Goal: Task Accomplishment & Management: Manage account settings

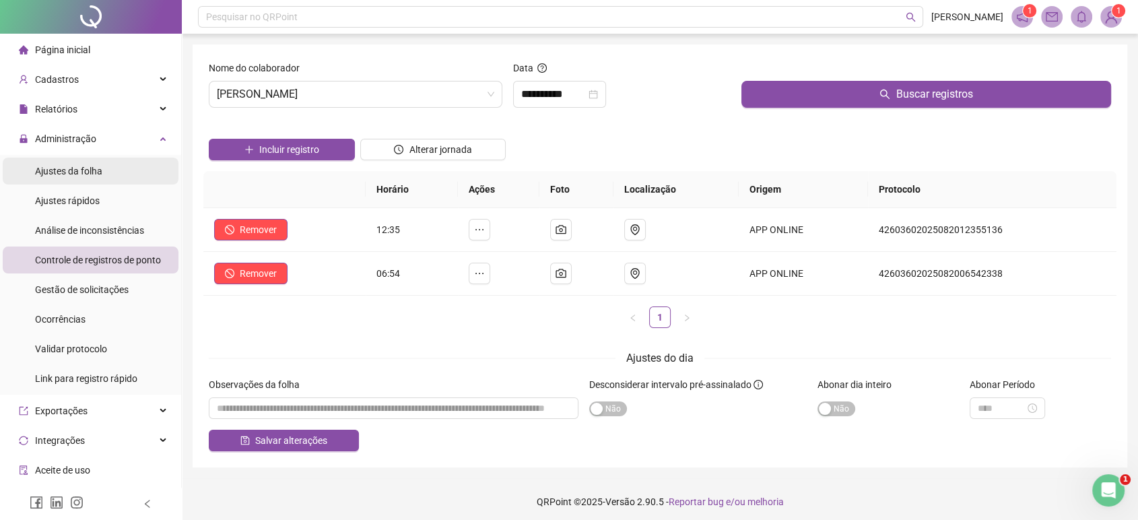
click at [49, 174] on span "Ajustes da folha" at bounding box center [68, 171] width 67 height 11
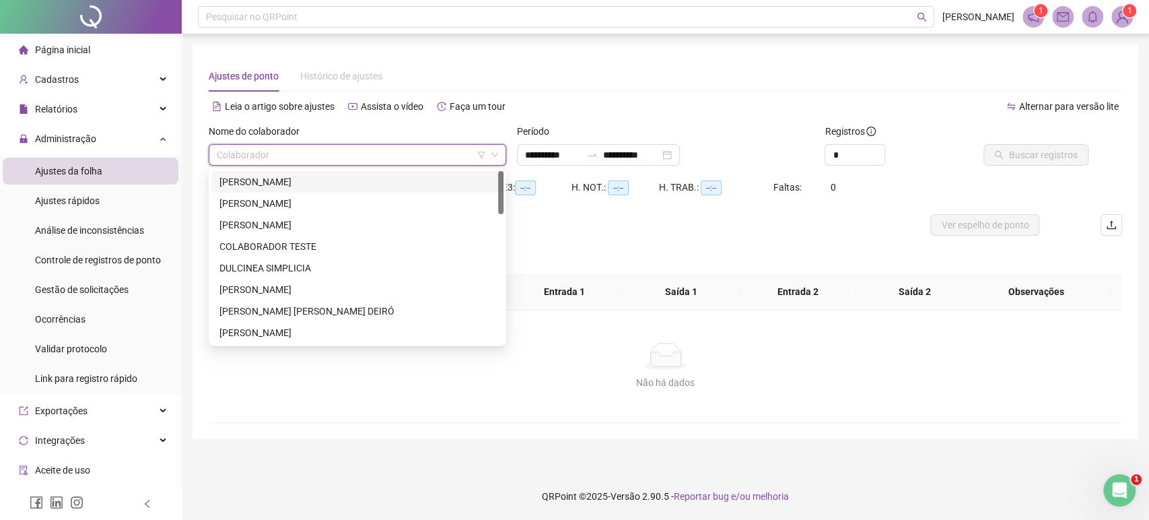
click at [262, 154] on input "search" at bounding box center [351, 155] width 269 height 20
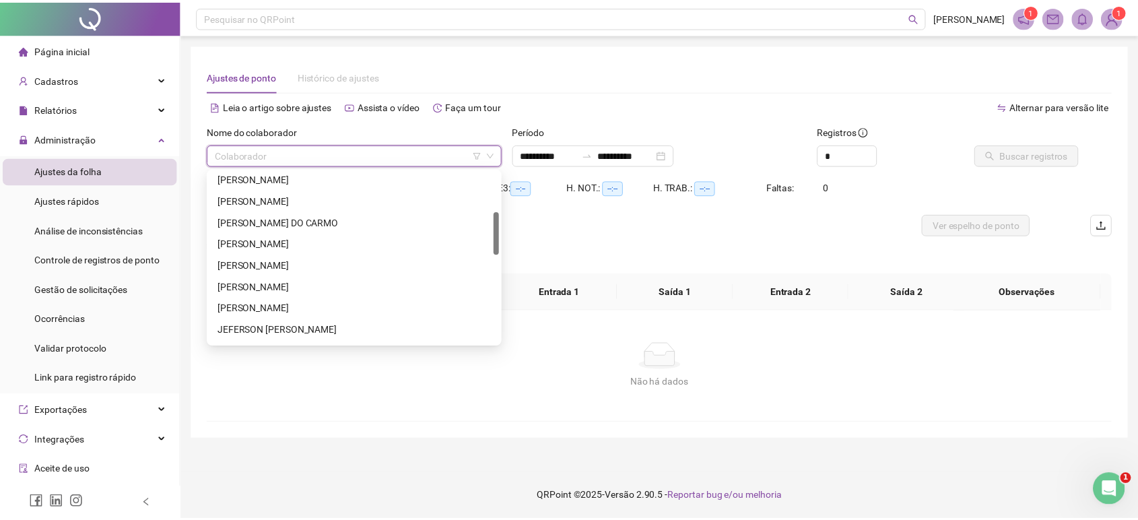
scroll to position [164, 0]
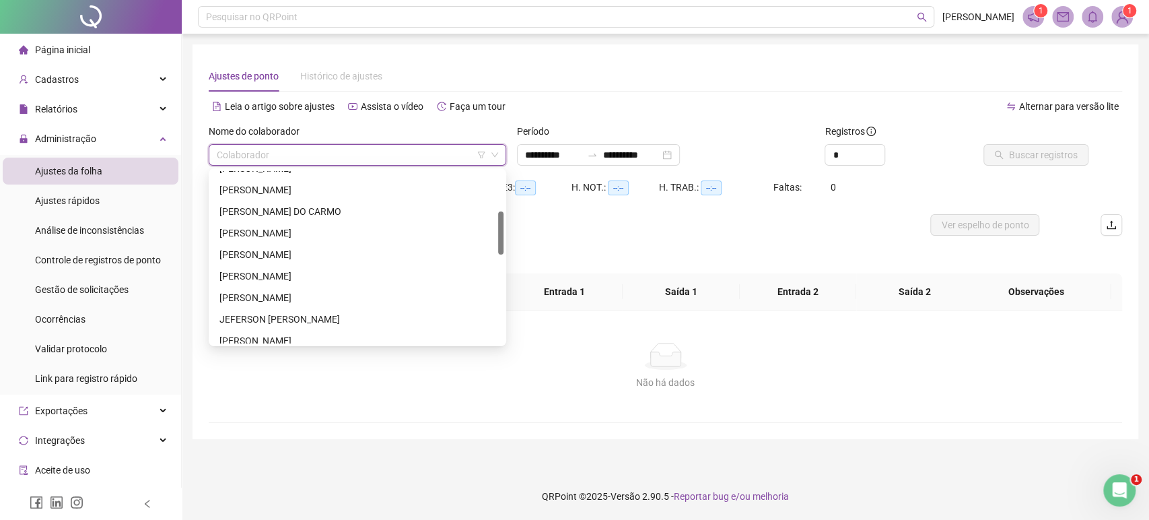
drag, startPoint x: 502, startPoint y: 183, endPoint x: 489, endPoint y: 224, distance: 43.2
click at [489, 224] on div "[PERSON_NAME] [PERSON_NAME] DO [PERSON_NAME] [PERSON_NAME] DOS SANTOS [PERSON_N…" at bounding box center [357, 257] width 292 height 172
click at [360, 296] on div "[PERSON_NAME]" at bounding box center [357, 297] width 276 height 15
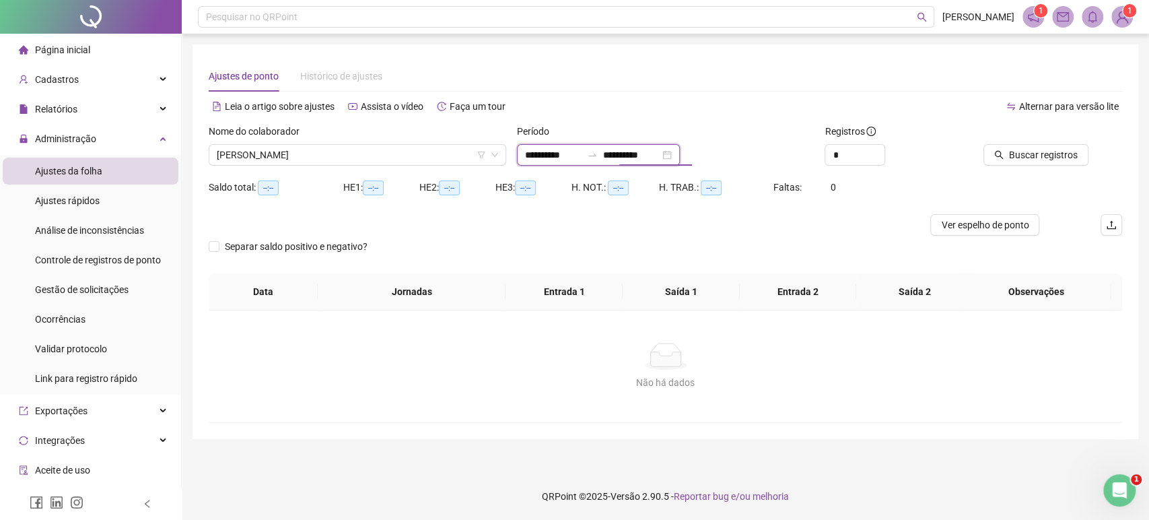
click at [634, 159] on input "**********" at bounding box center [631, 154] width 57 height 15
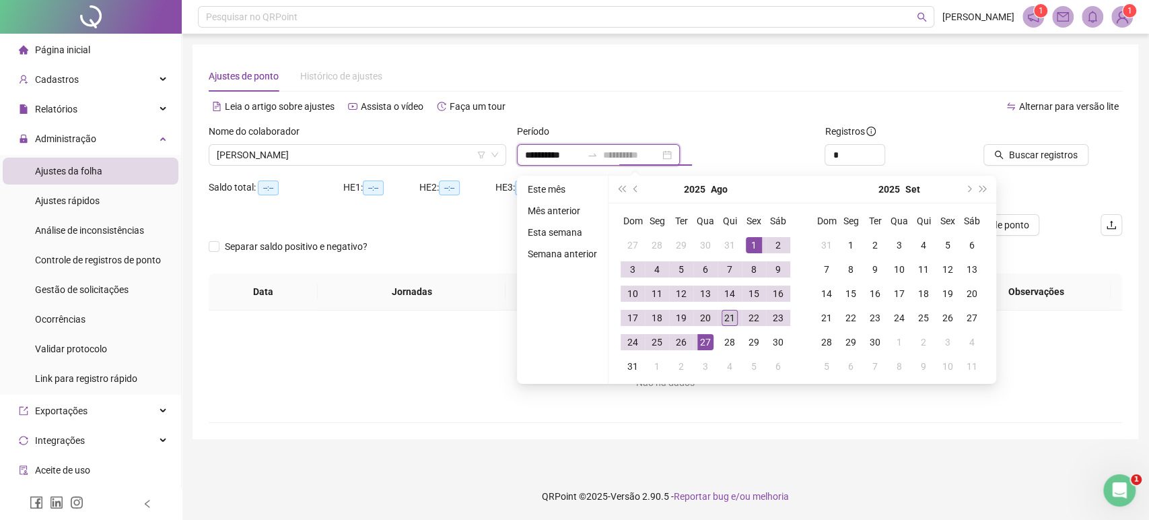
type input "**********"
click at [727, 320] on div "21" at bounding box center [730, 318] width 16 height 16
type input "**********"
click at [760, 244] on div "1" at bounding box center [754, 245] width 16 height 16
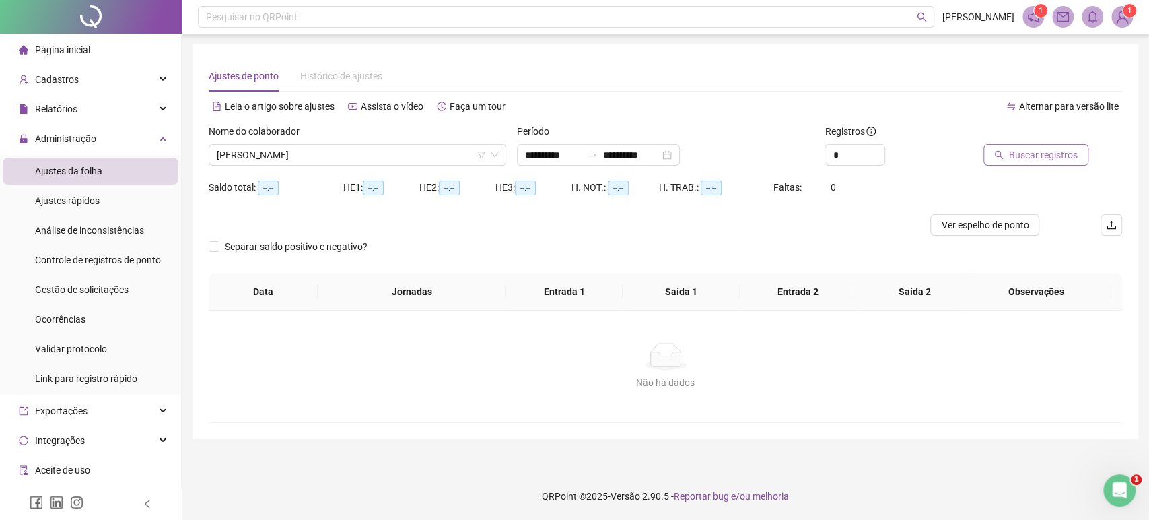
click at [1011, 159] on button "Buscar registros" at bounding box center [1036, 155] width 105 height 22
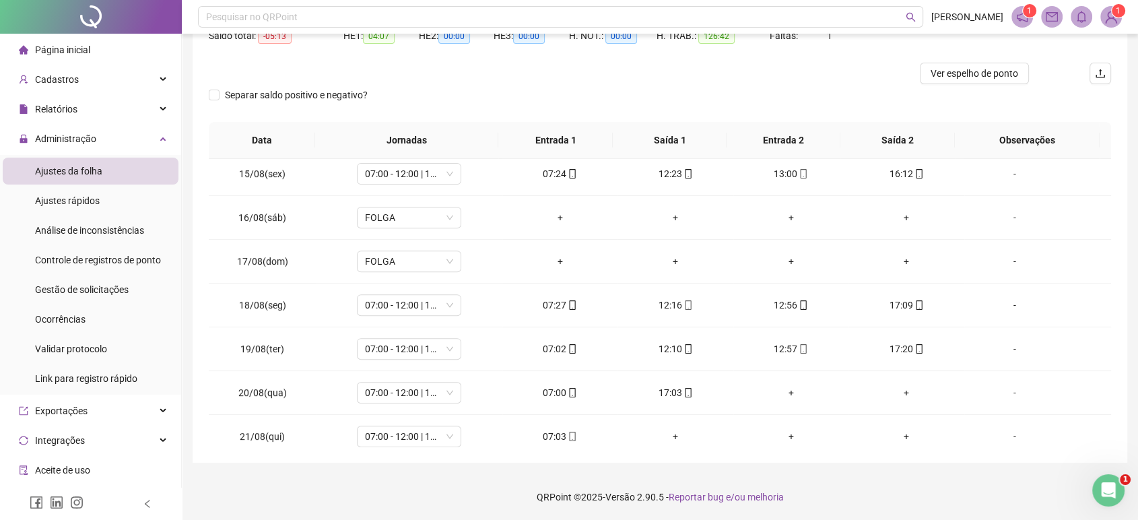
scroll to position [630, 0]
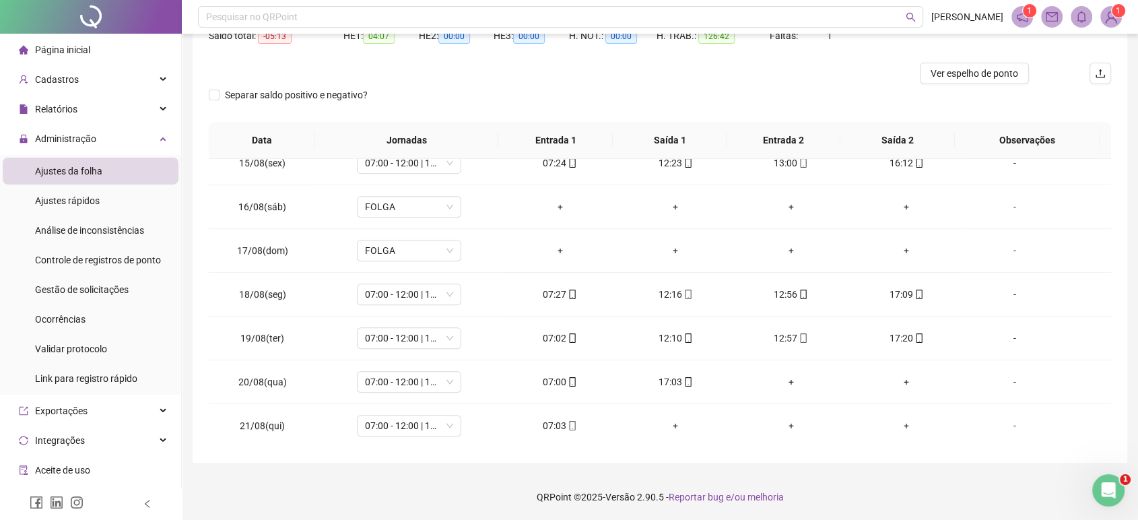
click at [815, 71] on div at bounding box center [547, 74] width 677 height 22
click at [630, 102] on div "Separar saldo positivo e negativo?" at bounding box center [660, 103] width 902 height 38
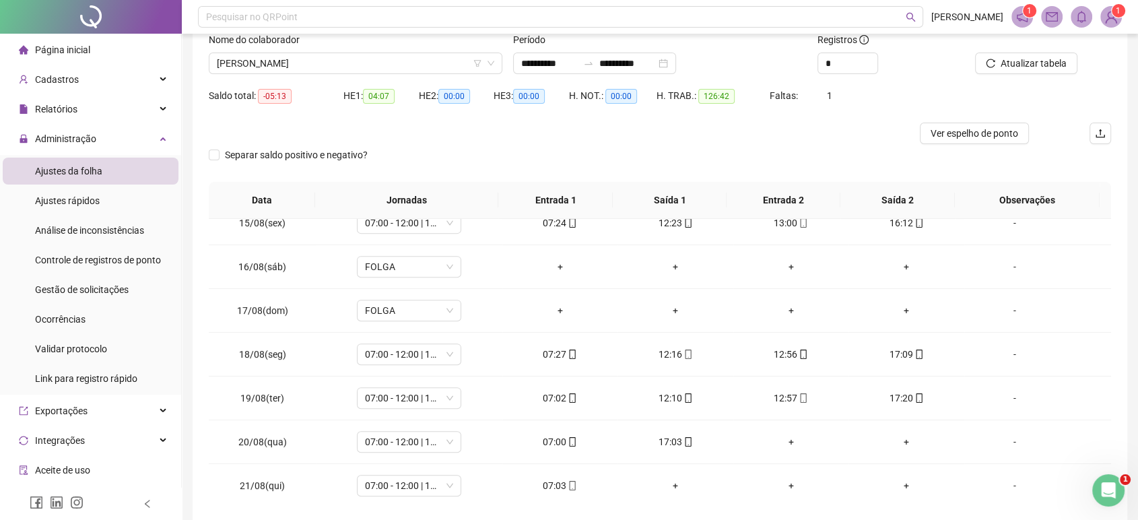
scroll to position [62, 0]
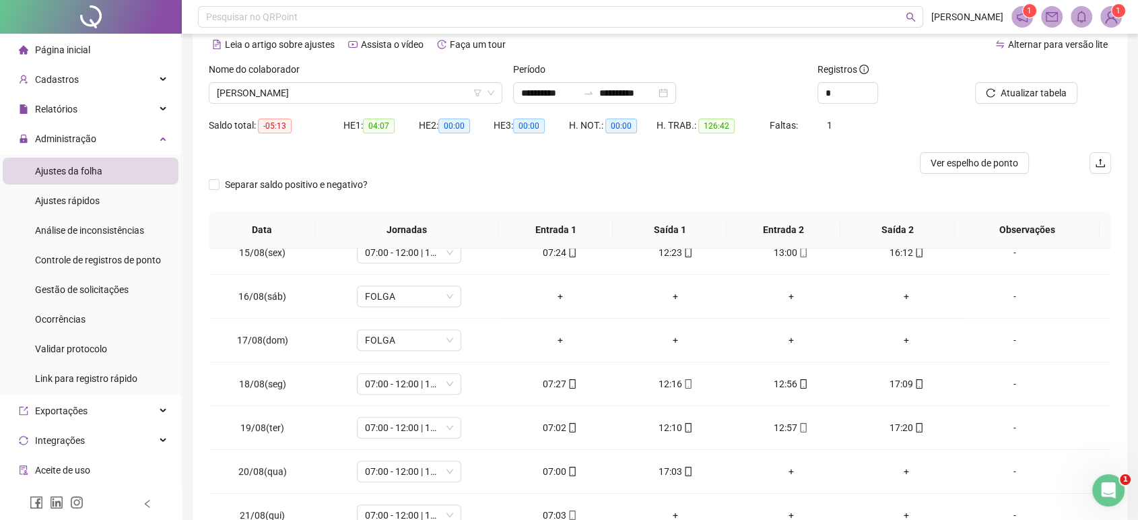
click at [561, 170] on div at bounding box center [547, 163] width 677 height 22
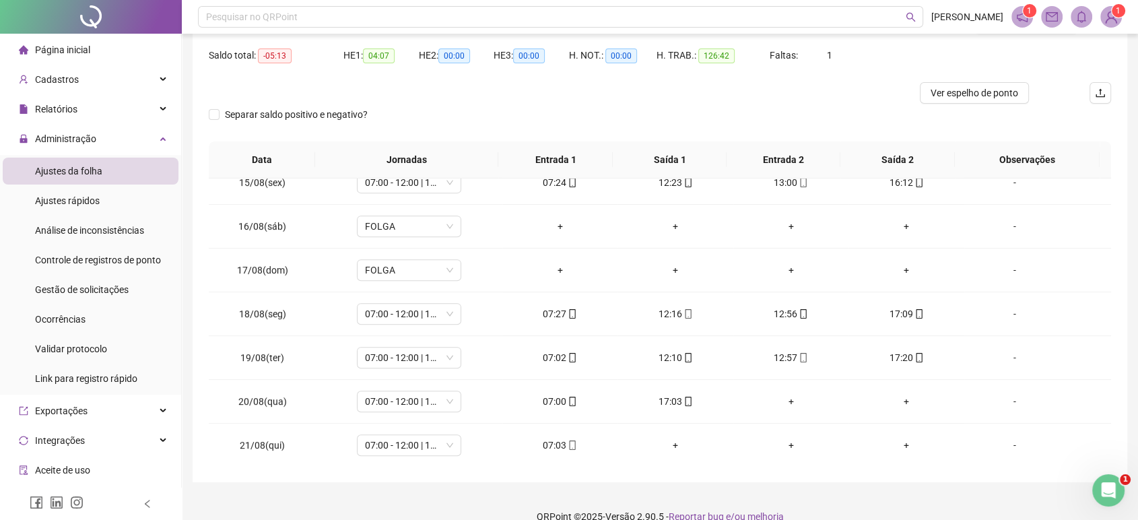
scroll to position [151, 0]
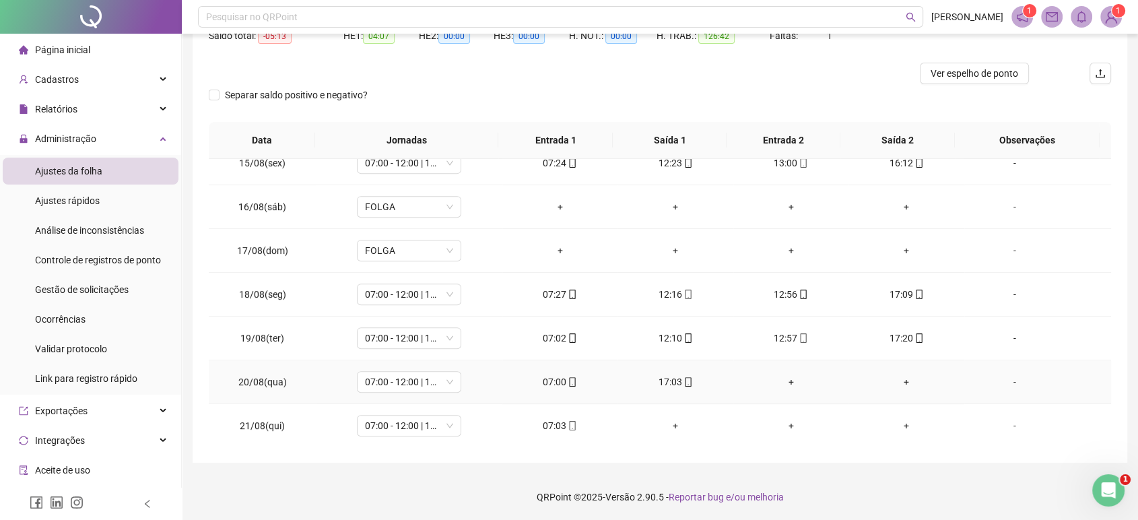
click at [780, 385] on div "+" at bounding box center [791, 381] width 94 height 15
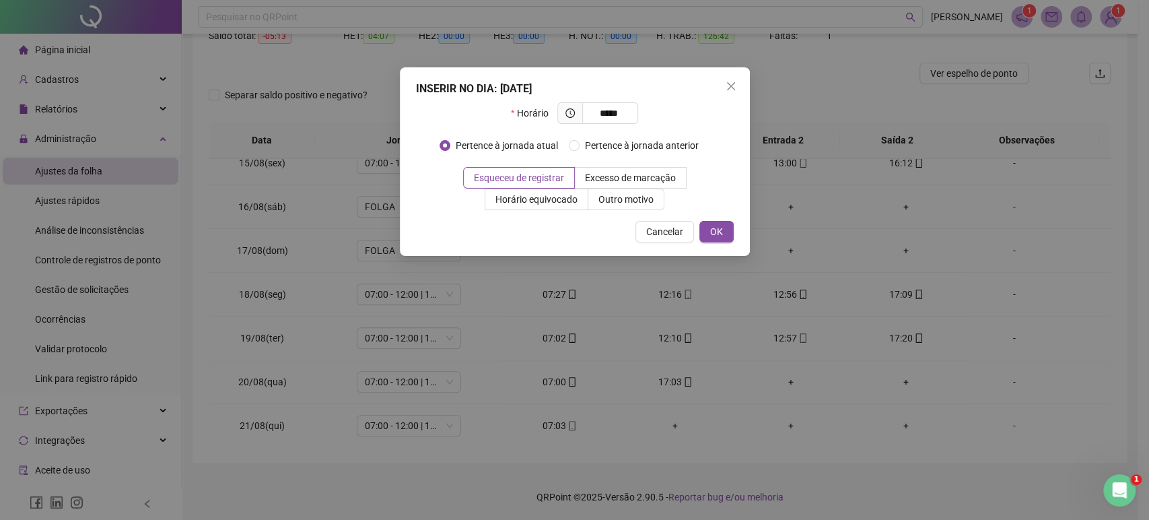
type input "*****"
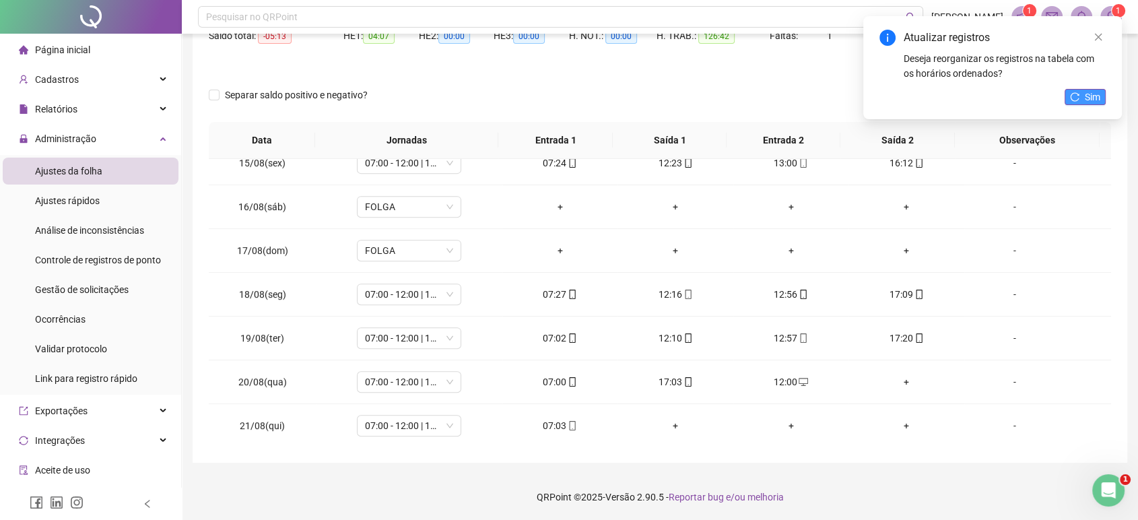
click at [1085, 103] on span "Sim" at bounding box center [1092, 97] width 15 height 15
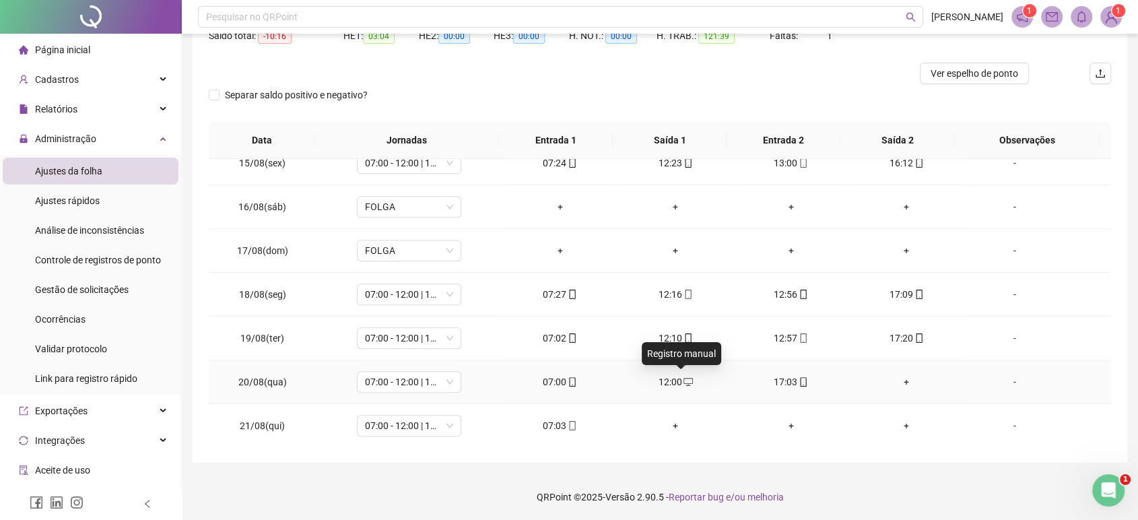
click at [683, 377] on icon "desktop" at bounding box center [687, 381] width 9 height 9
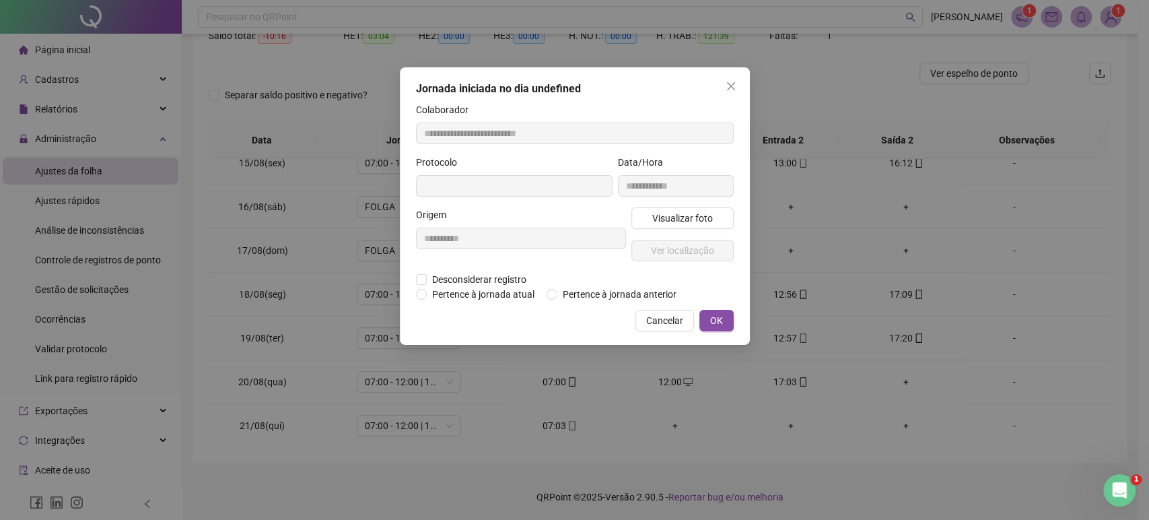
type input "**********"
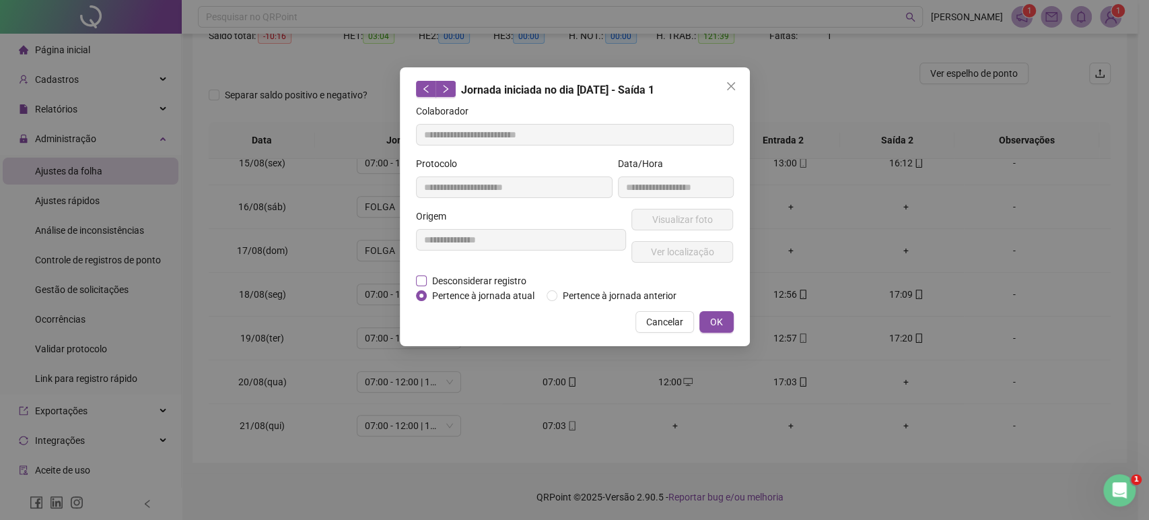
click at [458, 279] on span "Desconsiderar registro" at bounding box center [479, 280] width 105 height 15
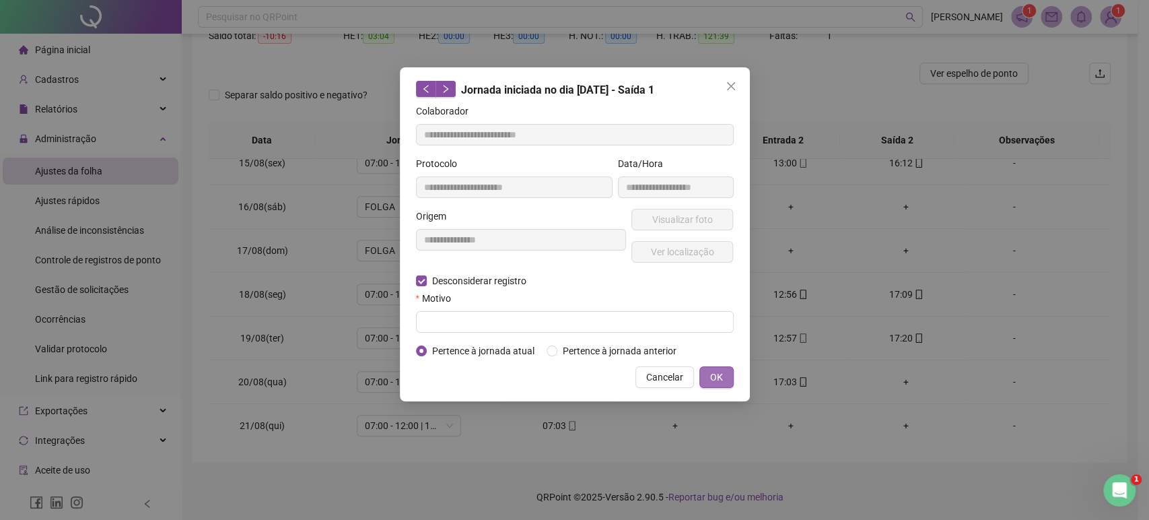
click at [722, 375] on button "OK" at bounding box center [716, 377] width 34 height 22
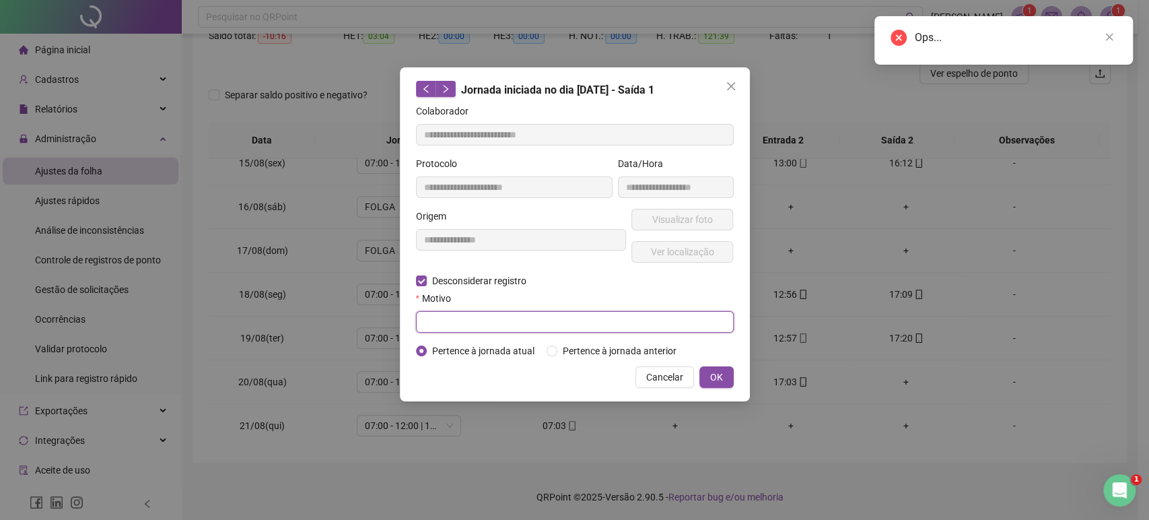
click at [611, 324] on input "text" at bounding box center [575, 322] width 318 height 22
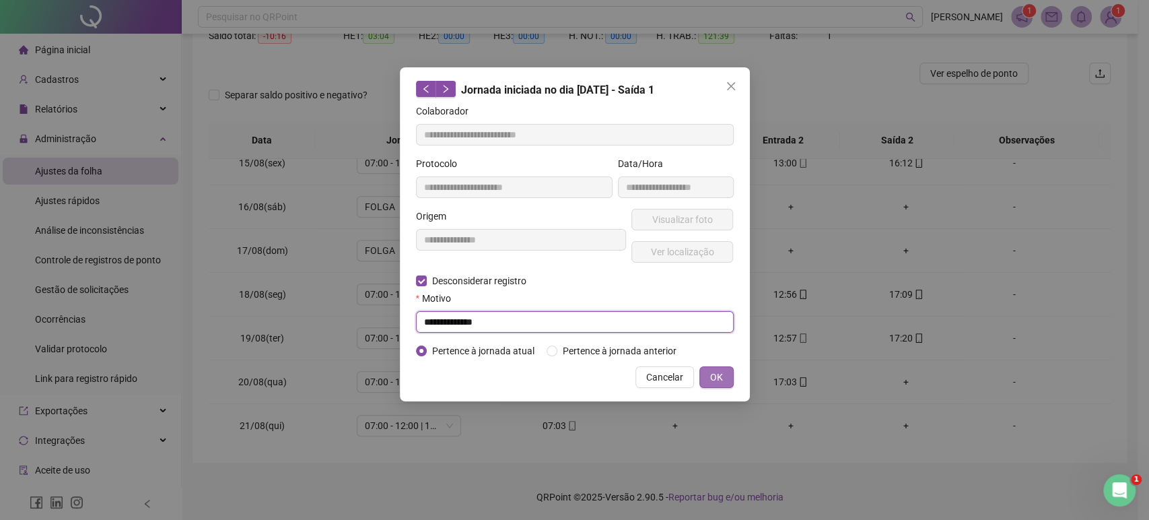
type input "**********"
click at [726, 370] on button "OK" at bounding box center [716, 377] width 34 height 22
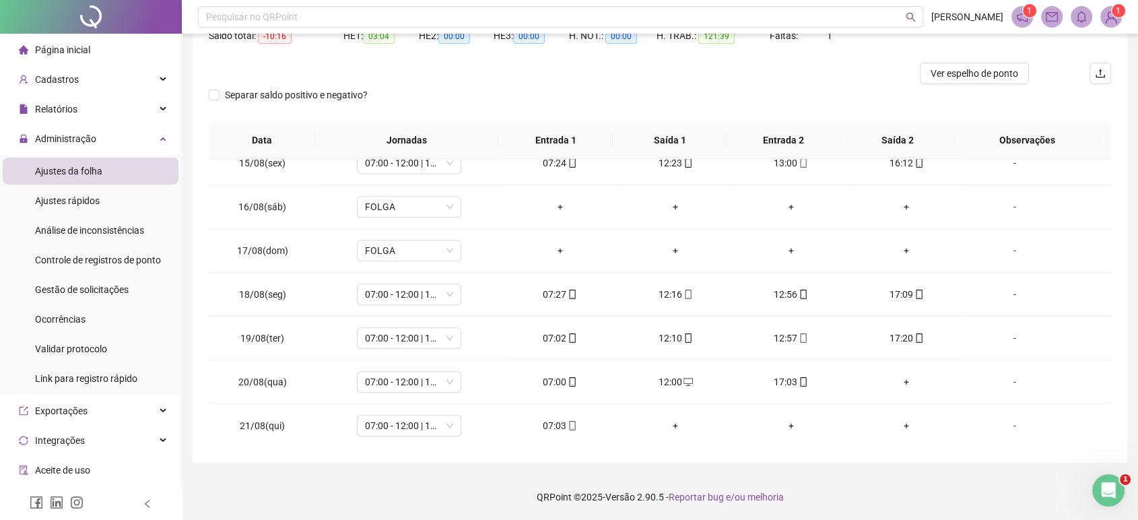
click at [842, 92] on div "Separar saldo positivo e negativo?" at bounding box center [660, 103] width 902 height 38
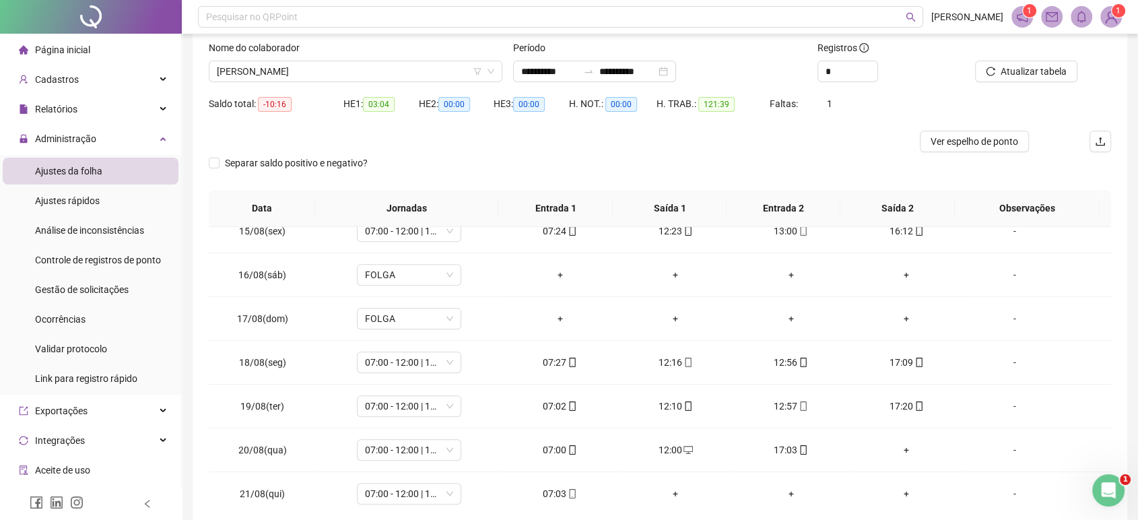
scroll to position [62, 0]
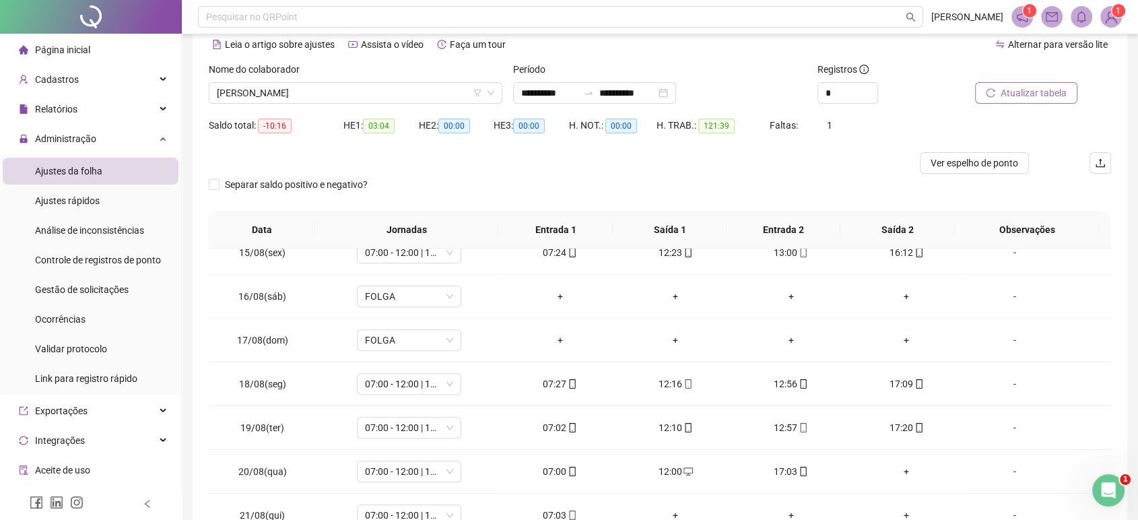
click at [1058, 87] on span "Atualizar tabela" at bounding box center [1033, 92] width 66 height 15
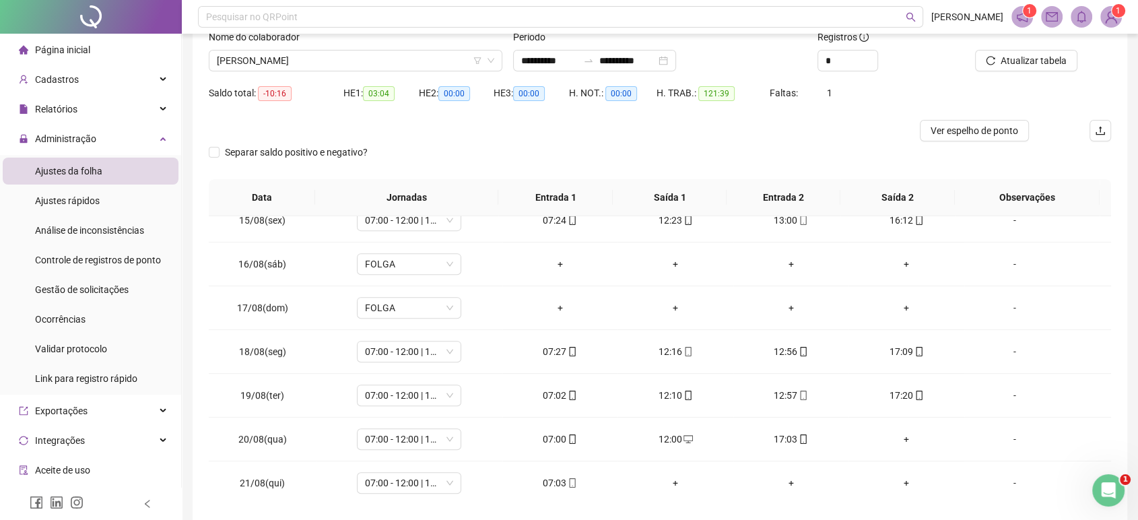
scroll to position [95, 0]
click at [1003, 61] on span "Atualizar tabela" at bounding box center [1033, 60] width 66 height 15
click at [899, 433] on div "+" at bounding box center [906, 438] width 94 height 15
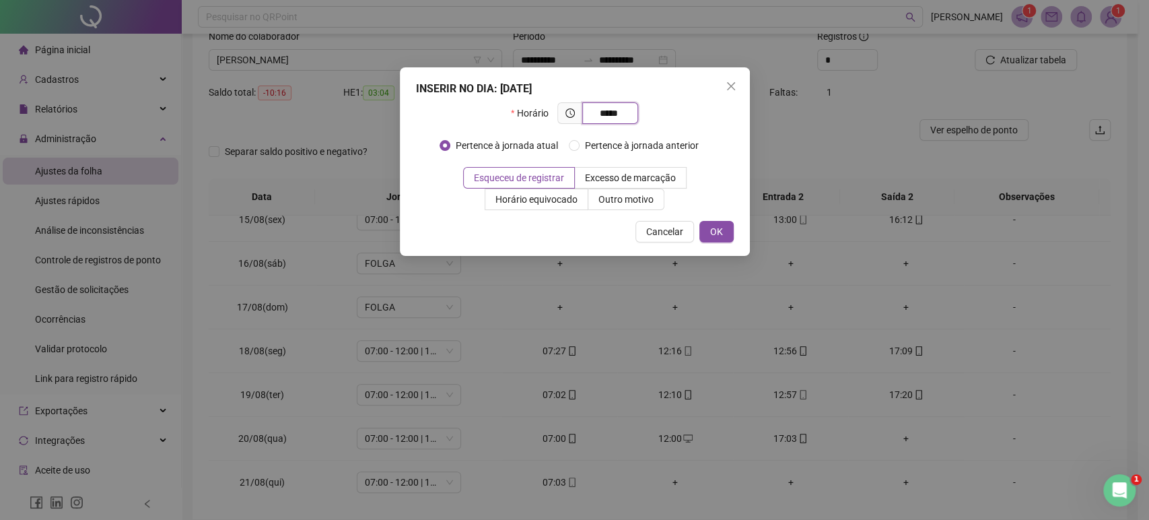
type input "*****"
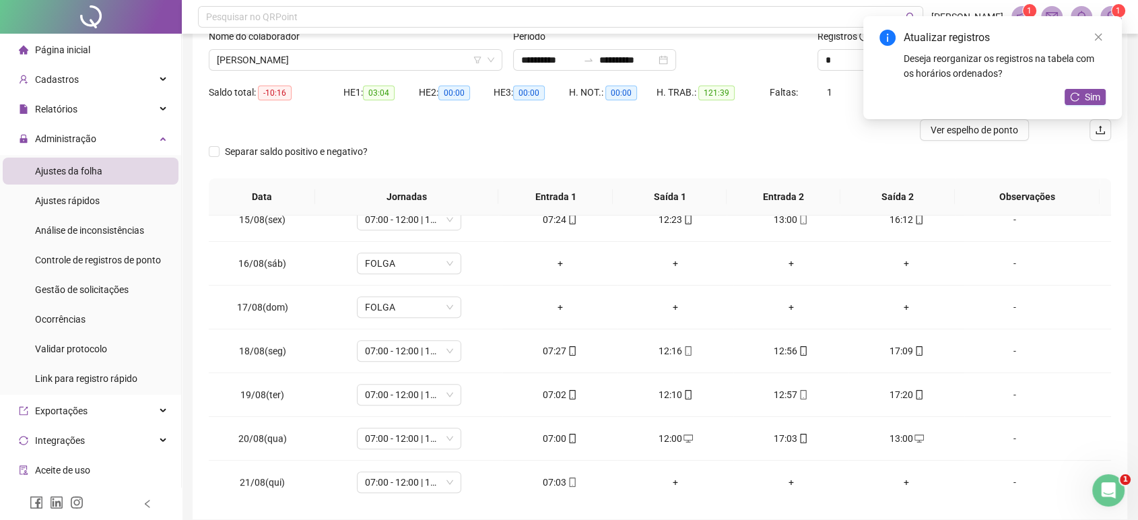
click at [1087, 87] on div "Atualizar registros Deseja reorganizar os registros na tabela com os horários o…" at bounding box center [992, 67] width 259 height 103
click at [1083, 89] on button "Sim" at bounding box center [1084, 97] width 41 height 16
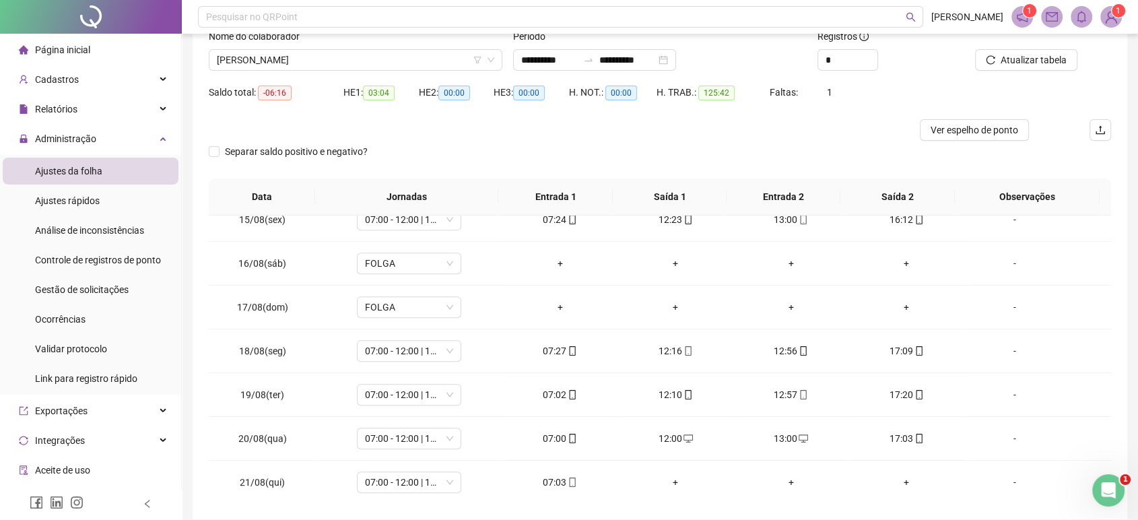
click at [521, 133] on div at bounding box center [547, 130] width 677 height 22
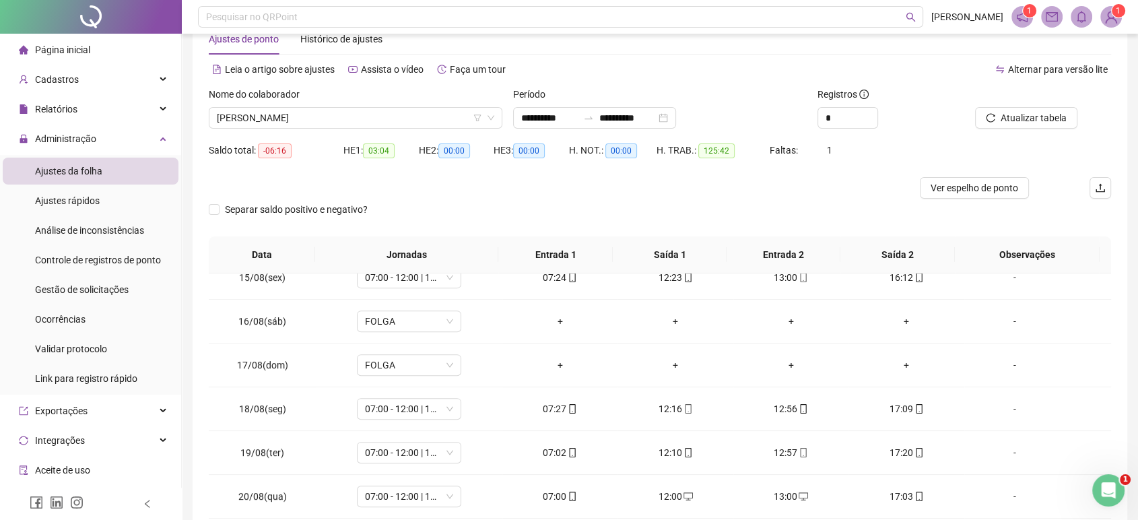
scroll to position [35, 0]
click at [469, 127] on span "[PERSON_NAME]" at bounding box center [355, 120] width 277 height 20
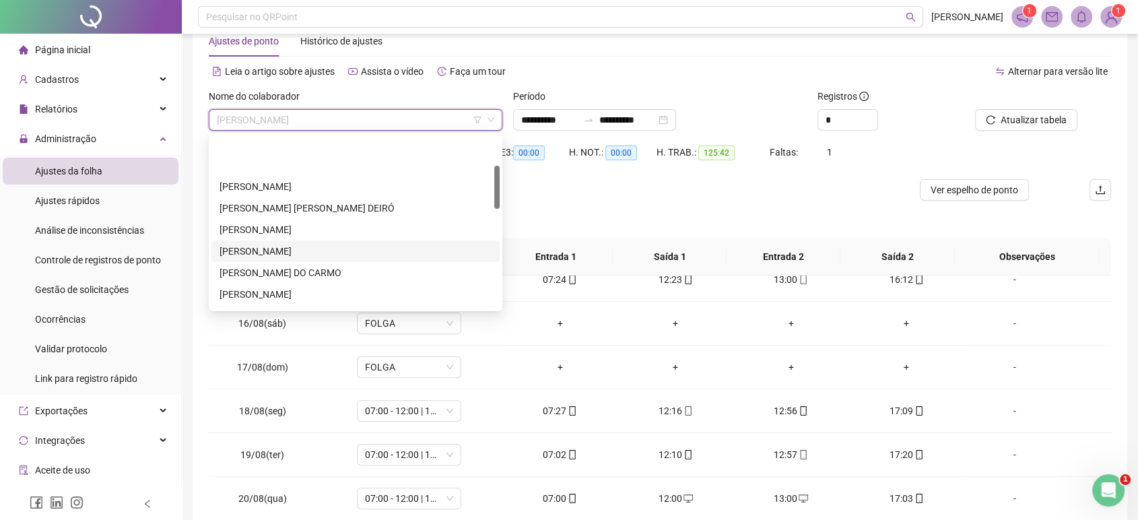
scroll to position [0, 0]
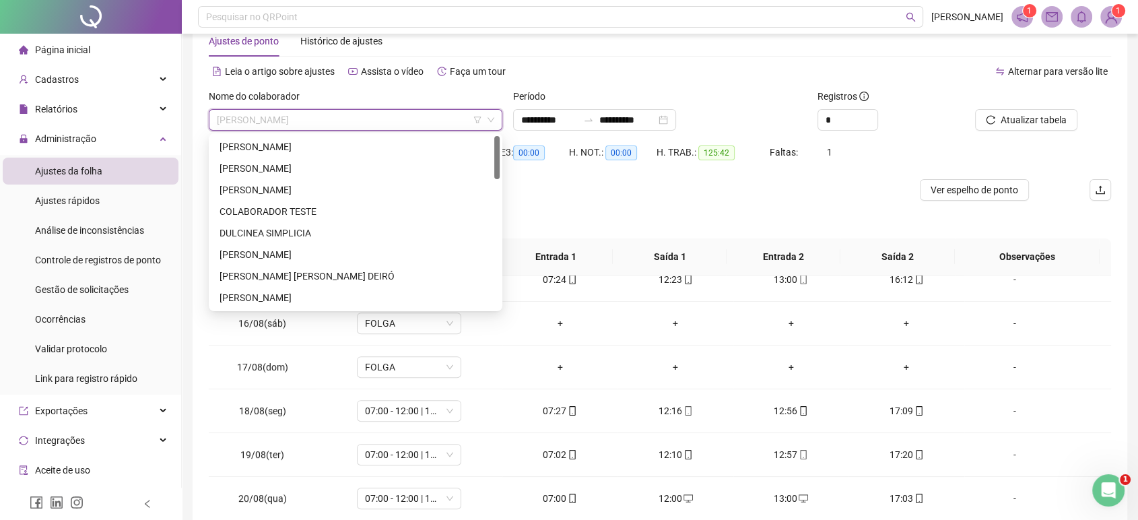
drag, startPoint x: 497, startPoint y: 190, endPoint x: 491, endPoint y: 117, distance: 72.9
click at [491, 117] on body "**********" at bounding box center [569, 225] width 1138 height 520
click at [421, 136] on div "[PERSON_NAME]" at bounding box center [355, 147] width 288 height 22
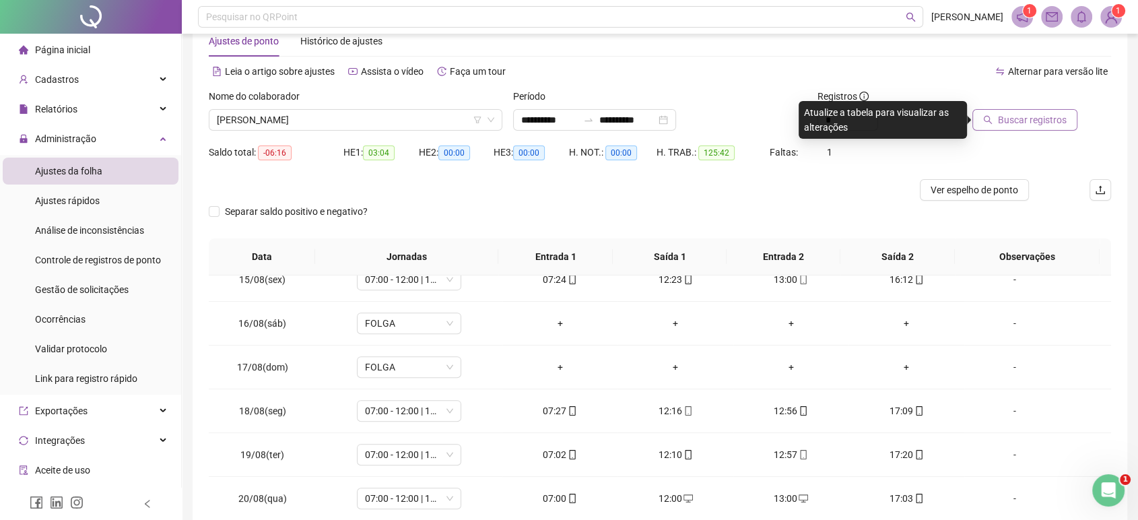
click at [990, 124] on button "Buscar registros" at bounding box center [1024, 120] width 105 height 22
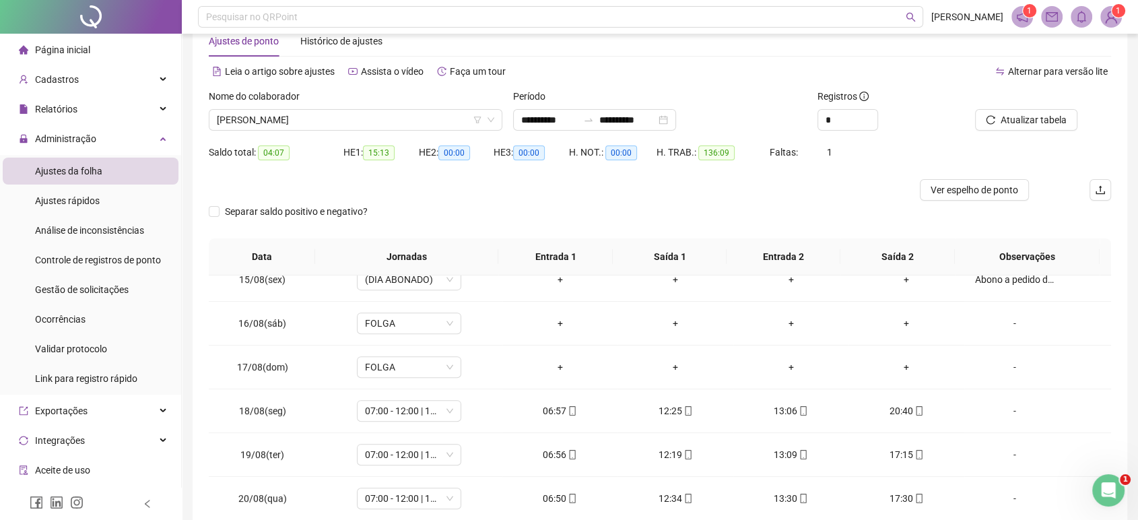
scroll to position [151, 0]
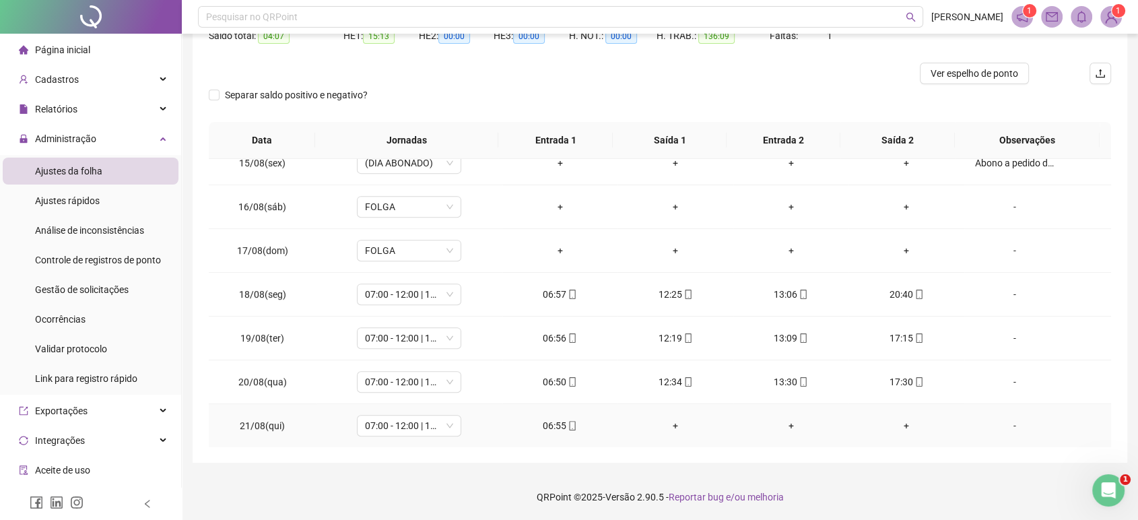
click at [559, 422] on div "06:55" at bounding box center [560, 425] width 94 height 15
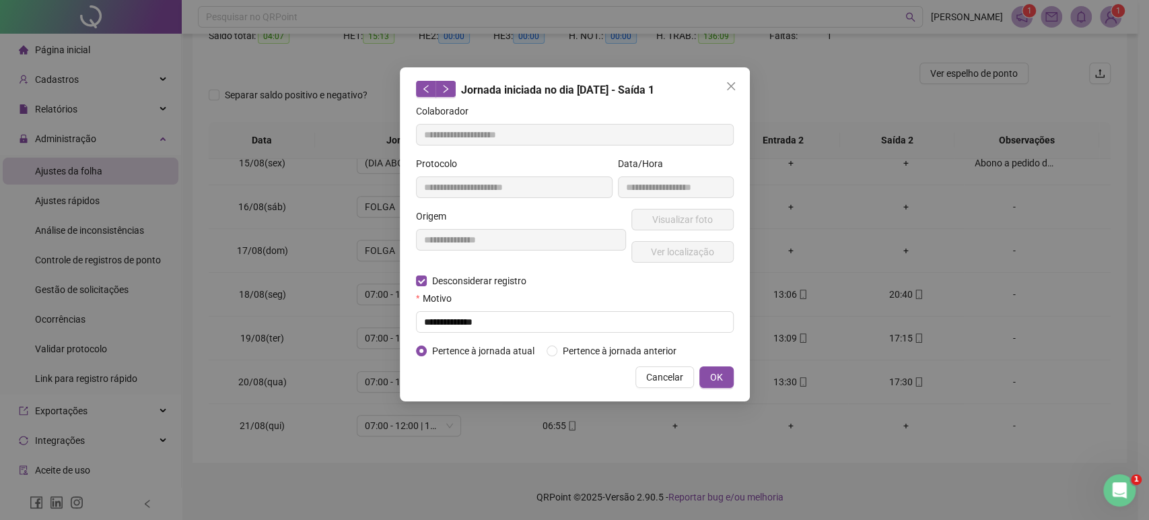
type input "**********"
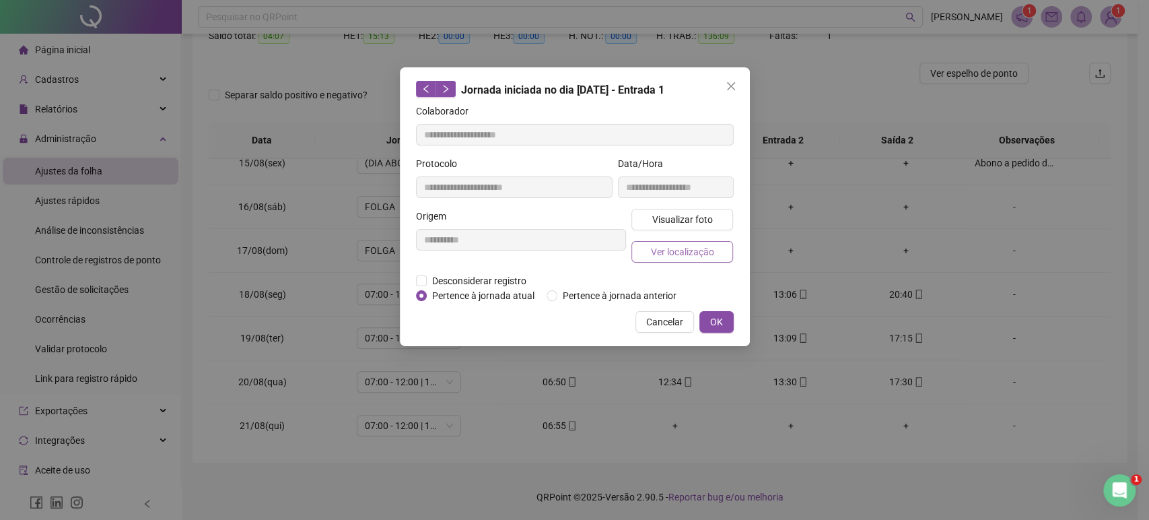
click at [667, 254] on span "Ver localização" at bounding box center [681, 251] width 63 height 15
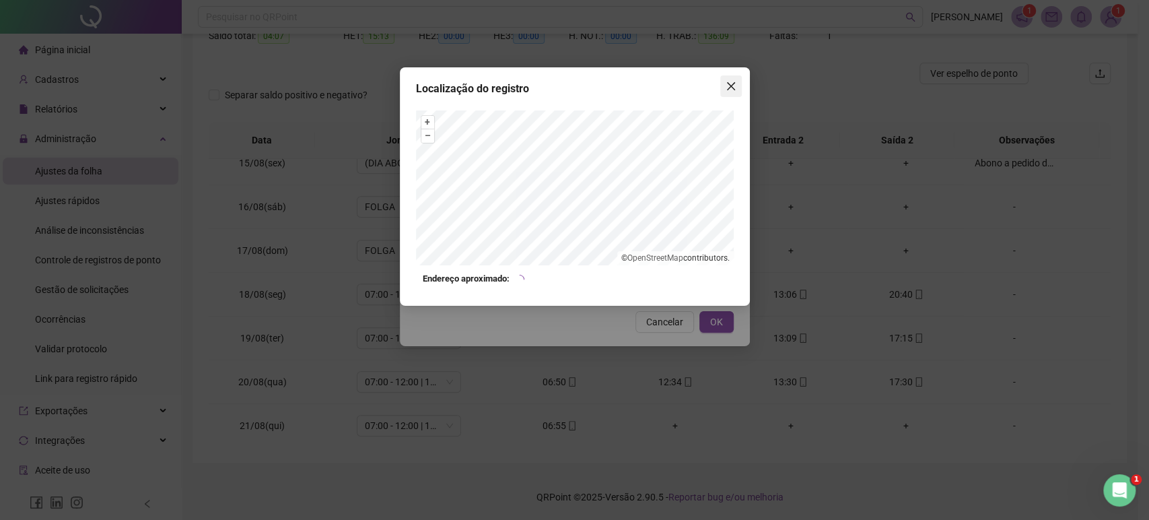
click at [728, 92] on button "Close" at bounding box center [731, 86] width 22 height 22
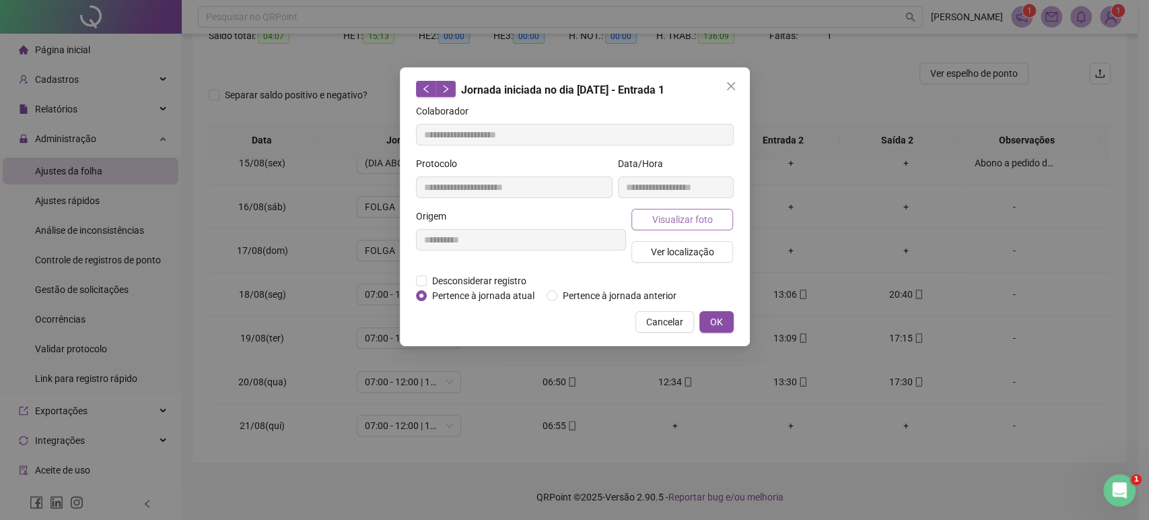
click at [690, 223] on span "Visualizar foto" at bounding box center [682, 219] width 61 height 15
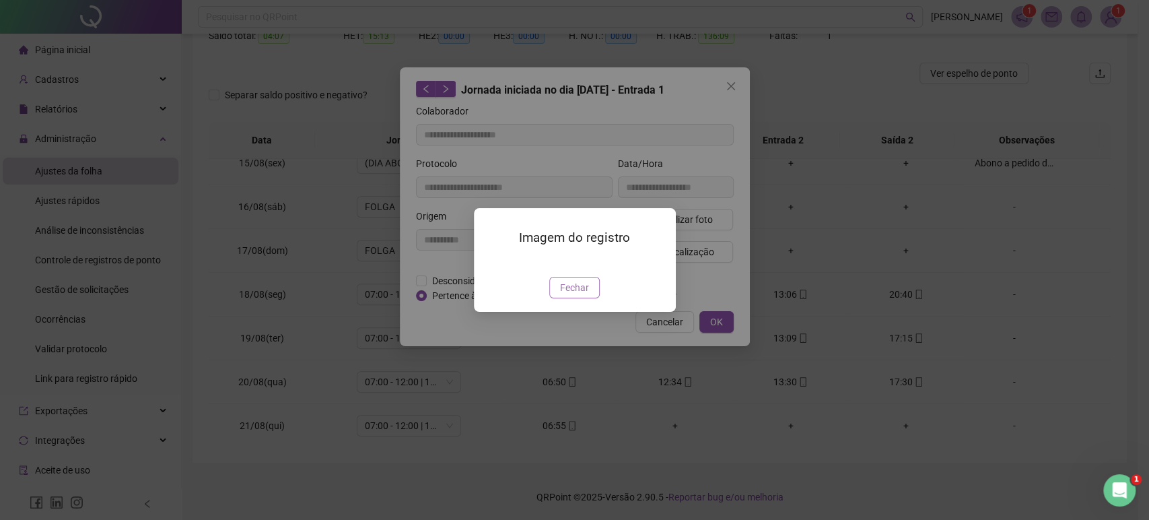
click at [587, 295] on span "Fechar" at bounding box center [574, 287] width 29 height 15
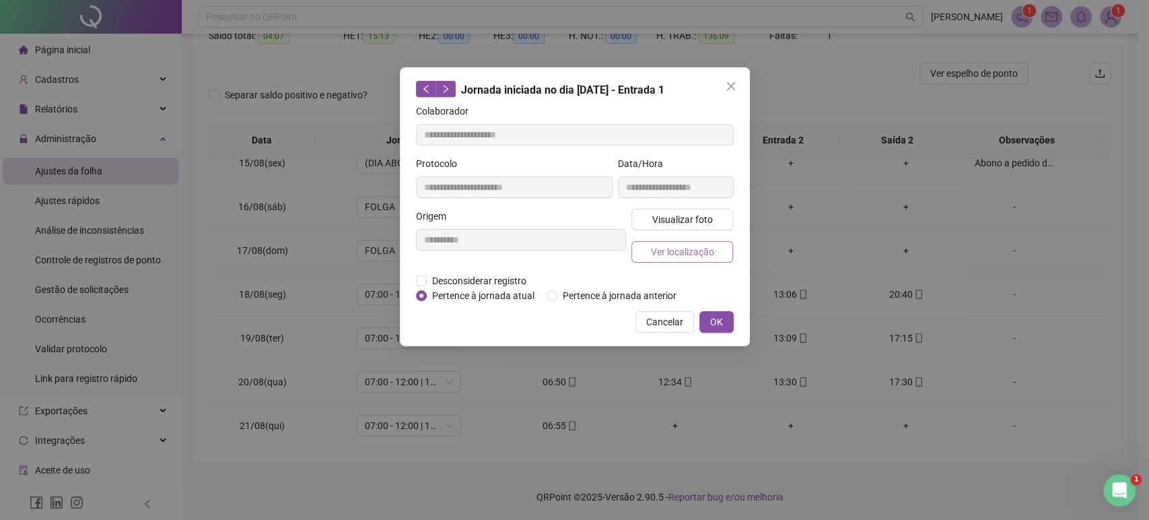
click at [695, 252] on span "Ver localização" at bounding box center [681, 251] width 63 height 15
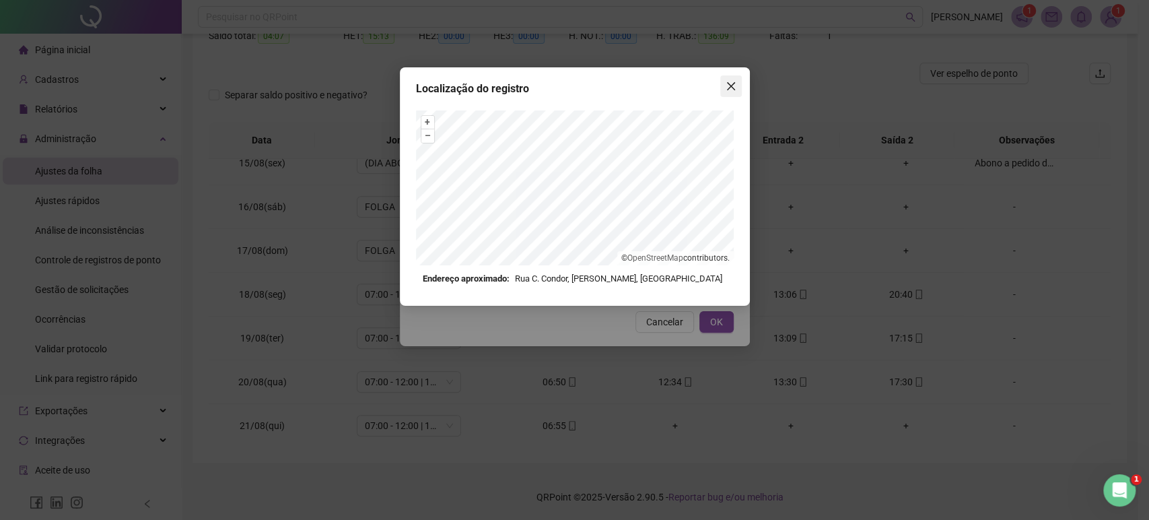
click at [730, 79] on button "Close" at bounding box center [731, 86] width 22 height 22
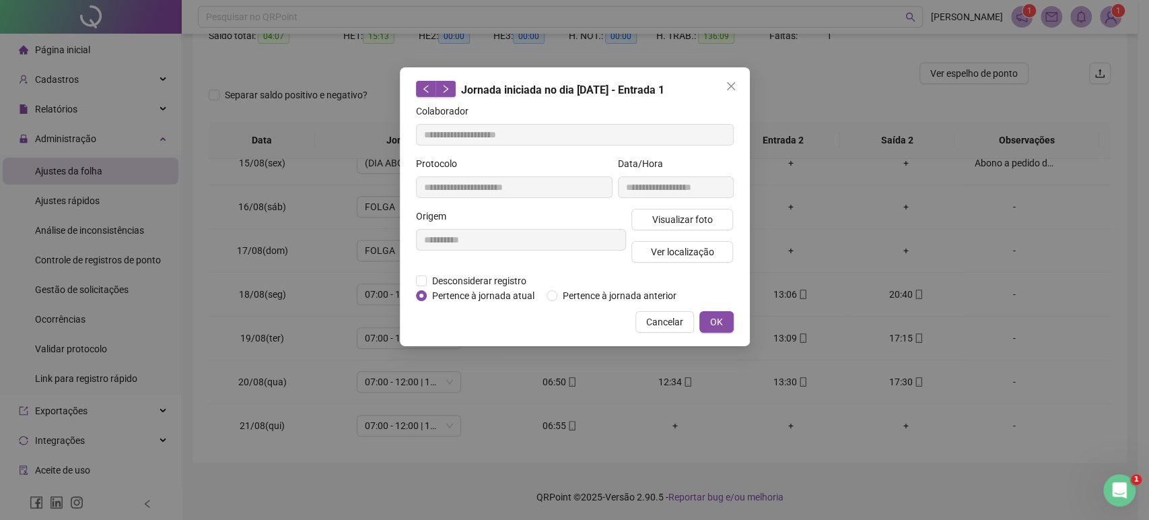
click at [730, 79] on button "Close" at bounding box center [731, 86] width 22 height 22
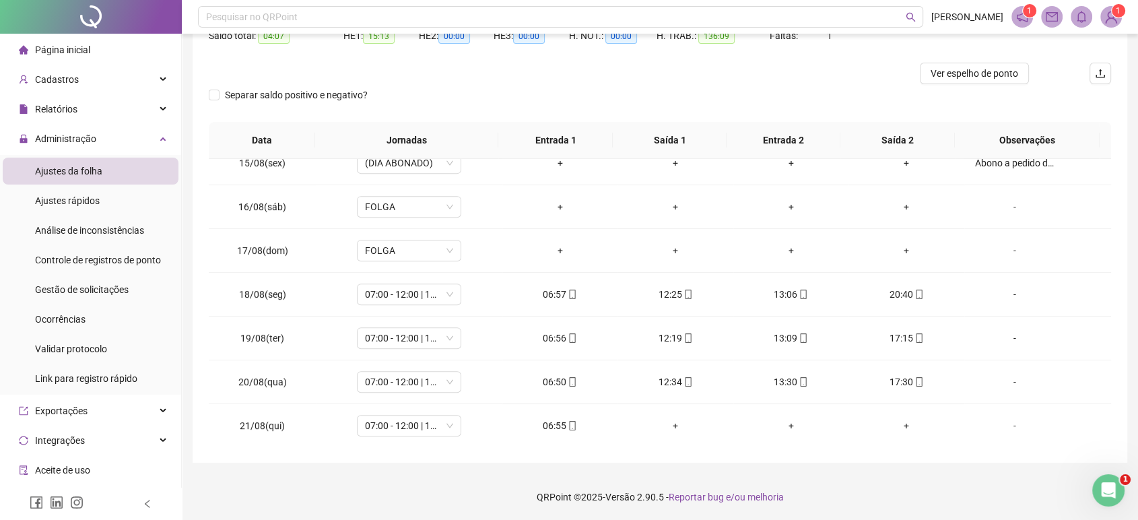
click at [730, 79] on div at bounding box center [547, 74] width 677 height 22
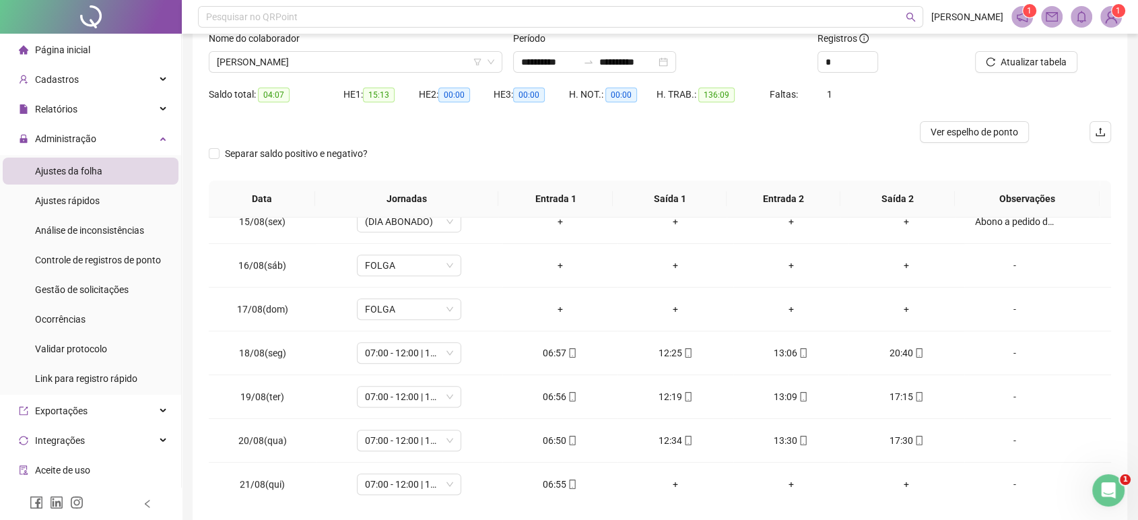
scroll to position [92, 0]
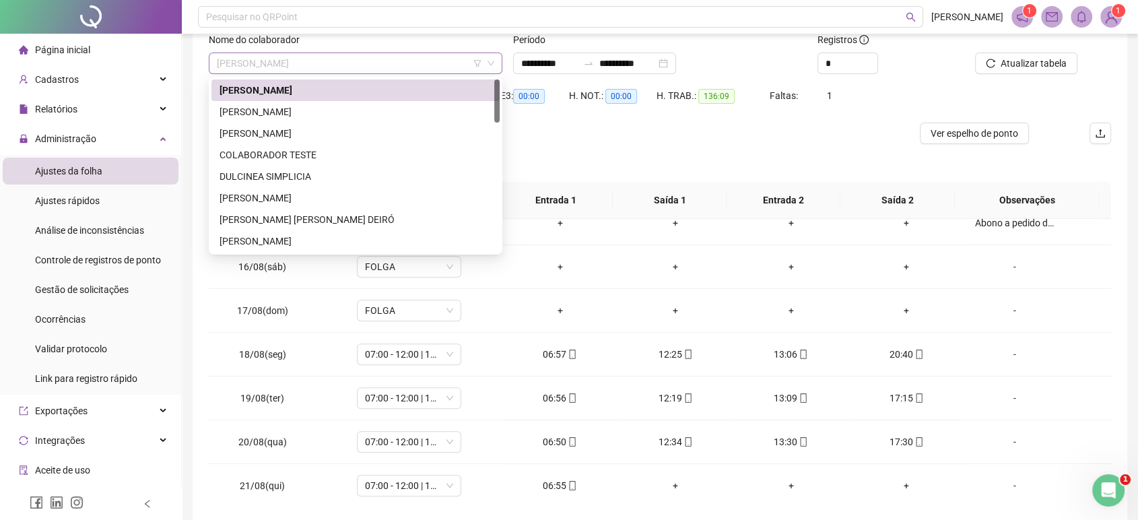
click at [425, 59] on span "[PERSON_NAME]" at bounding box center [355, 63] width 277 height 20
click at [361, 108] on div "[PERSON_NAME]" at bounding box center [355, 111] width 272 height 15
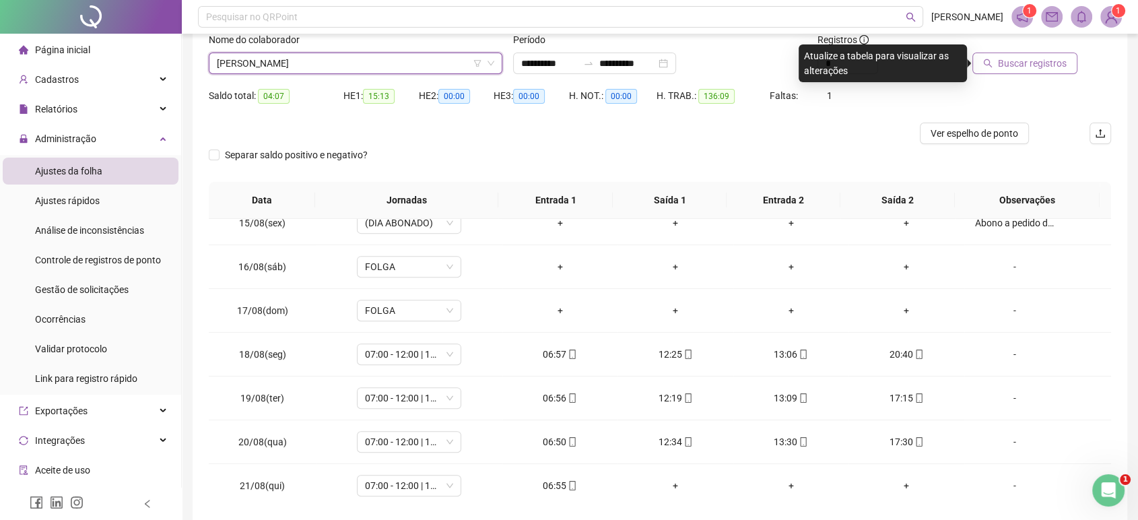
click at [1064, 69] on span "Buscar registros" at bounding box center [1032, 63] width 69 height 15
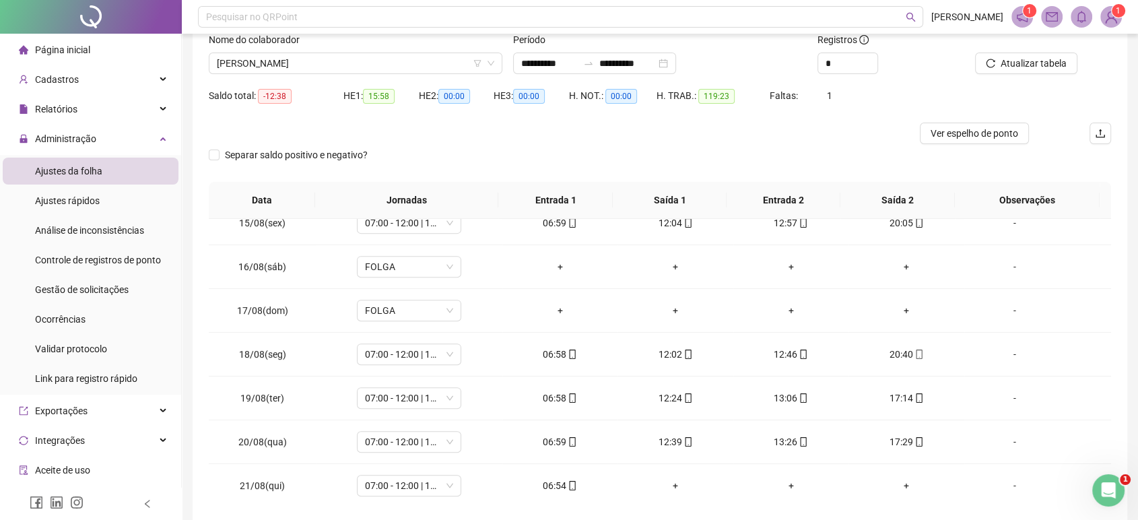
scroll to position [151, 0]
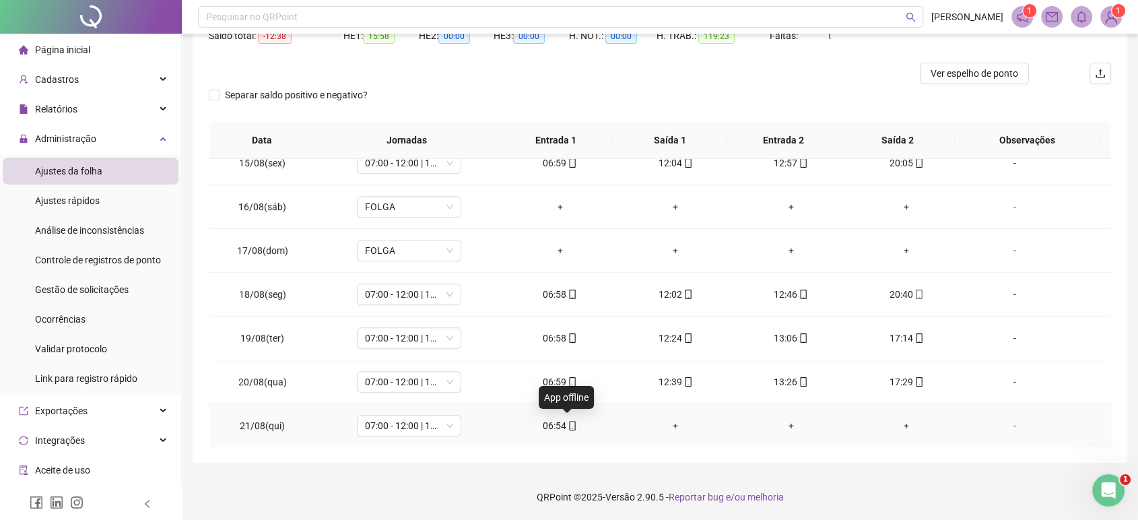
click at [566, 420] on span at bounding box center [571, 425] width 11 height 11
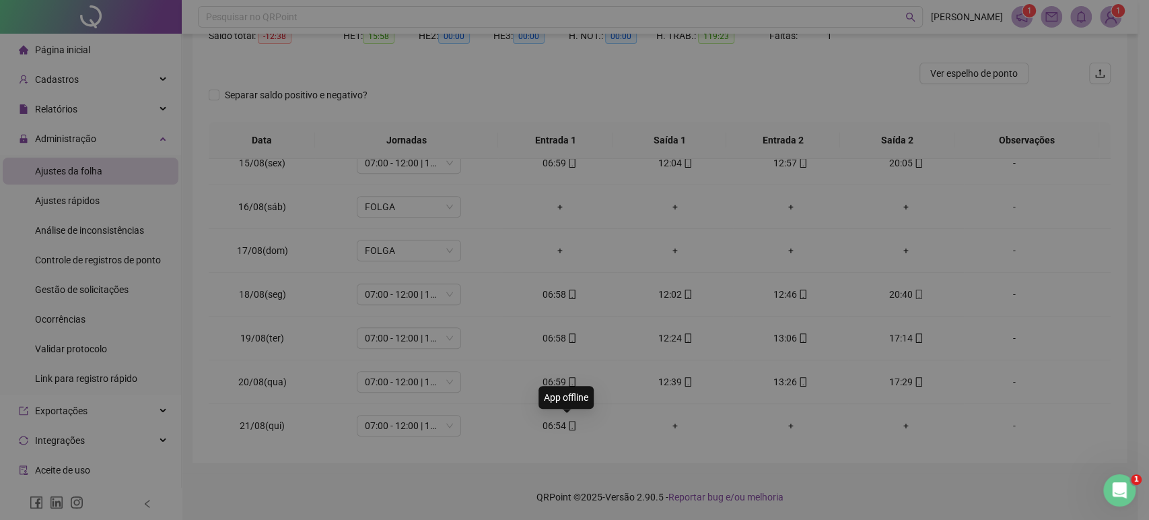
type input "**********"
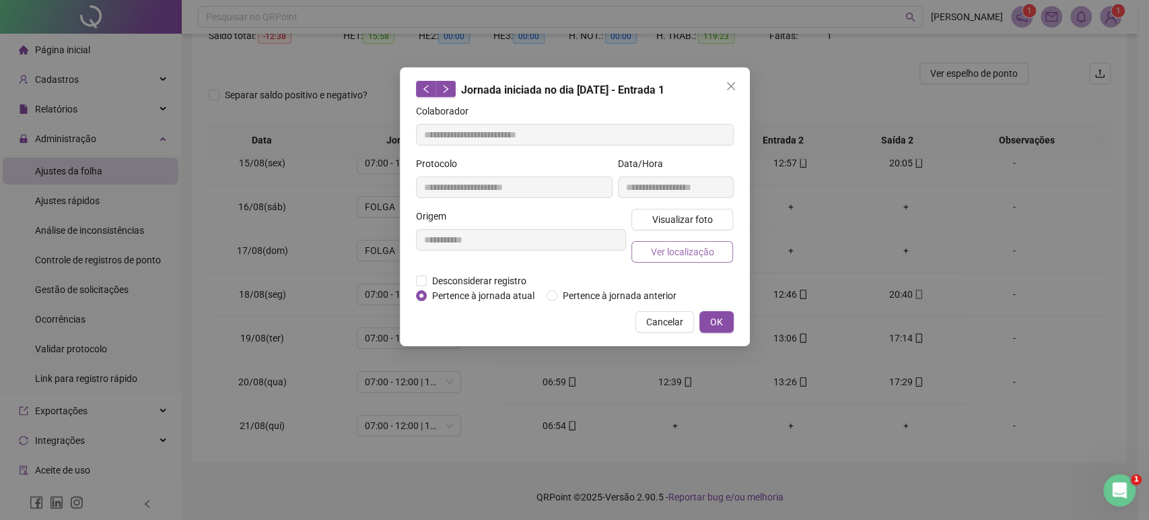
click at [681, 242] on button "Ver localização" at bounding box center [682, 252] width 102 height 22
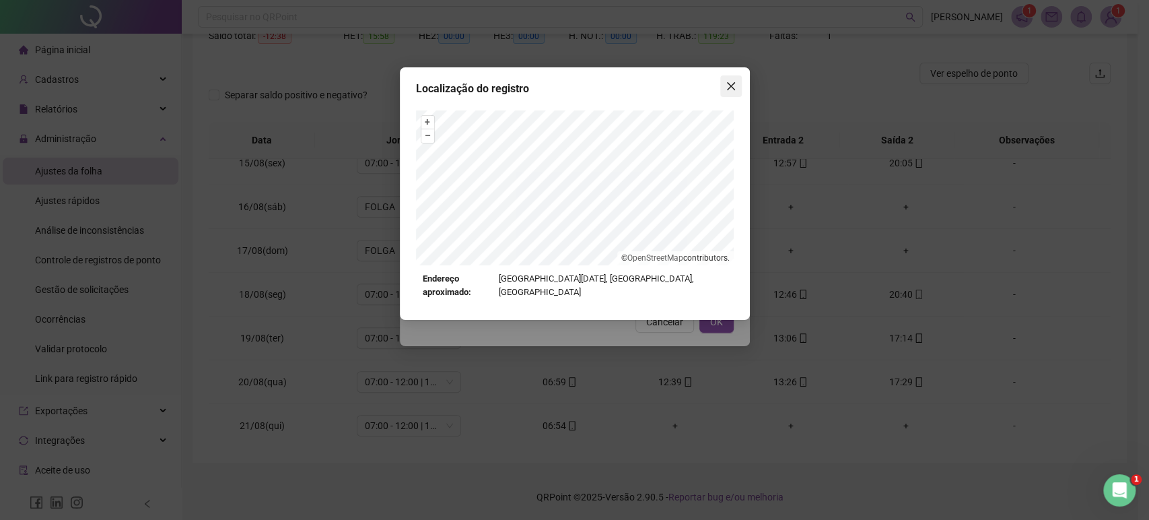
click at [726, 83] on icon "close" at bounding box center [731, 86] width 11 height 11
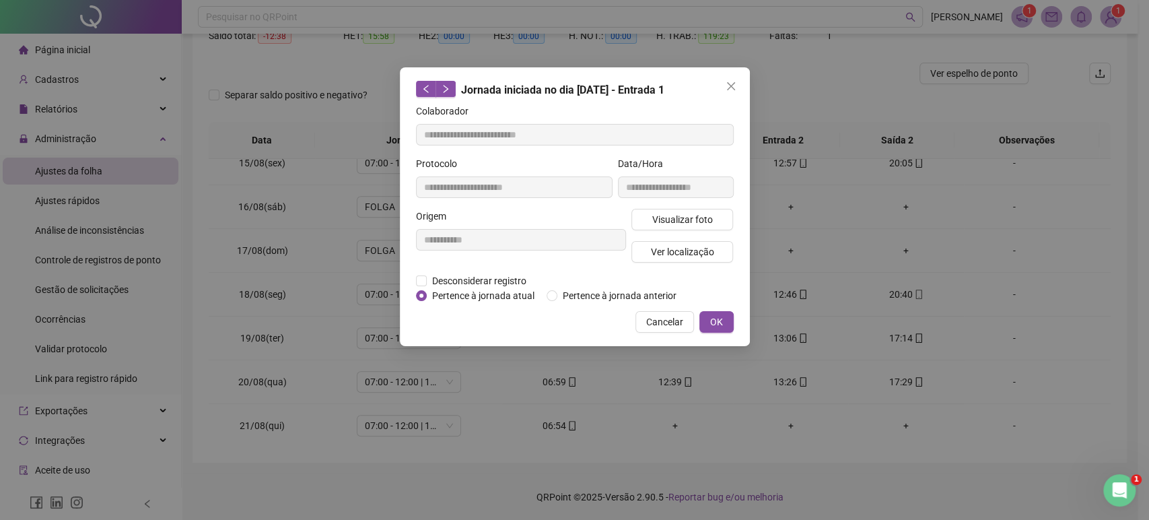
click at [726, 83] on icon "close" at bounding box center [731, 86] width 11 height 11
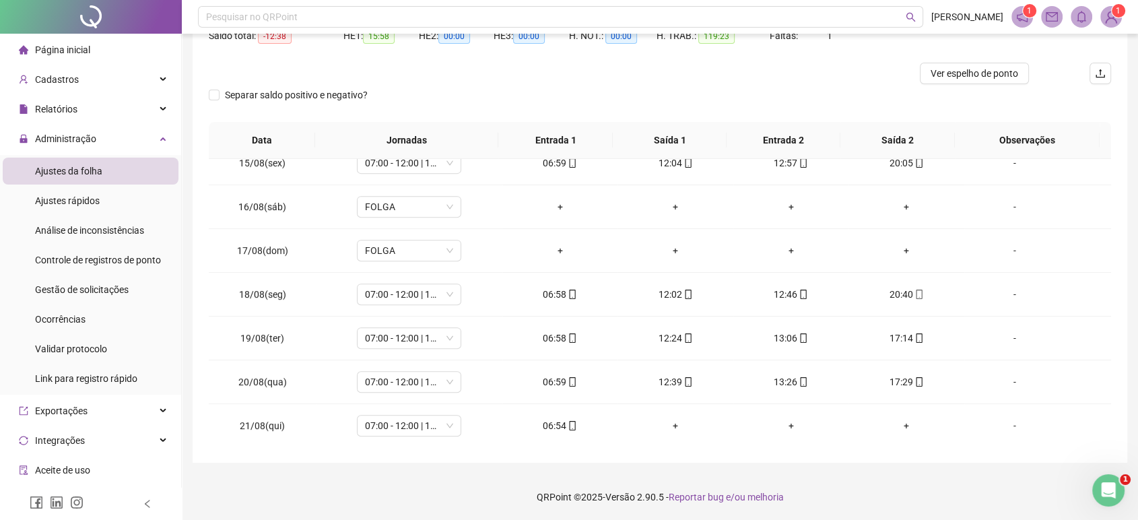
click at [726, 83] on div at bounding box center [547, 74] width 677 height 22
click at [670, 374] on div "12:39" at bounding box center [675, 381] width 94 height 15
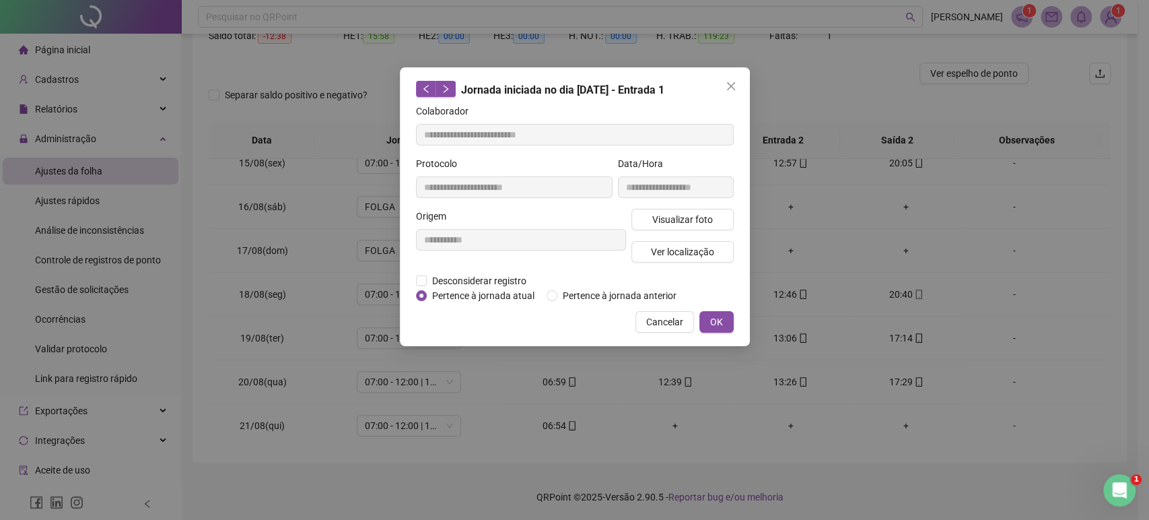
type input "**********"
click at [685, 246] on span "Ver localização" at bounding box center [681, 251] width 63 height 15
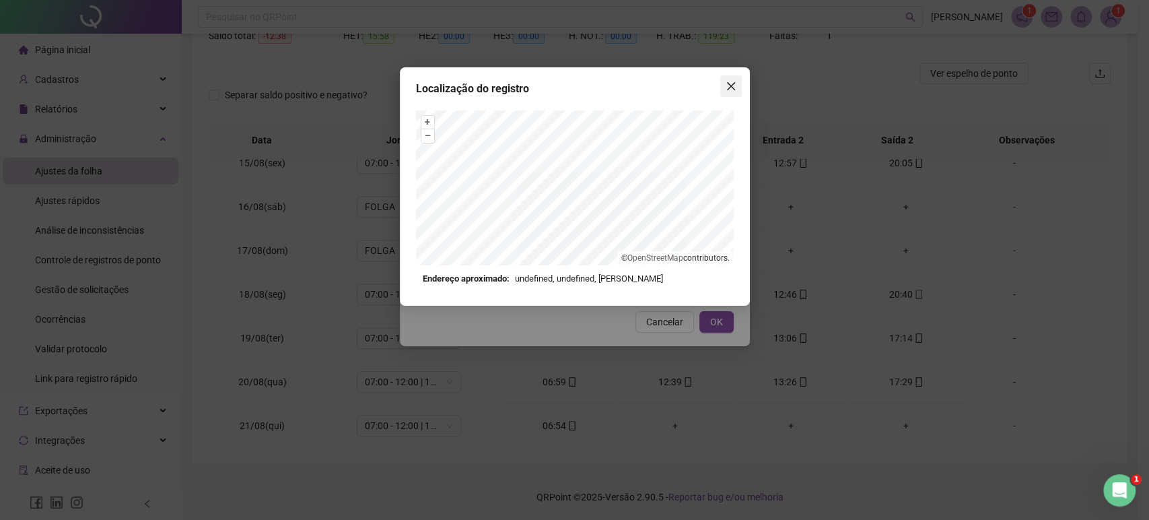
click at [732, 94] on button "Close" at bounding box center [731, 86] width 22 height 22
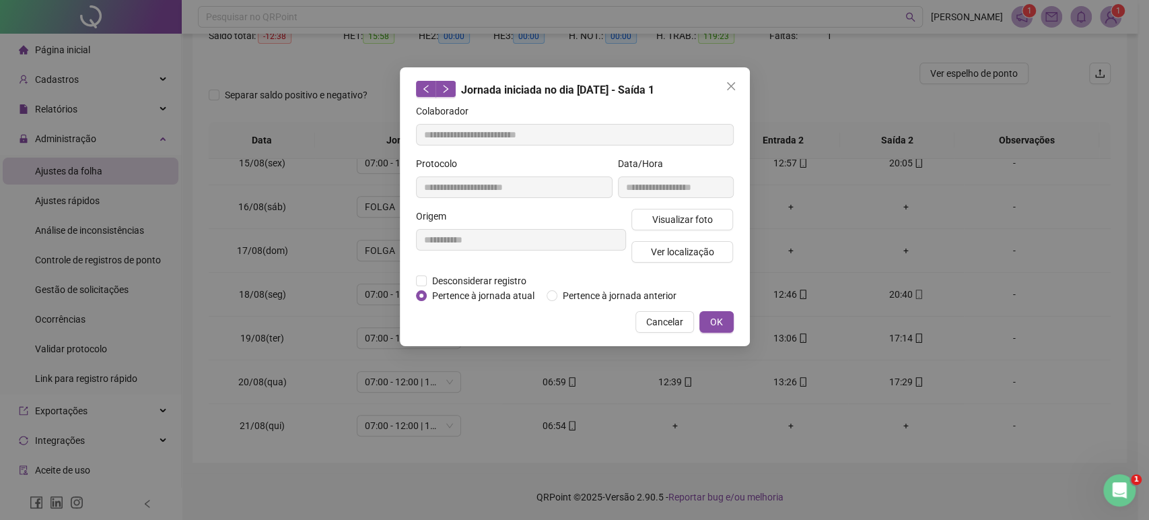
click at [732, 94] on button "Close" at bounding box center [731, 86] width 22 height 22
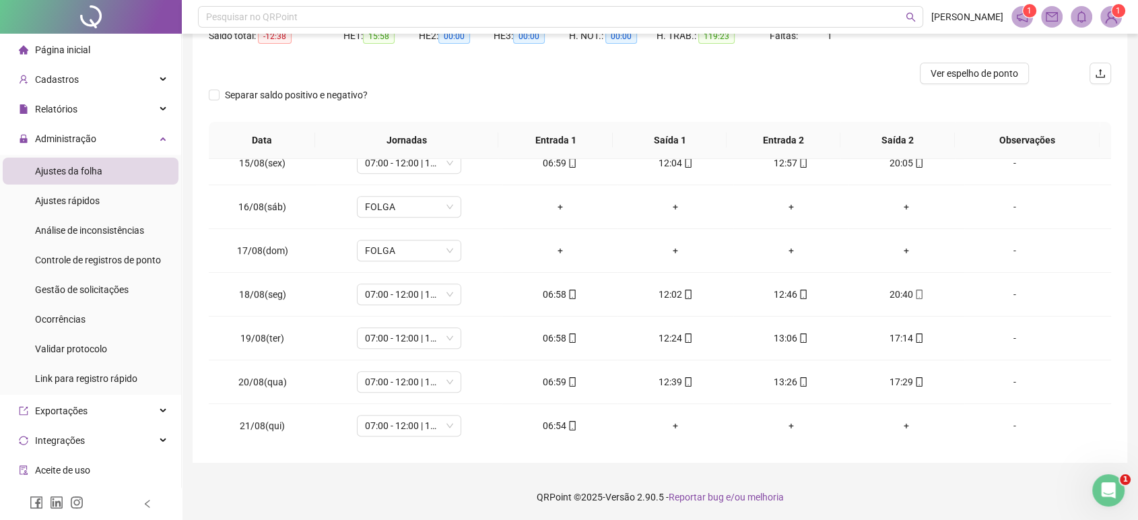
click at [732, 94] on div "Separar saldo positivo e negativo?" at bounding box center [660, 103] width 902 height 38
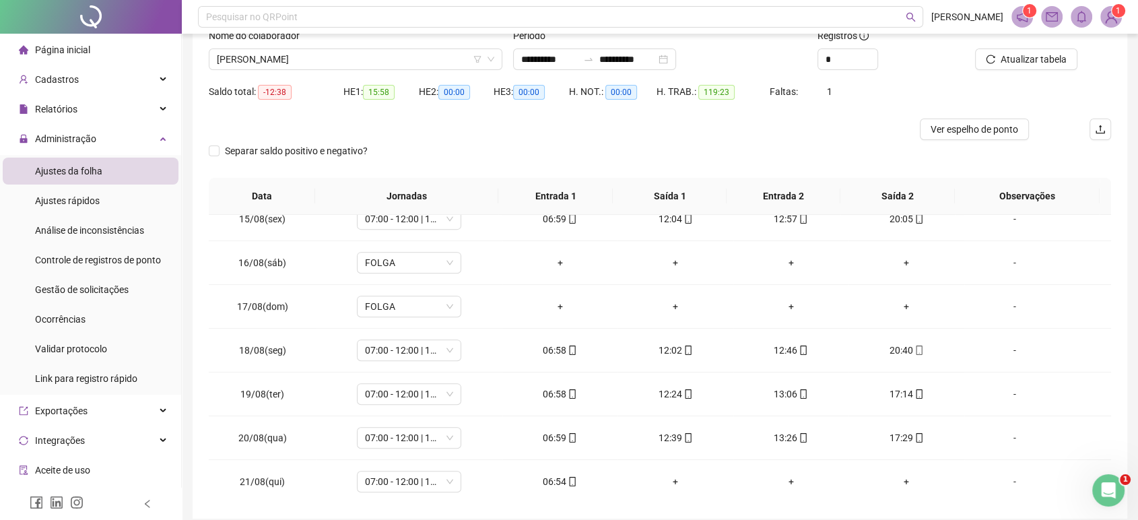
scroll to position [92, 0]
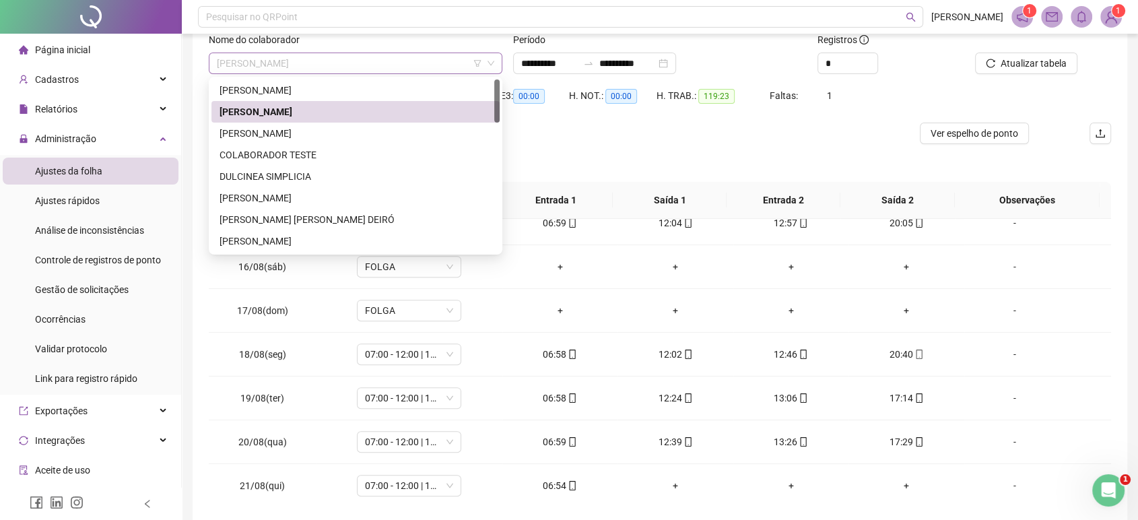
click at [427, 57] on span "[PERSON_NAME]" at bounding box center [355, 63] width 277 height 20
click at [296, 197] on div "[PERSON_NAME]" at bounding box center [355, 198] width 272 height 15
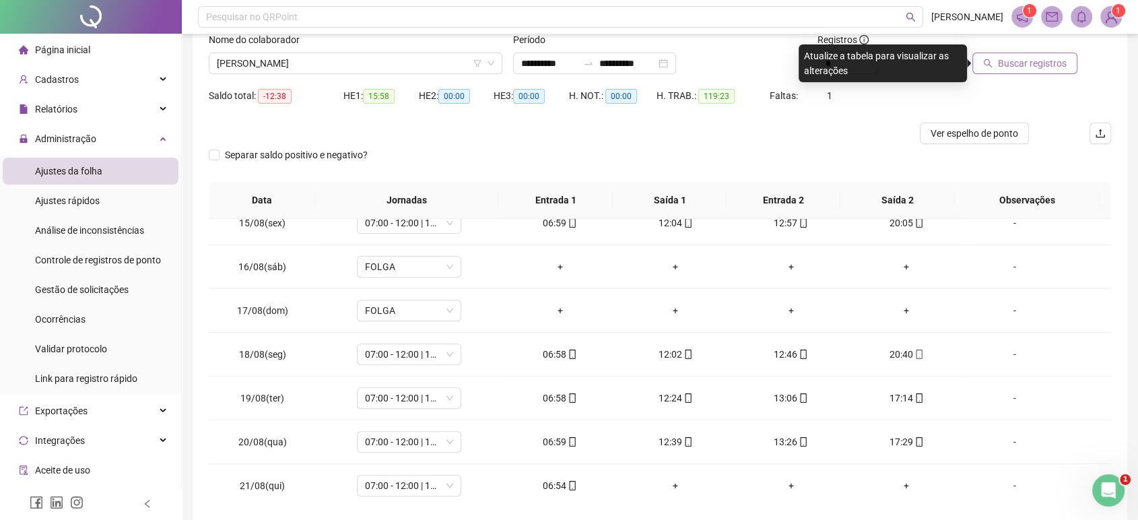
click at [980, 71] on button "Buscar registros" at bounding box center [1024, 64] width 105 height 22
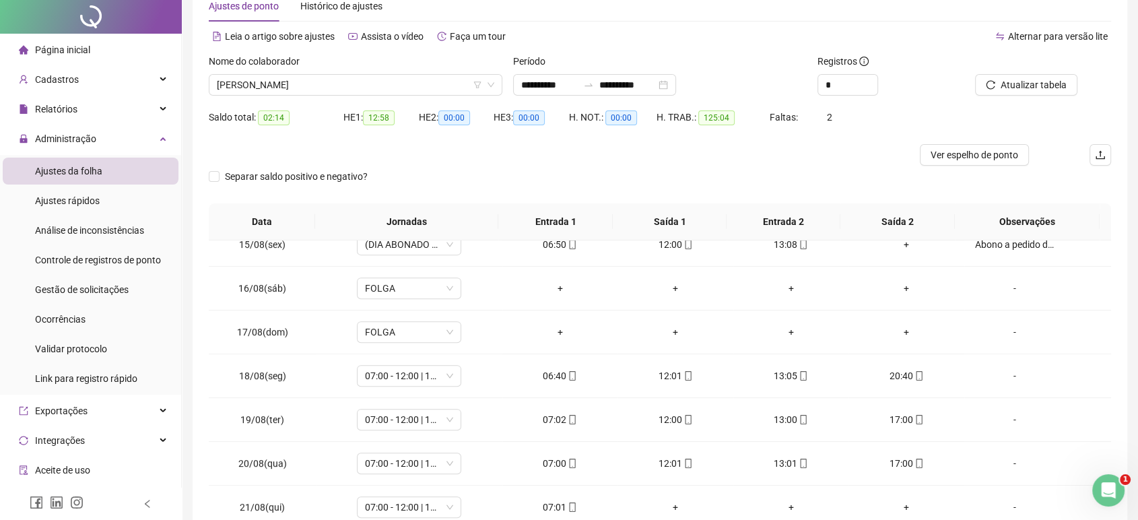
scroll to position [0, 0]
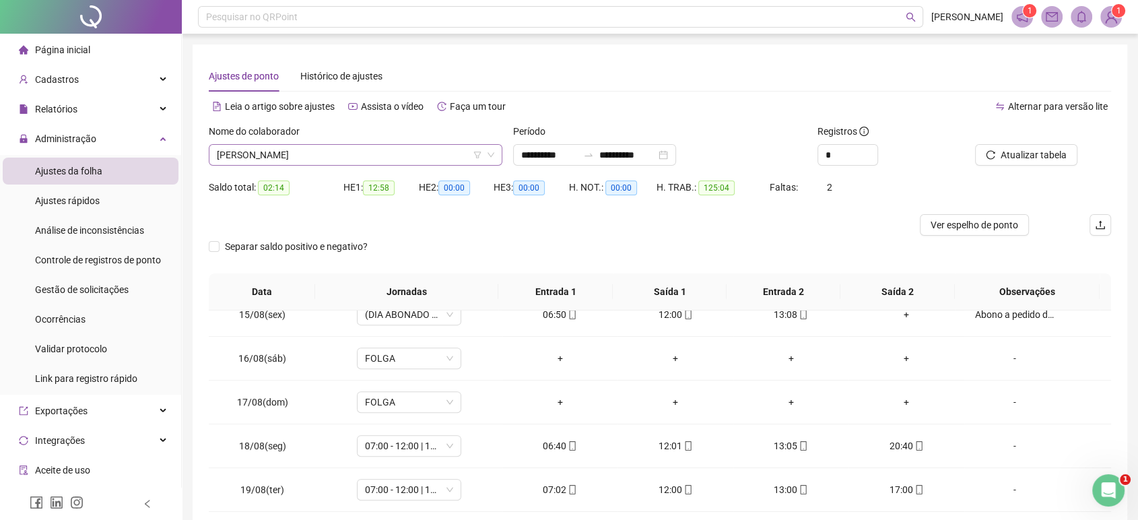
click at [425, 164] on span "[PERSON_NAME]" at bounding box center [355, 155] width 277 height 20
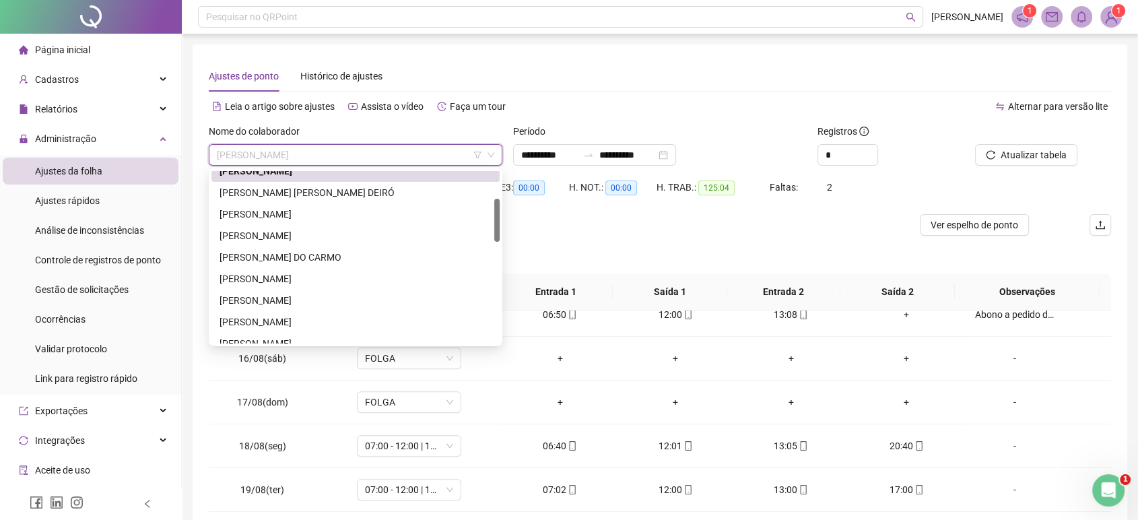
drag, startPoint x: 495, startPoint y: 187, endPoint x: 487, endPoint y: 219, distance: 32.7
click at [487, 219] on div "[PERSON_NAME] [PERSON_NAME] [PERSON_NAME] DO [PERSON_NAME] [PERSON_NAME] [PERSO…" at bounding box center [355, 257] width 288 height 172
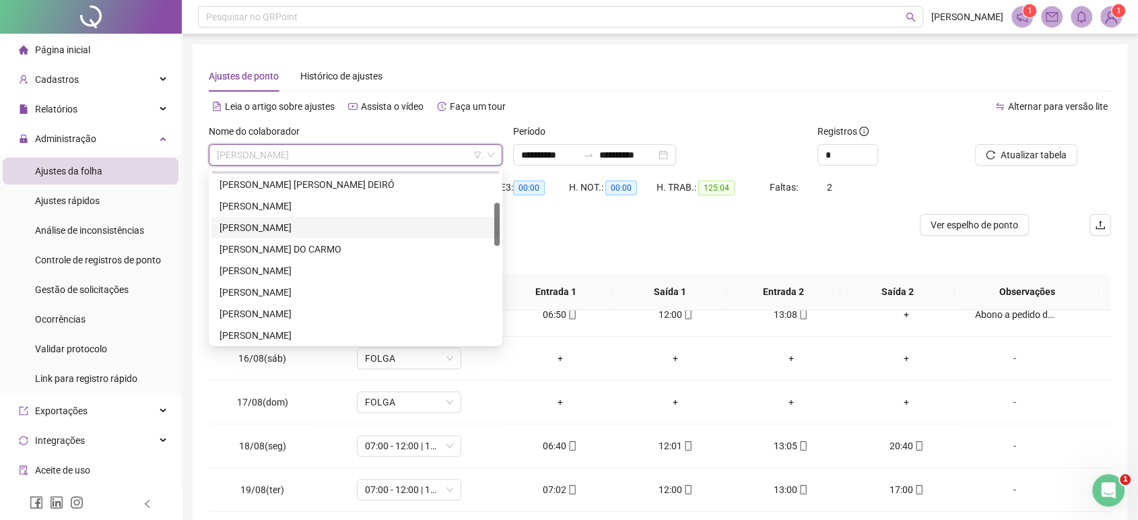
click at [391, 220] on div "[PERSON_NAME]" at bounding box center [355, 227] width 272 height 15
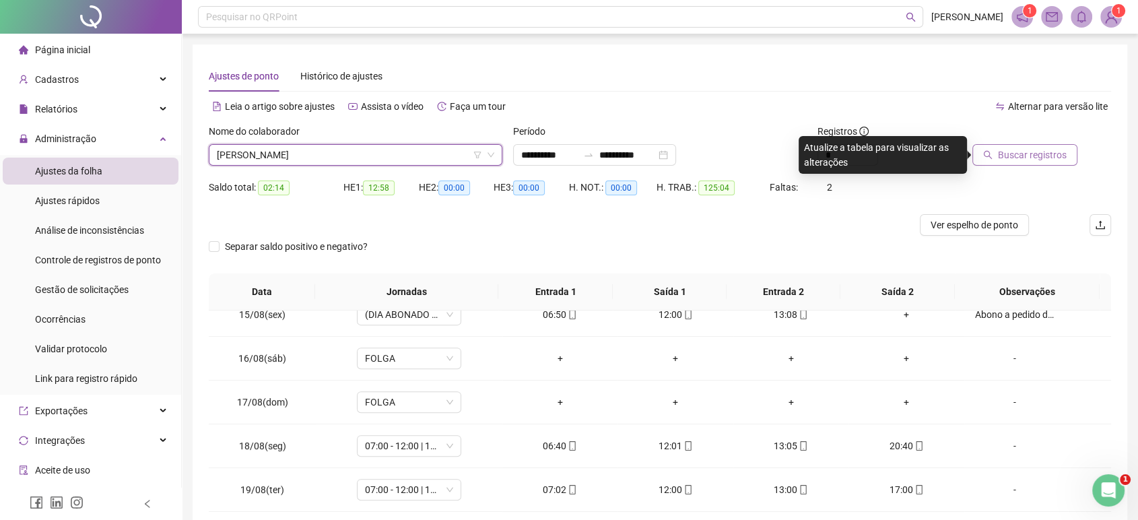
click at [1034, 163] on button "Buscar registros" at bounding box center [1024, 155] width 105 height 22
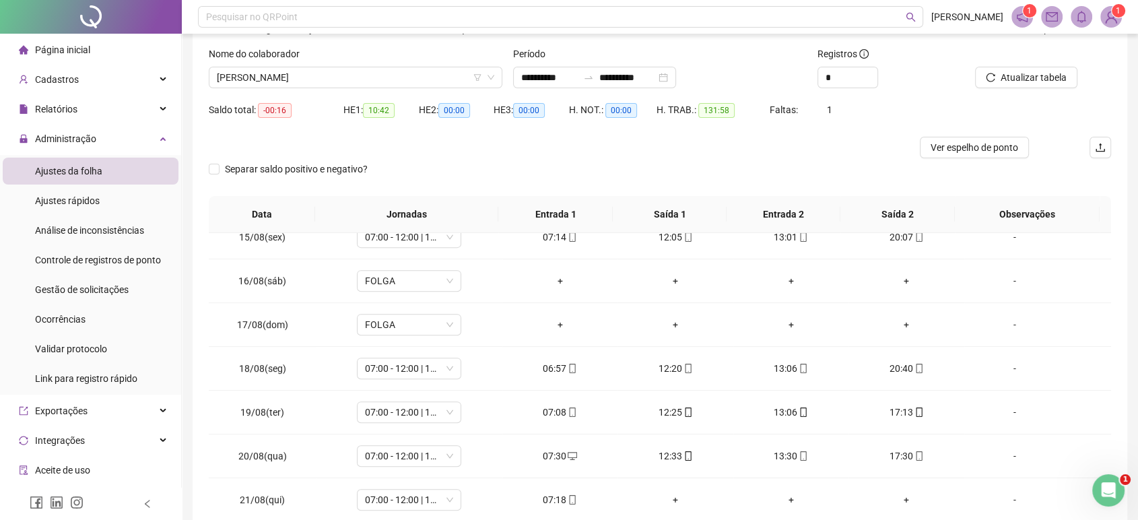
scroll to position [151, 0]
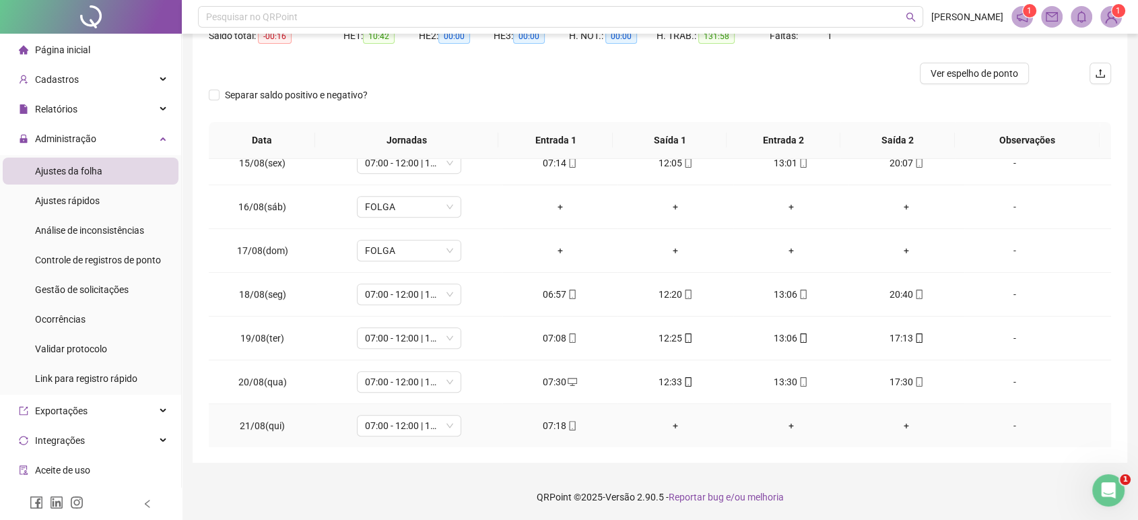
click at [555, 427] on div "07:18" at bounding box center [560, 425] width 94 height 15
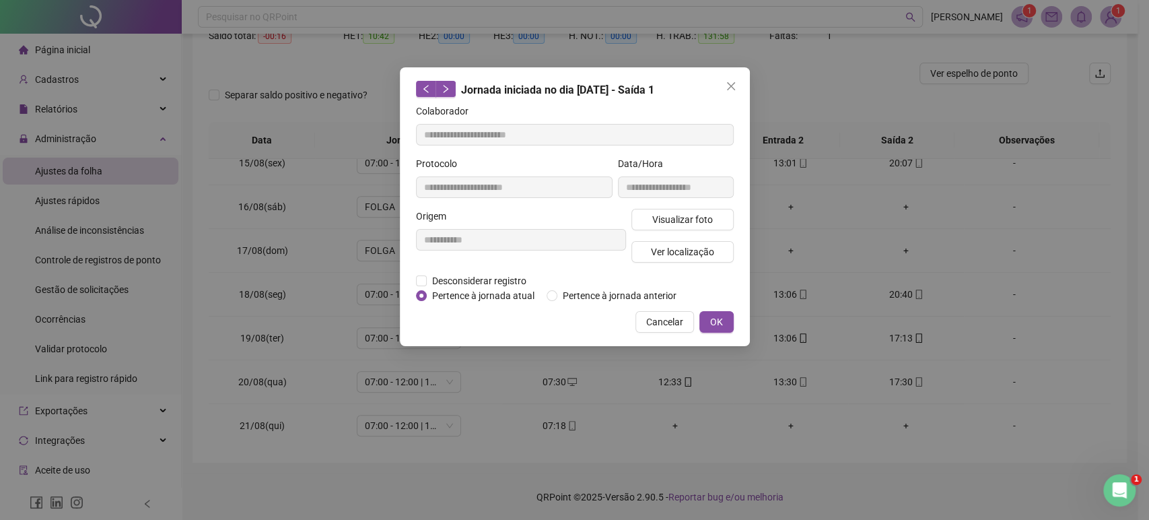
type input "**********"
click at [676, 246] on span "Ver localização" at bounding box center [681, 251] width 63 height 15
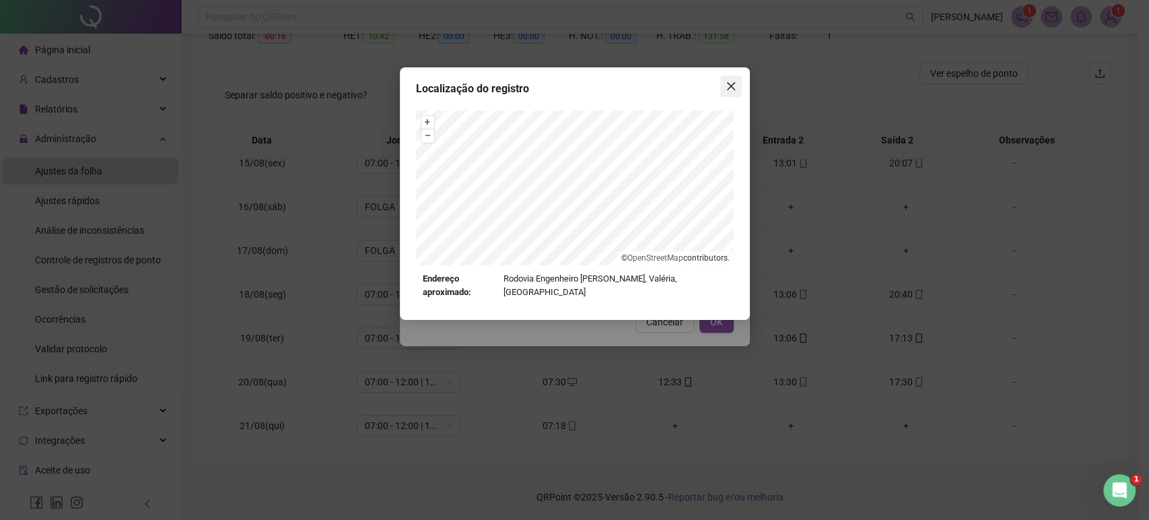
click at [728, 88] on icon "close" at bounding box center [730, 86] width 8 height 8
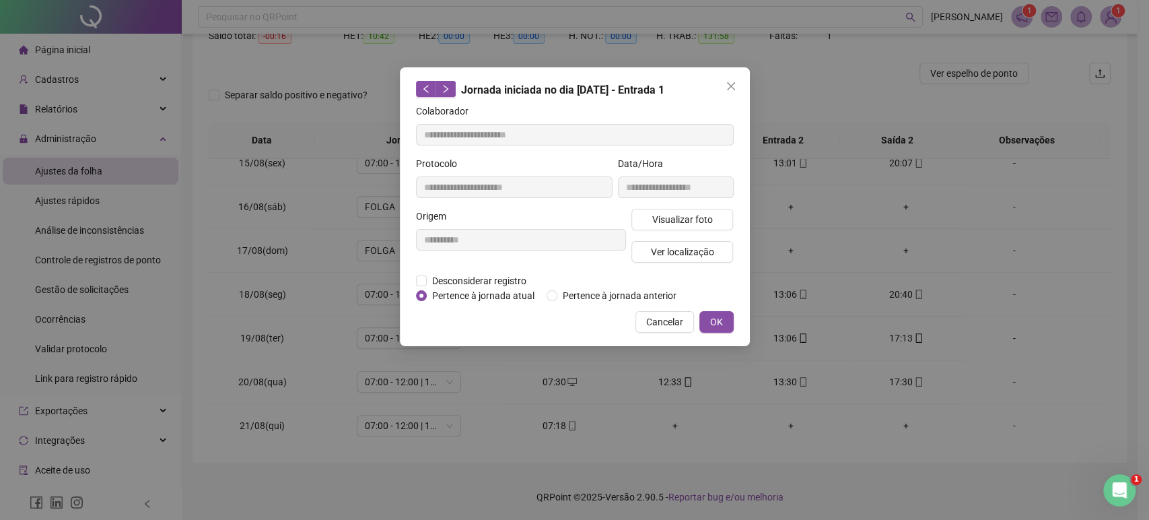
click at [728, 88] on icon "close" at bounding box center [730, 86] width 8 height 8
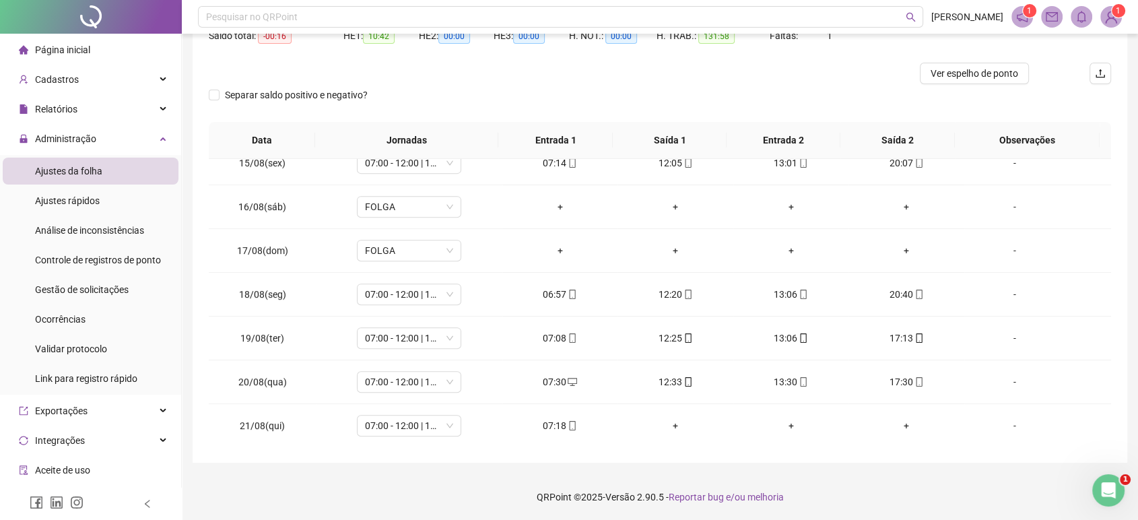
click at [728, 88] on div "Separar saldo positivo e negativo?" at bounding box center [660, 103] width 902 height 38
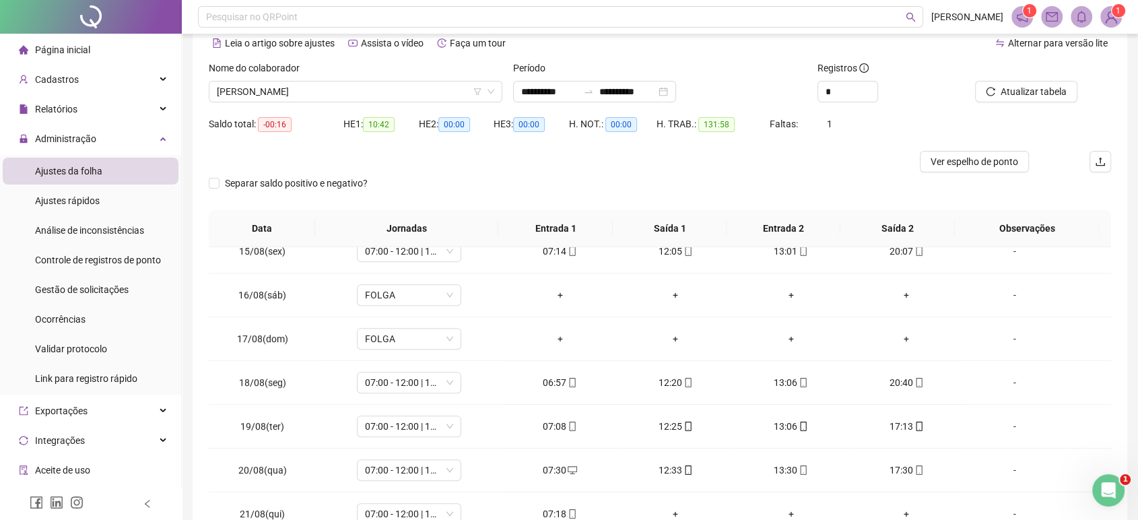
scroll to position [62, 0]
click at [452, 90] on span "[PERSON_NAME]" at bounding box center [355, 93] width 277 height 20
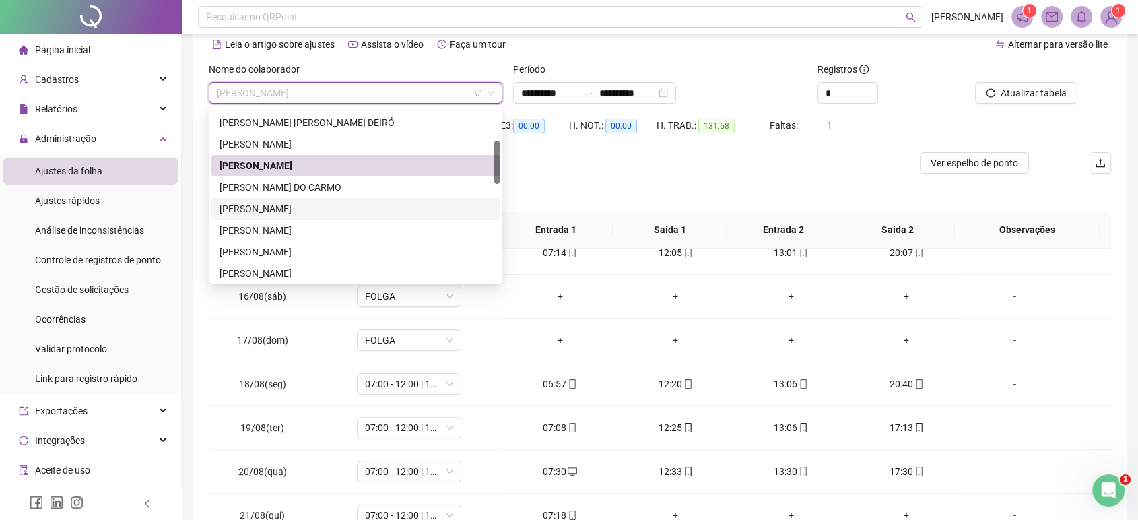
click at [317, 206] on div "[PERSON_NAME]" at bounding box center [355, 208] width 272 height 15
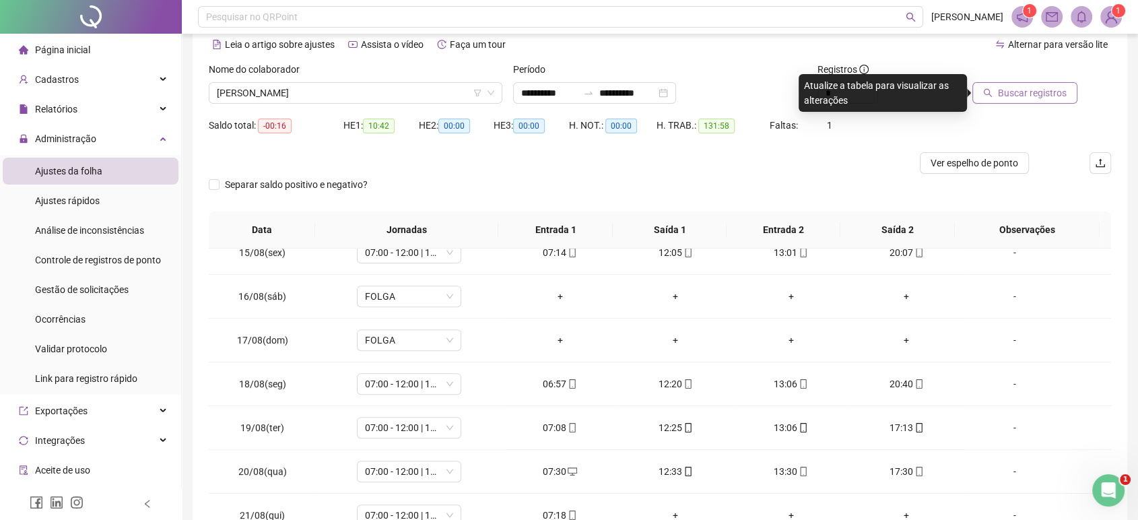
click at [1033, 91] on span "Buscar registros" at bounding box center [1032, 92] width 69 height 15
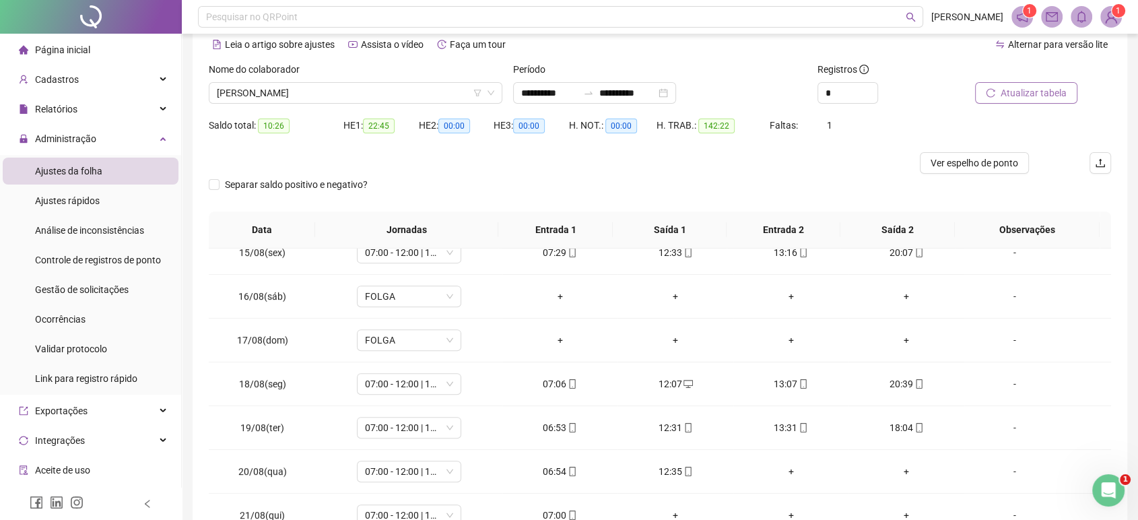
scroll to position [151, 0]
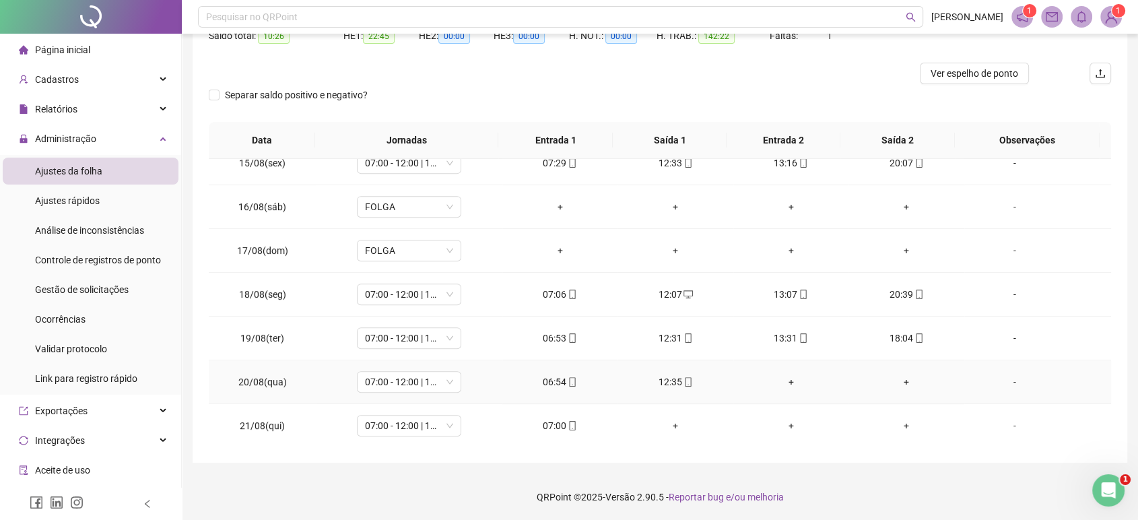
click at [778, 384] on div "+" at bounding box center [791, 381] width 94 height 15
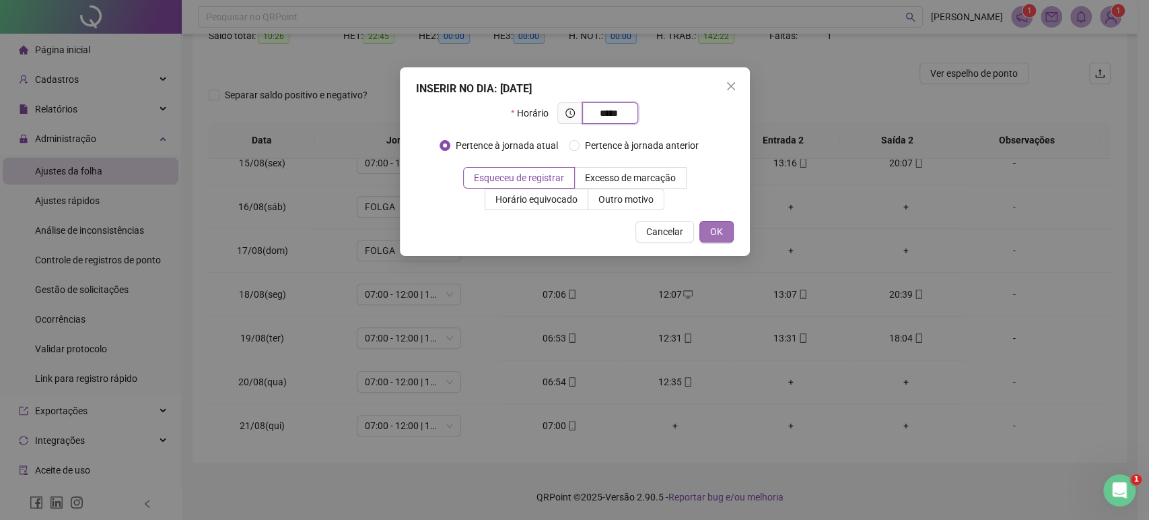
type input "*****"
click at [731, 237] on button "OK" at bounding box center [716, 232] width 34 height 22
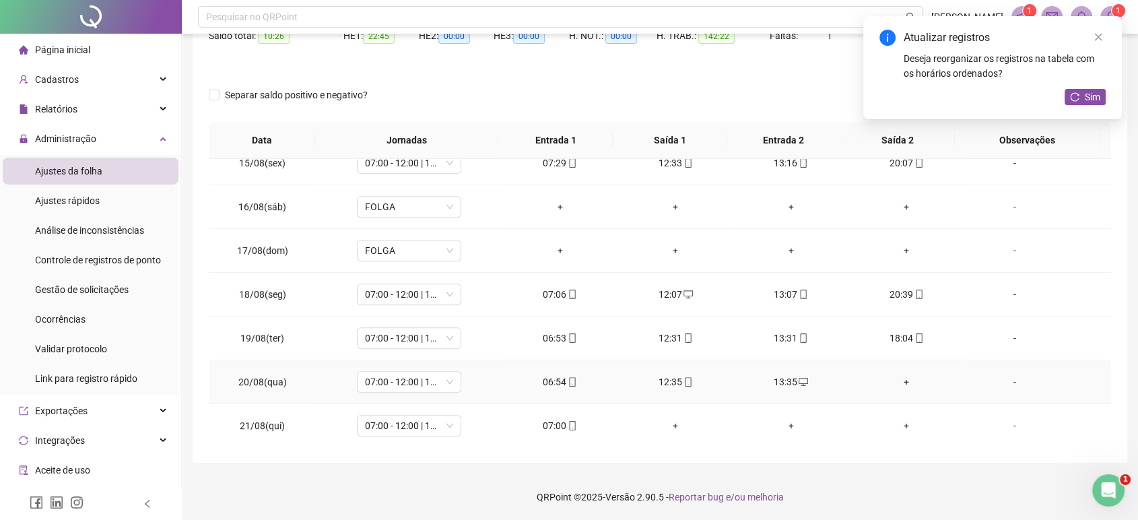
click at [895, 378] on div "+" at bounding box center [906, 381] width 94 height 15
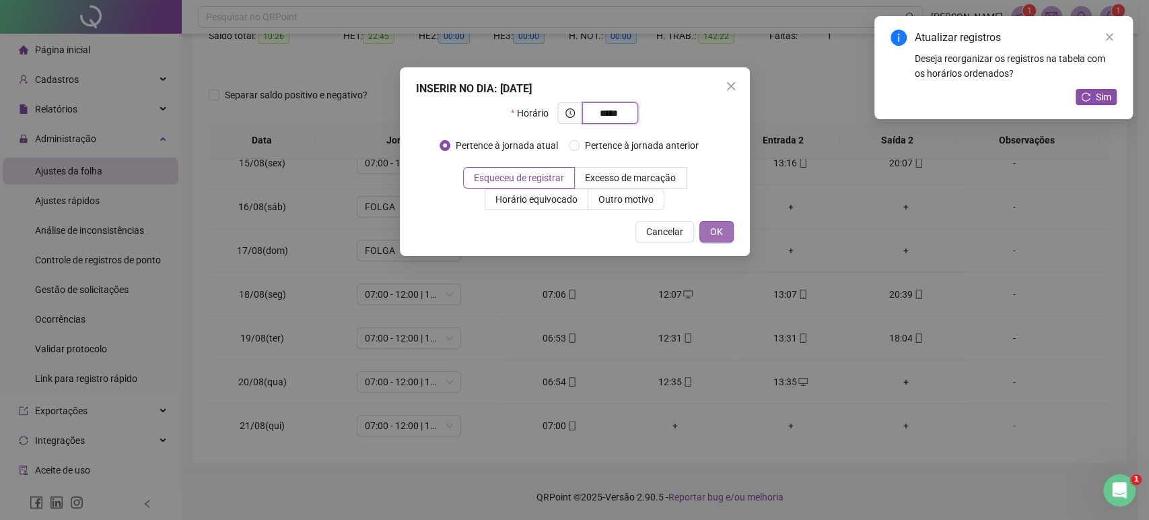
type input "*****"
click at [720, 238] on span "OK" at bounding box center [716, 231] width 13 height 15
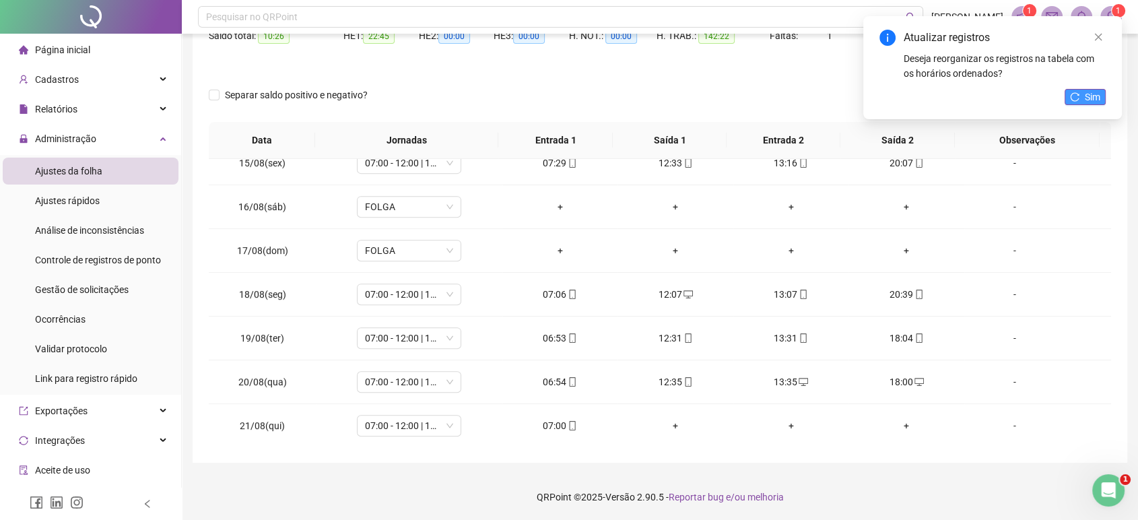
click at [1085, 92] on span "Sim" at bounding box center [1092, 97] width 15 height 15
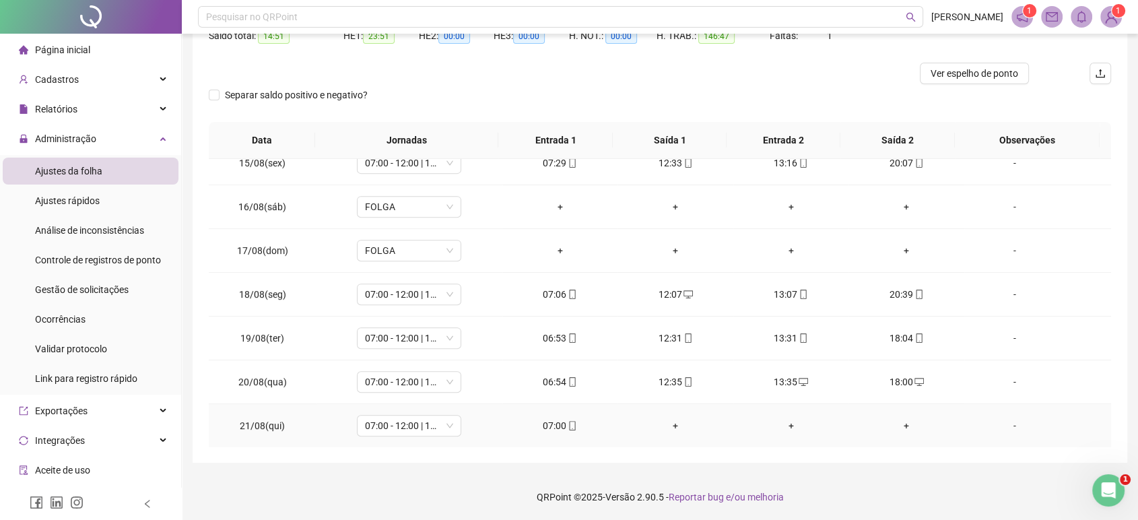
click at [538, 427] on div "07:00" at bounding box center [560, 425] width 94 height 15
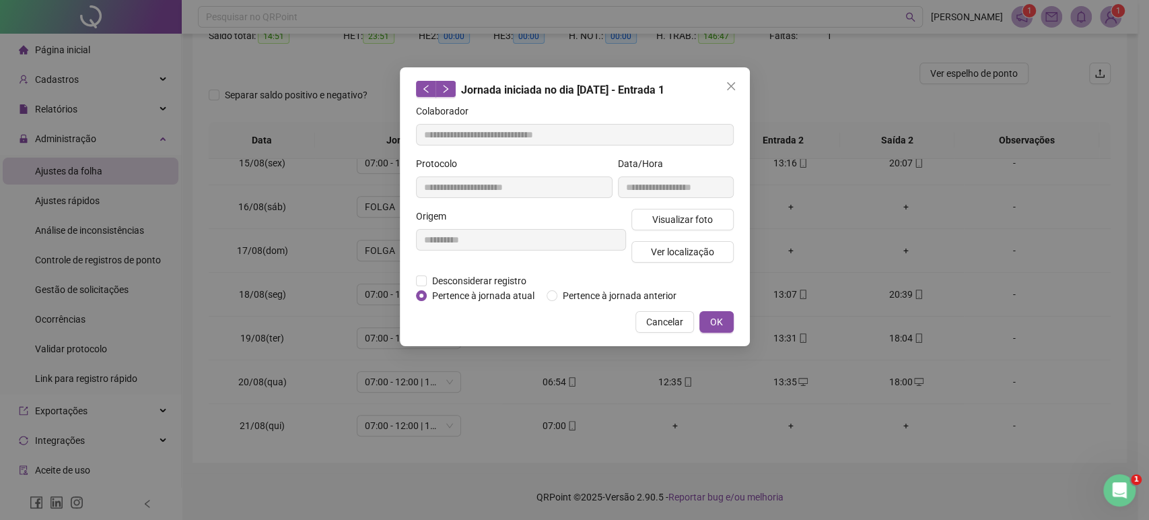
type input "**********"
click at [657, 260] on button "Ver localização" at bounding box center [682, 252] width 102 height 22
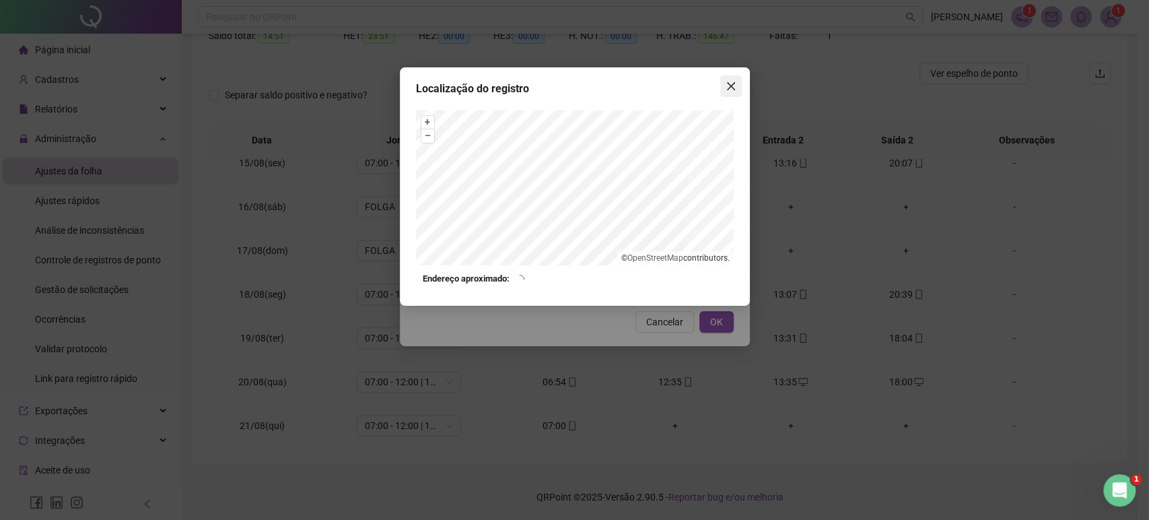
click at [729, 85] on icon "close" at bounding box center [730, 86] width 8 height 8
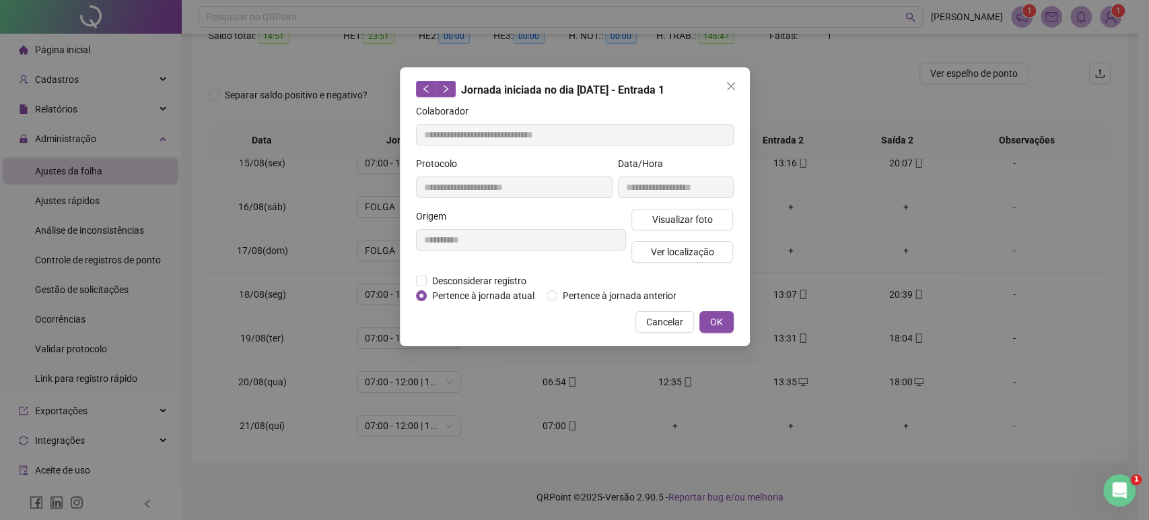
click at [729, 85] on icon "close" at bounding box center [730, 86] width 8 height 8
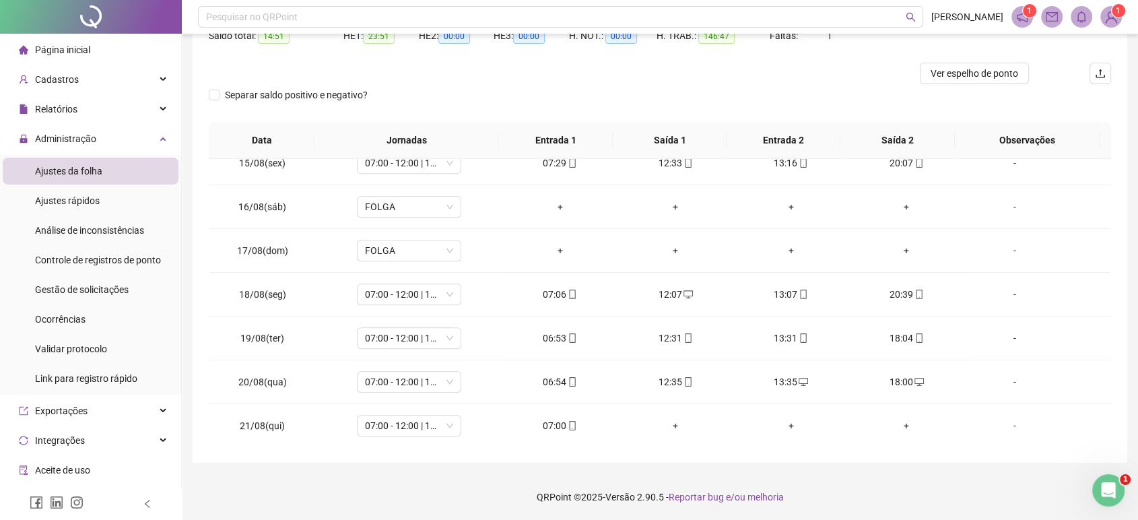
click at [729, 85] on div "Separar saldo positivo e negativo?" at bounding box center [660, 103] width 902 height 38
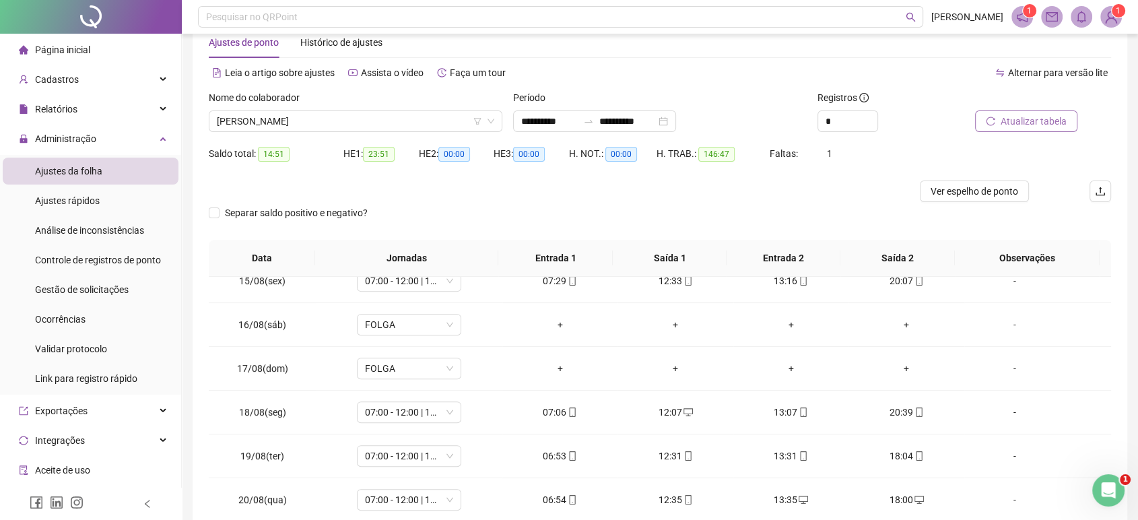
scroll to position [32, 0]
click at [415, 120] on span "[PERSON_NAME]" at bounding box center [355, 122] width 277 height 20
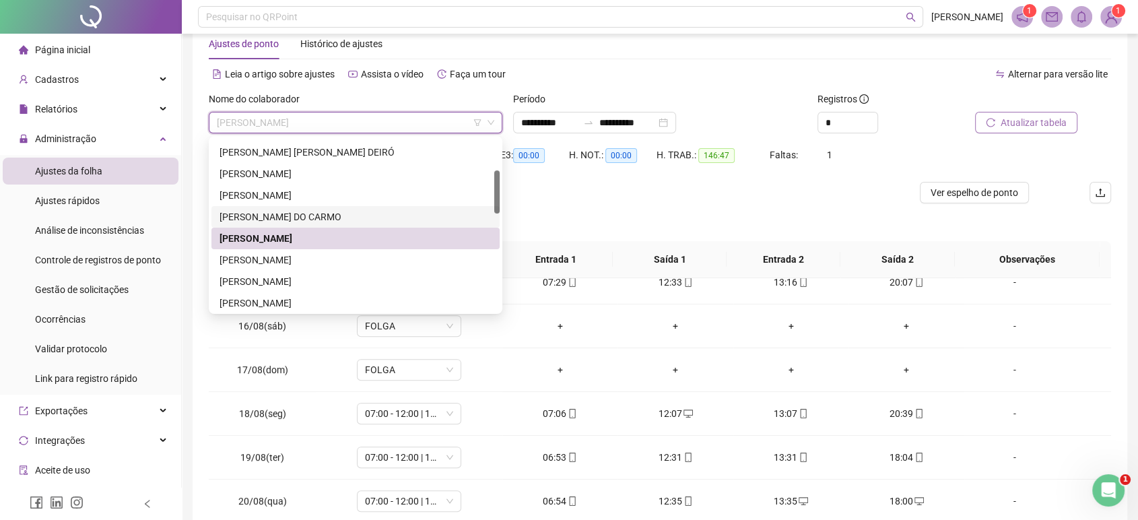
drag, startPoint x: 493, startPoint y: 191, endPoint x: 485, endPoint y: 209, distance: 19.6
click at [485, 209] on div "[PERSON_NAME] [PERSON_NAME] [PERSON_NAME] DO [PERSON_NAME] [PERSON_NAME] [PERSO…" at bounding box center [355, 227] width 288 height 215
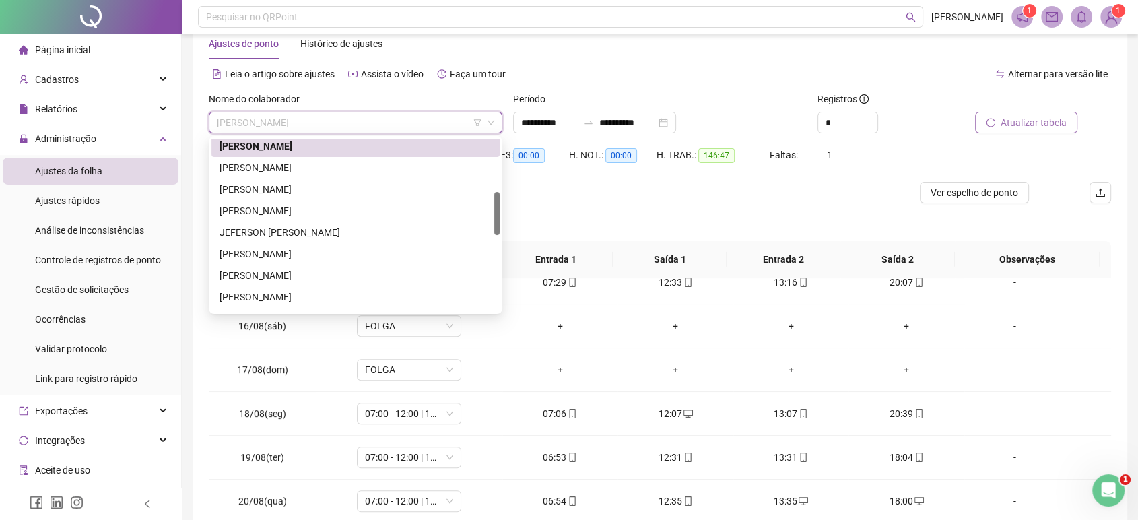
drag, startPoint x: 494, startPoint y: 189, endPoint x: 489, endPoint y: 213, distance: 24.8
click at [489, 213] on div "[PERSON_NAME] DO [PERSON_NAME] [PERSON_NAME] [PERSON_NAME] [PERSON_NAME]" at bounding box center [355, 225] width 288 height 172
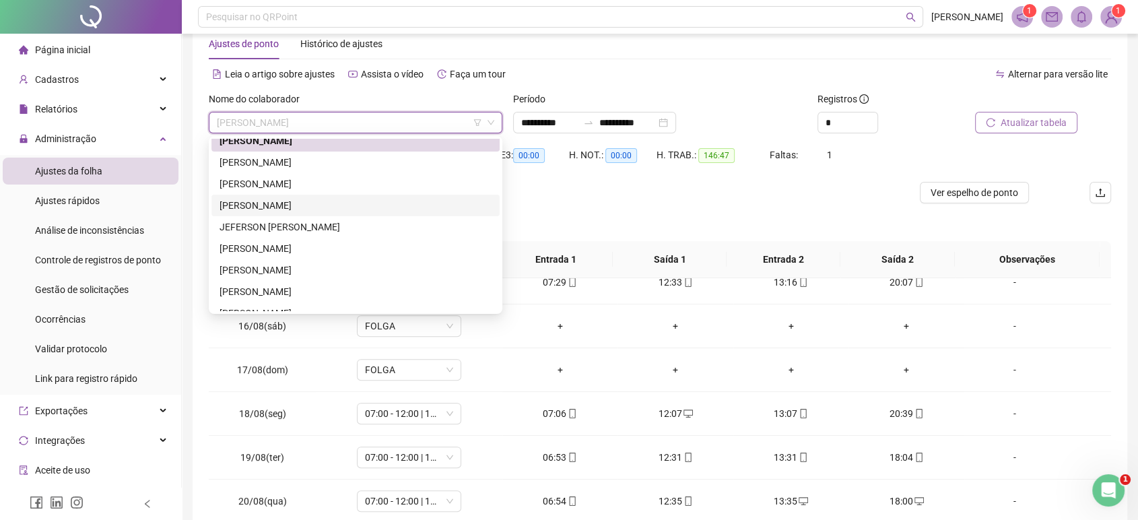
click at [349, 201] on div "[PERSON_NAME]" at bounding box center [355, 205] width 272 height 15
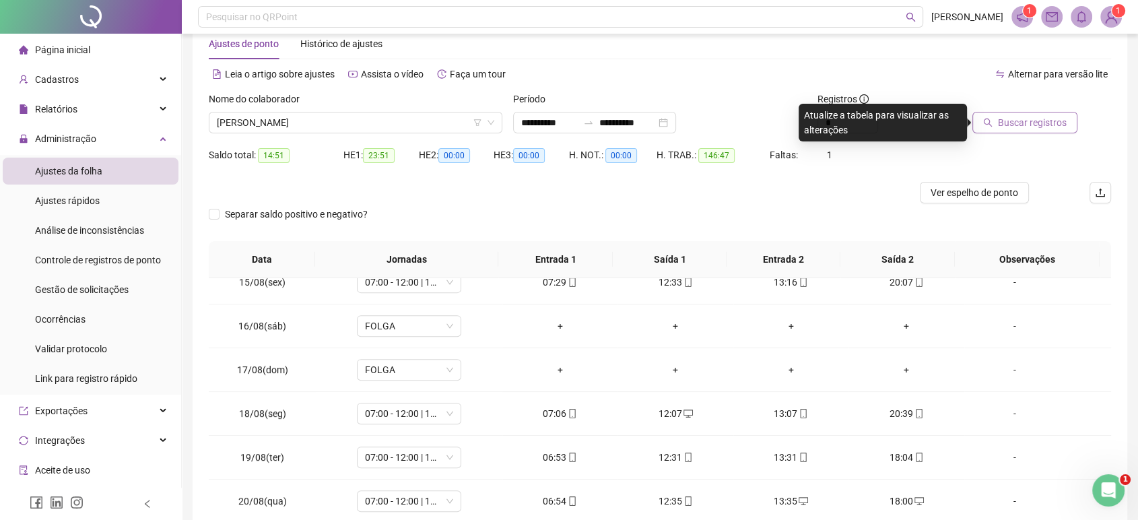
click at [1056, 122] on span "Buscar registros" at bounding box center [1032, 122] width 69 height 15
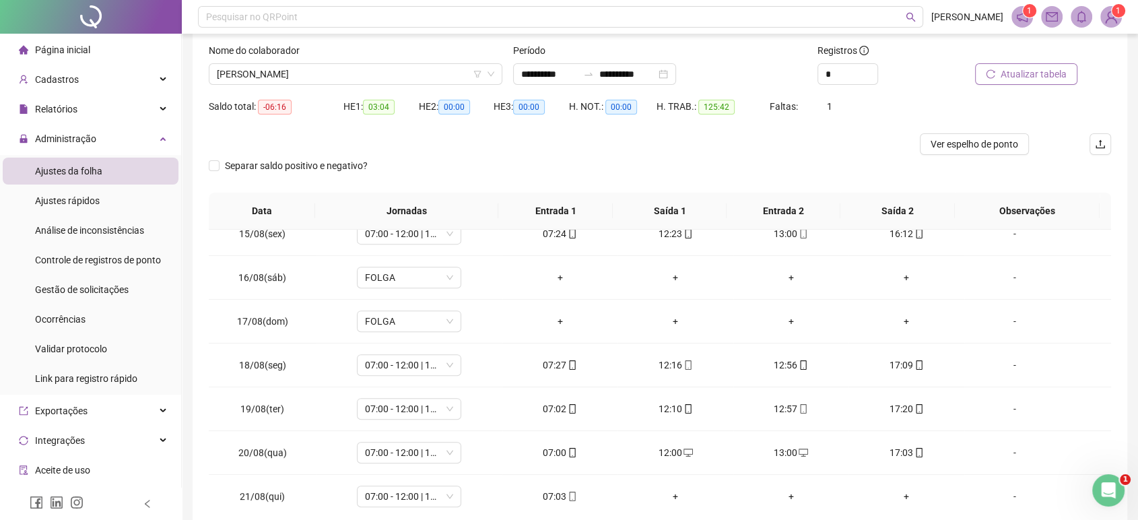
scroll to position [58, 0]
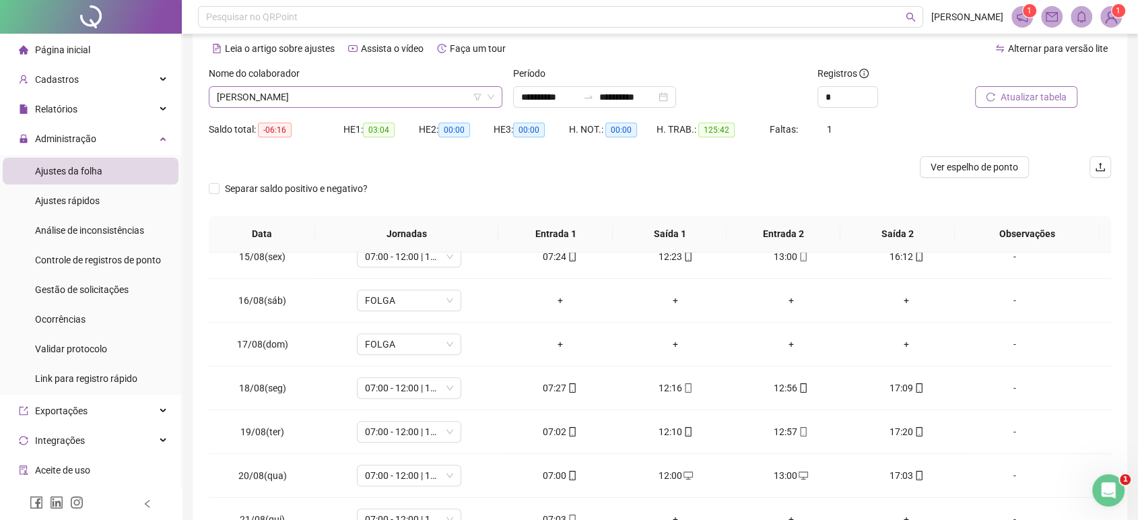
click at [361, 96] on span "[PERSON_NAME]" at bounding box center [355, 97] width 277 height 20
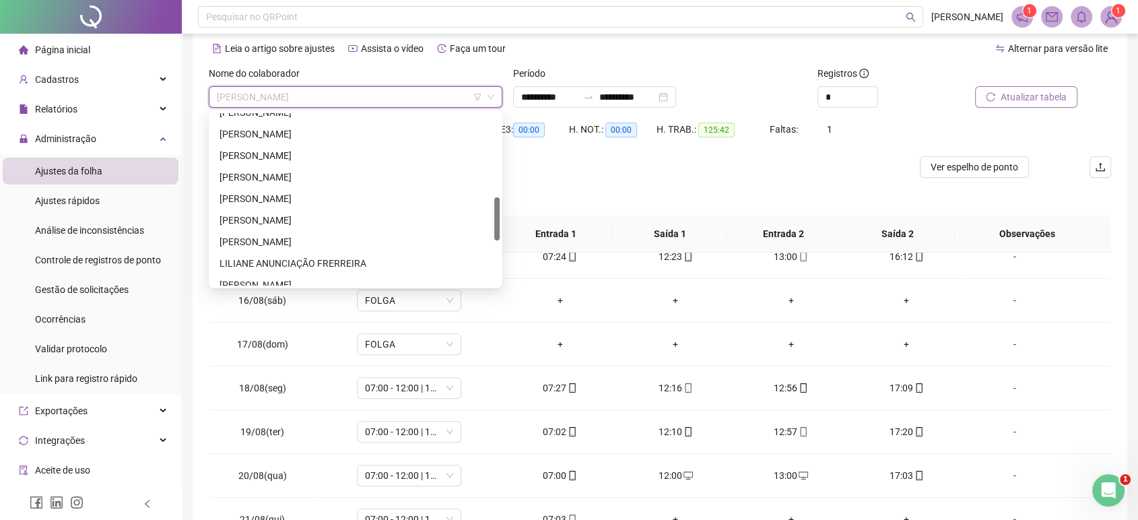
scroll to position [340, 0]
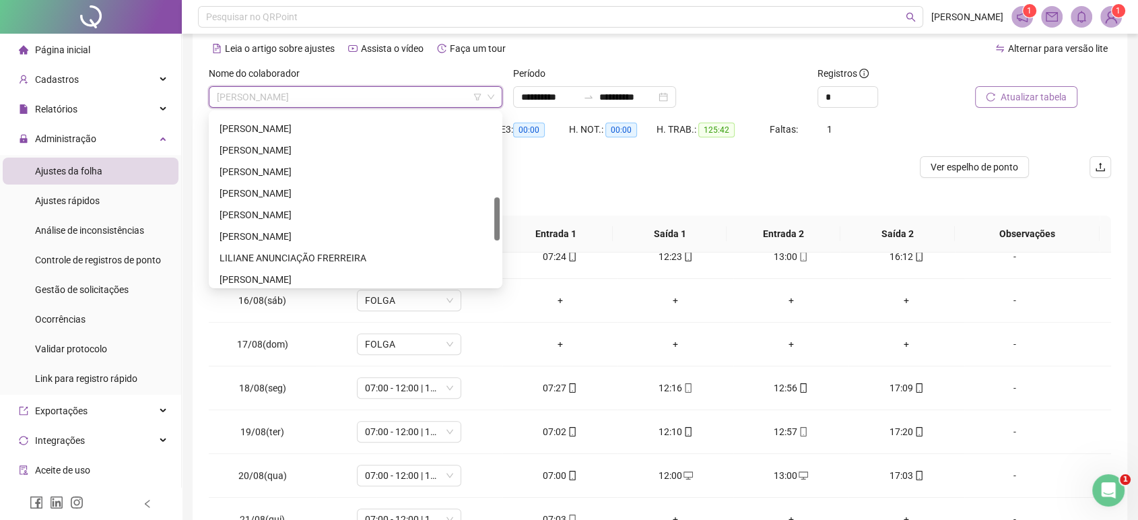
drag, startPoint x: 495, startPoint y: 198, endPoint x: 493, endPoint y: 227, distance: 29.1
click at [493, 227] on div "[PERSON_NAME] [PERSON_NAME] [PERSON_NAME] DA PAIXÃO [PERSON_NAME] ANUNCIAÇÃO FR…" at bounding box center [355, 199] width 288 height 172
click at [322, 187] on div "[PERSON_NAME]" at bounding box center [355, 193] width 272 height 15
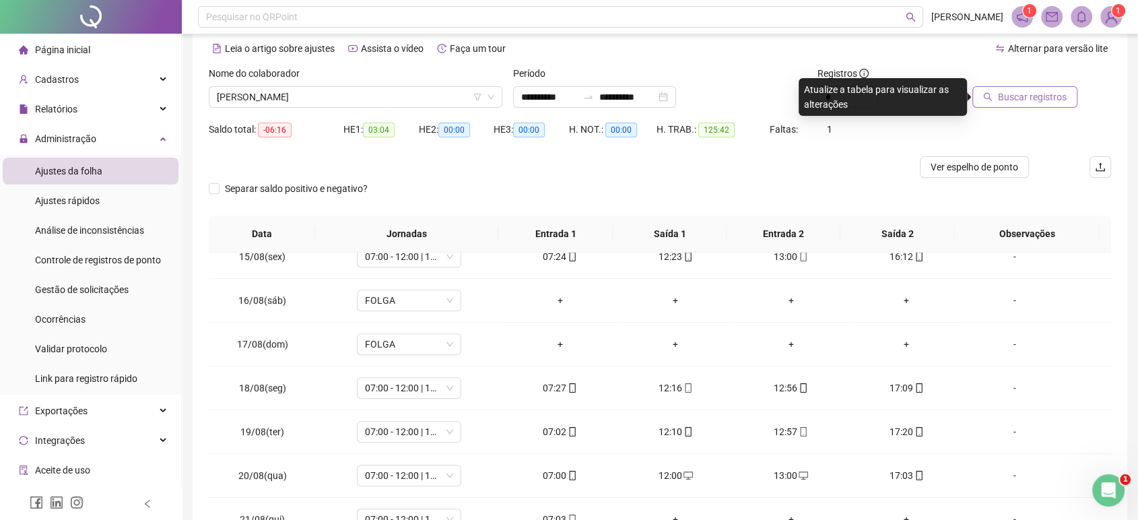
click at [1005, 102] on span "Buscar registros" at bounding box center [1032, 97] width 69 height 15
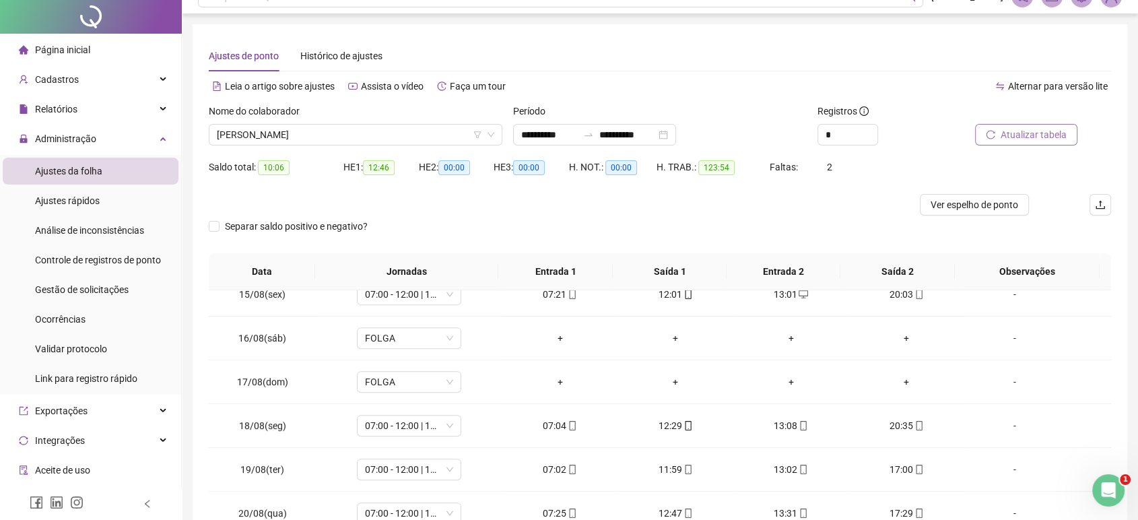
scroll to position [0, 0]
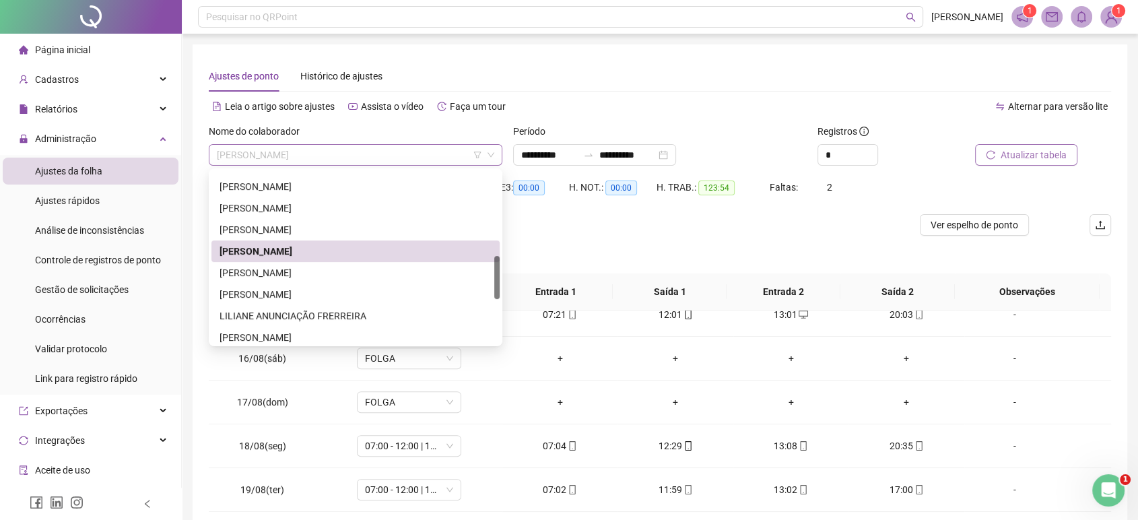
click at [386, 150] on span "[PERSON_NAME]" at bounding box center [355, 155] width 277 height 20
click at [296, 297] on div "[PERSON_NAME]" at bounding box center [355, 294] width 272 height 15
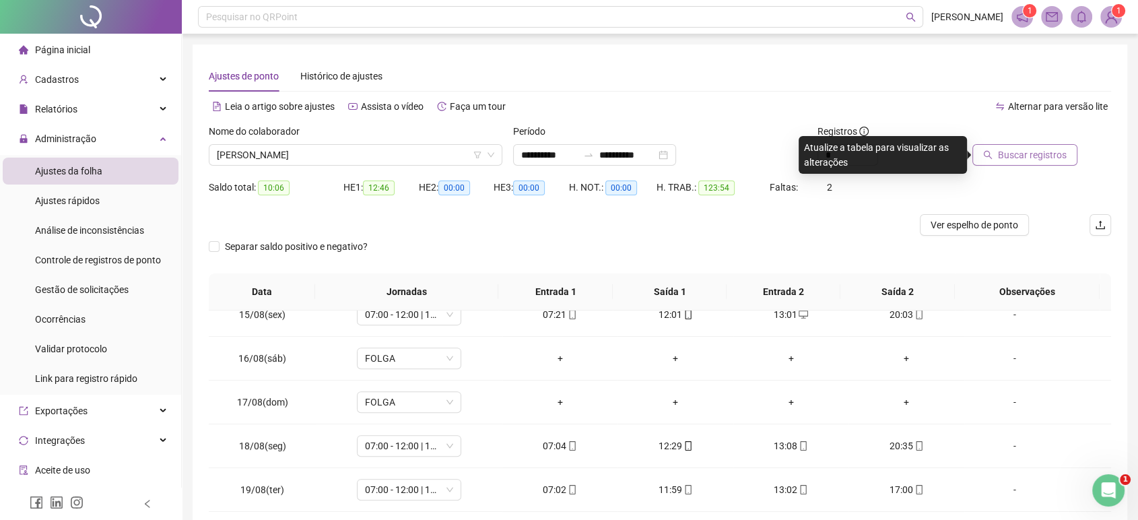
click at [1011, 158] on span "Buscar registros" at bounding box center [1032, 154] width 69 height 15
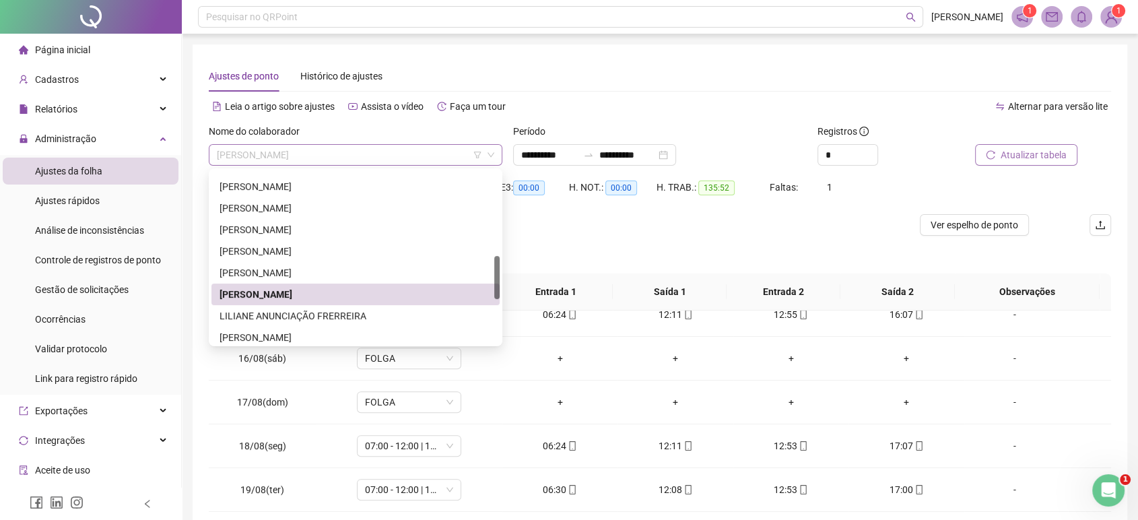
click at [416, 154] on span "[PERSON_NAME]" at bounding box center [355, 155] width 277 height 20
click at [307, 331] on div "[PERSON_NAME]" at bounding box center [355, 337] width 272 height 15
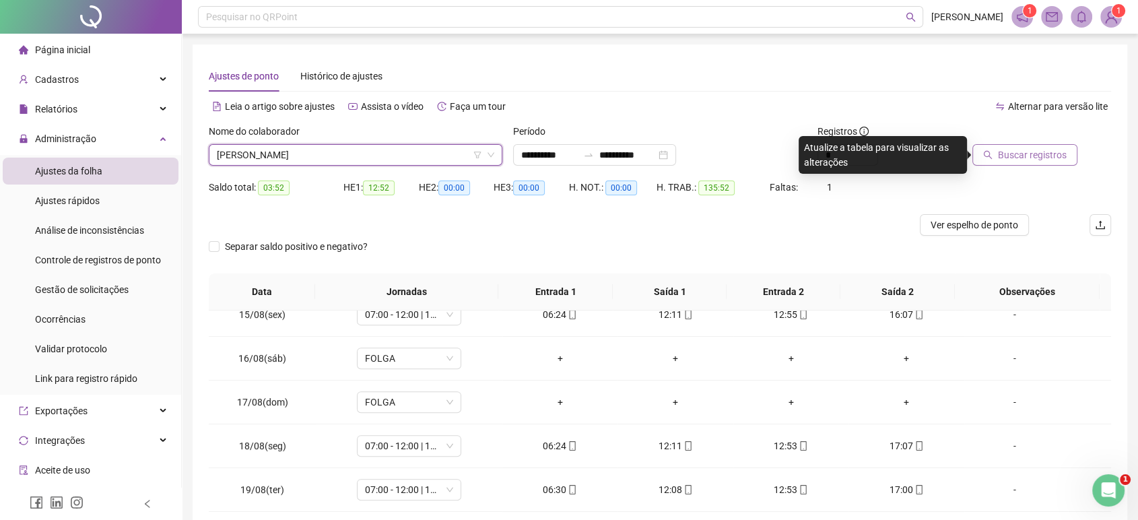
click at [1028, 159] on span "Buscar registros" at bounding box center [1032, 154] width 69 height 15
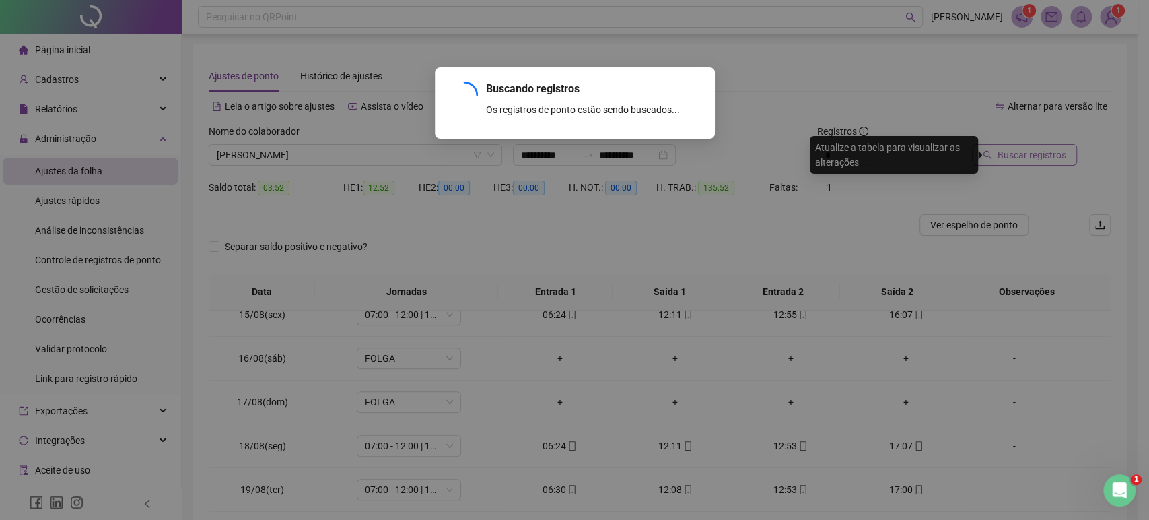
click at [1028, 159] on div "Buscando registros Os registros de ponto estão sendo buscados... OK" at bounding box center [574, 260] width 1149 height 520
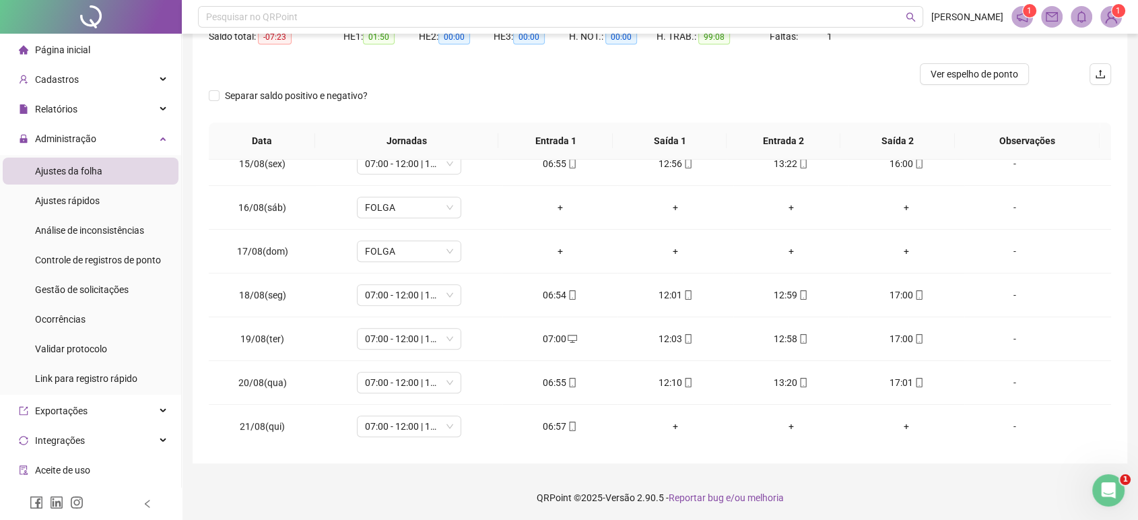
scroll to position [151, 0]
click at [551, 424] on div "06:57" at bounding box center [560, 425] width 94 height 15
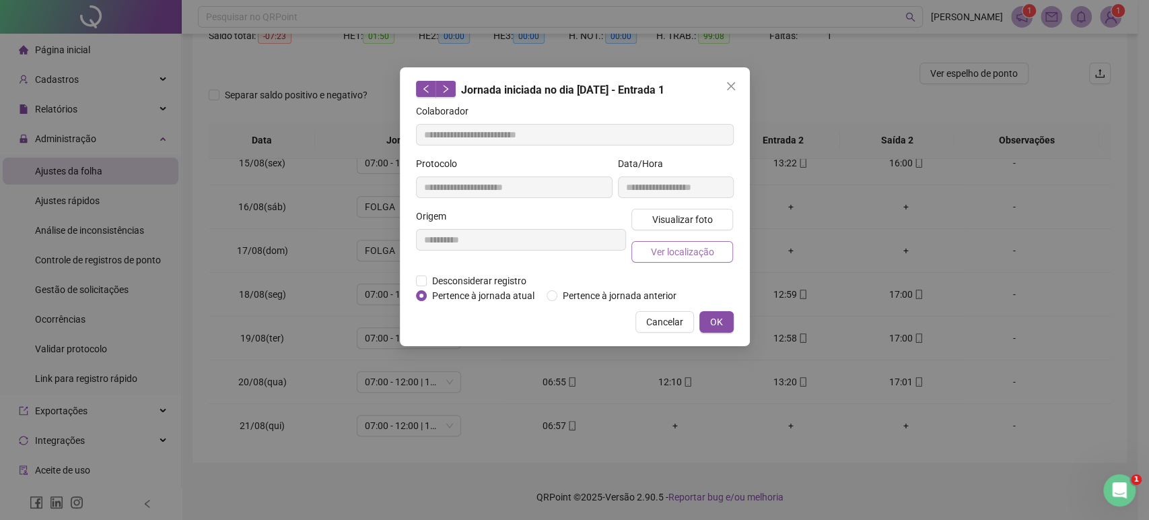
type input "**********"
click at [646, 248] on button "Ver localização" at bounding box center [682, 252] width 102 height 22
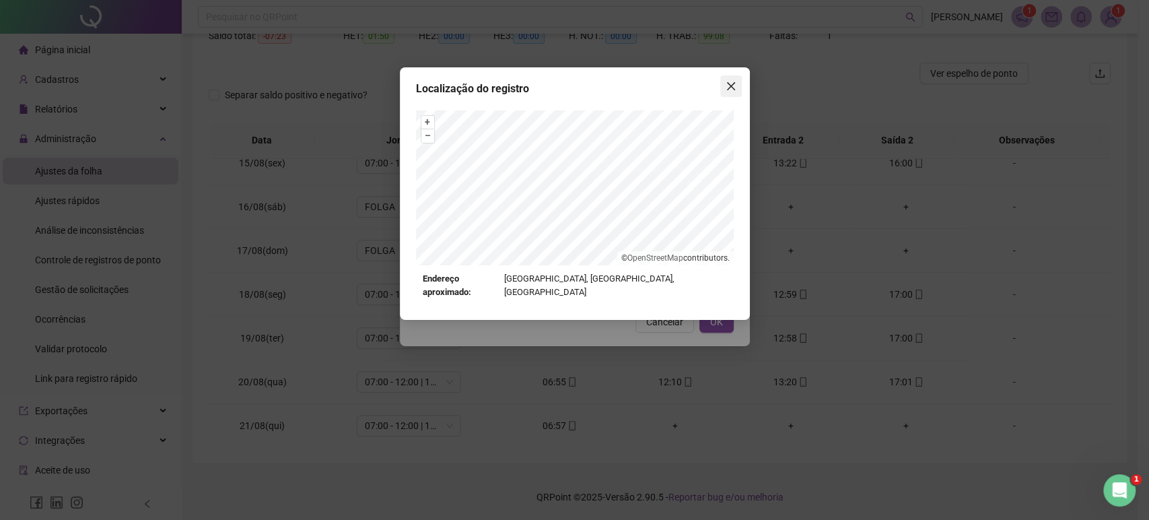
click at [725, 79] on button "Close" at bounding box center [731, 86] width 22 height 22
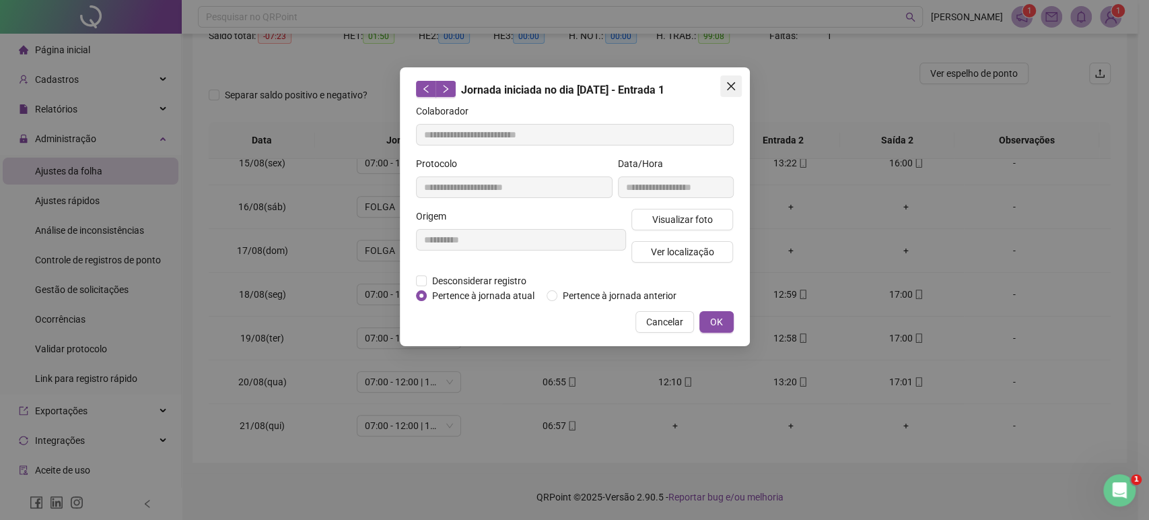
click at [725, 79] on button "Close" at bounding box center [731, 86] width 22 height 22
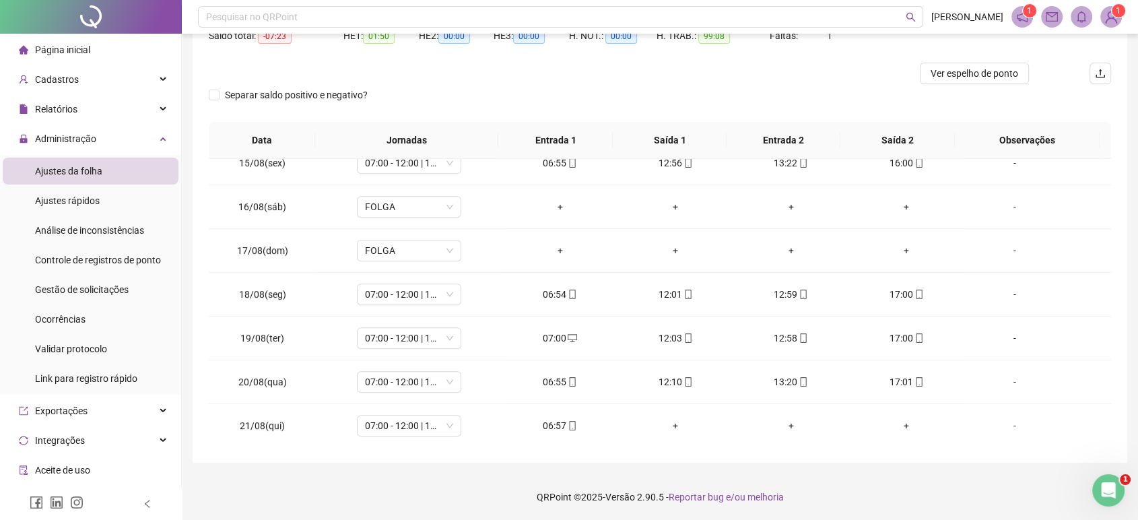
click at [725, 79] on div at bounding box center [547, 74] width 677 height 22
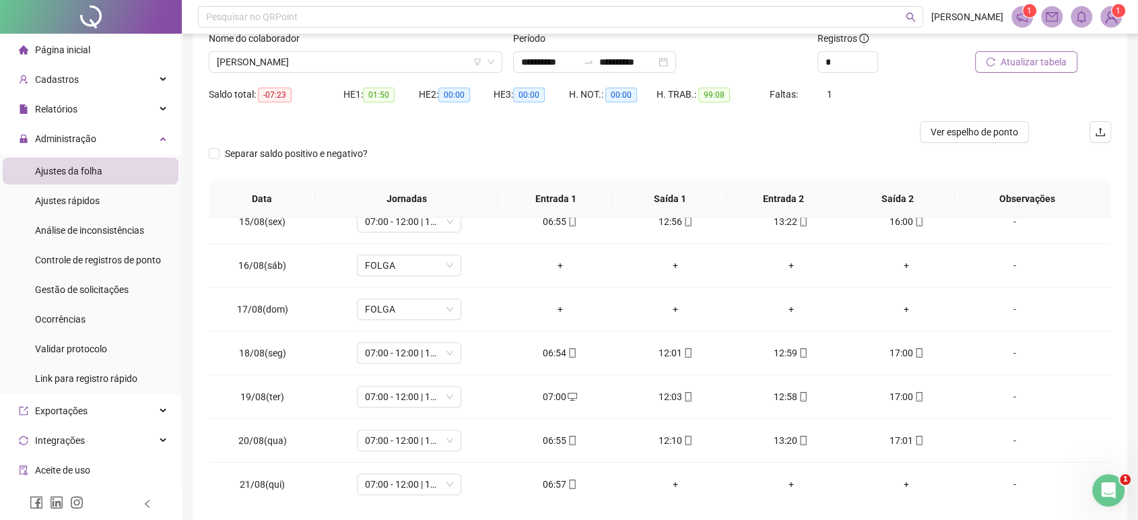
scroll to position [92, 0]
click at [452, 79] on div "Nome do colaborador [PERSON_NAME]" at bounding box center [355, 58] width 304 height 53
click at [444, 69] on span "[PERSON_NAME]" at bounding box center [355, 63] width 277 height 20
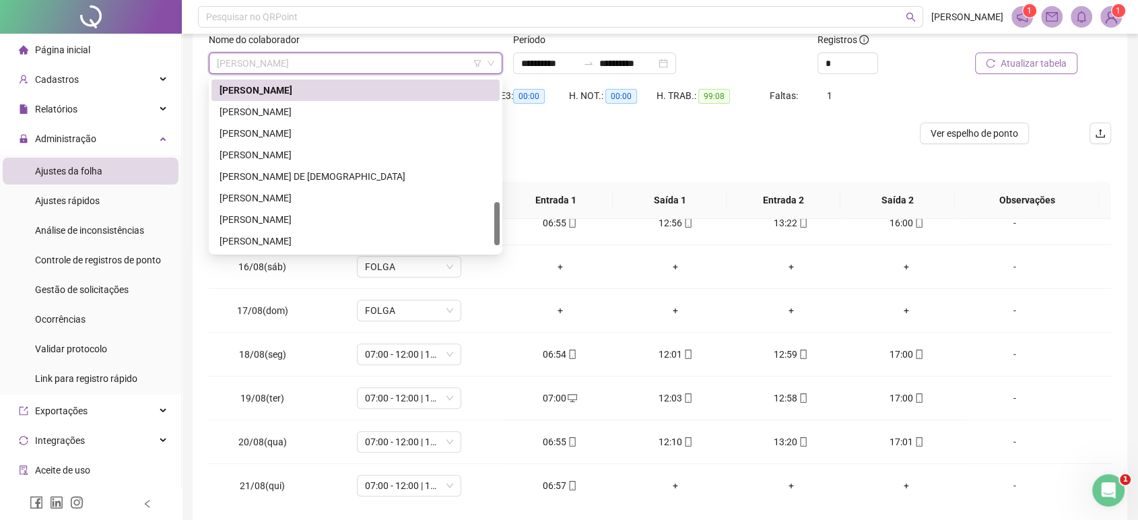
drag, startPoint x: 498, startPoint y: 176, endPoint x: 493, endPoint y: 214, distance: 38.7
click at [493, 214] on div "LILIANE ANUNCIAÇÃO FRERREIRA [PERSON_NAME] [PERSON_NAME] DE [PERSON_NAME] BISPO…" at bounding box center [355, 165] width 288 height 172
click at [384, 107] on div "[PERSON_NAME]" at bounding box center [355, 109] width 272 height 15
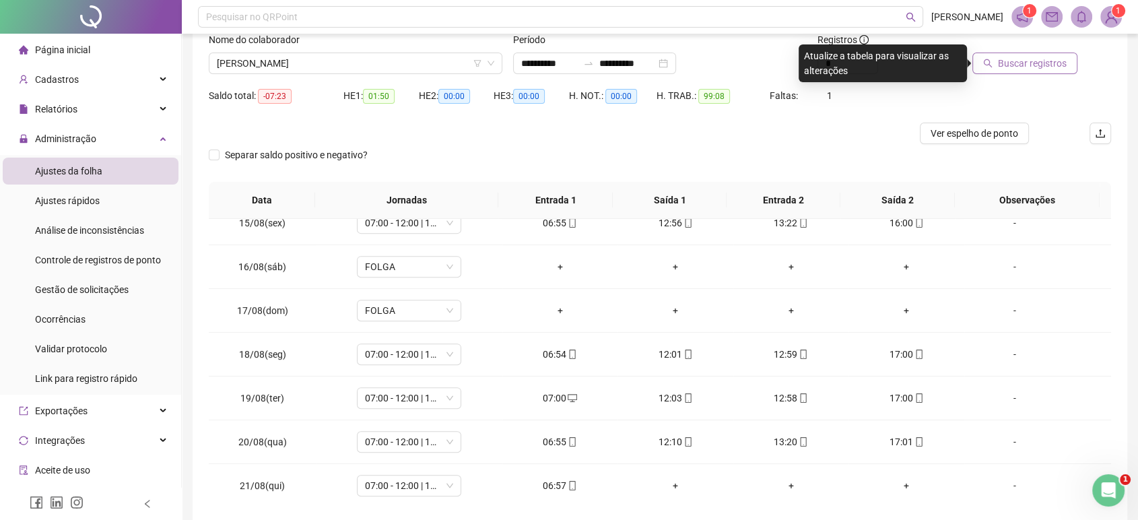
click at [988, 67] on button "Buscar registros" at bounding box center [1024, 64] width 105 height 22
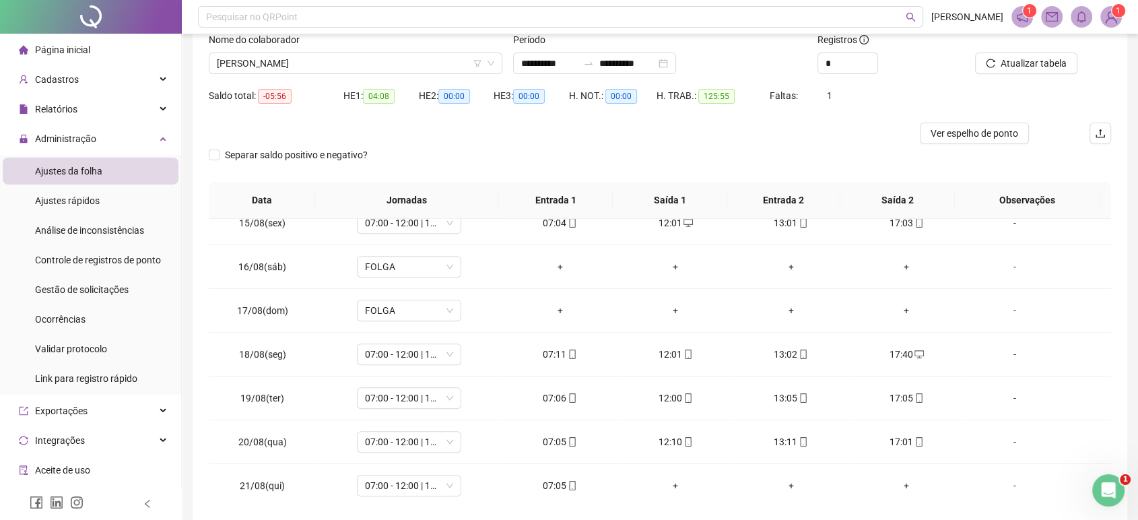
scroll to position [151, 0]
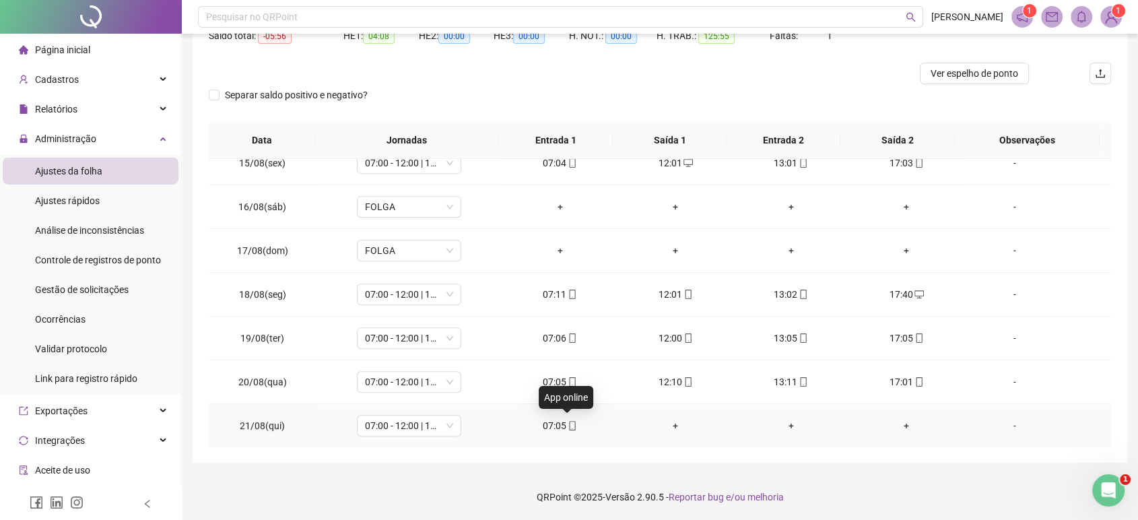
click at [570, 426] on icon "mobile" at bounding box center [573, 425] width 6 height 9
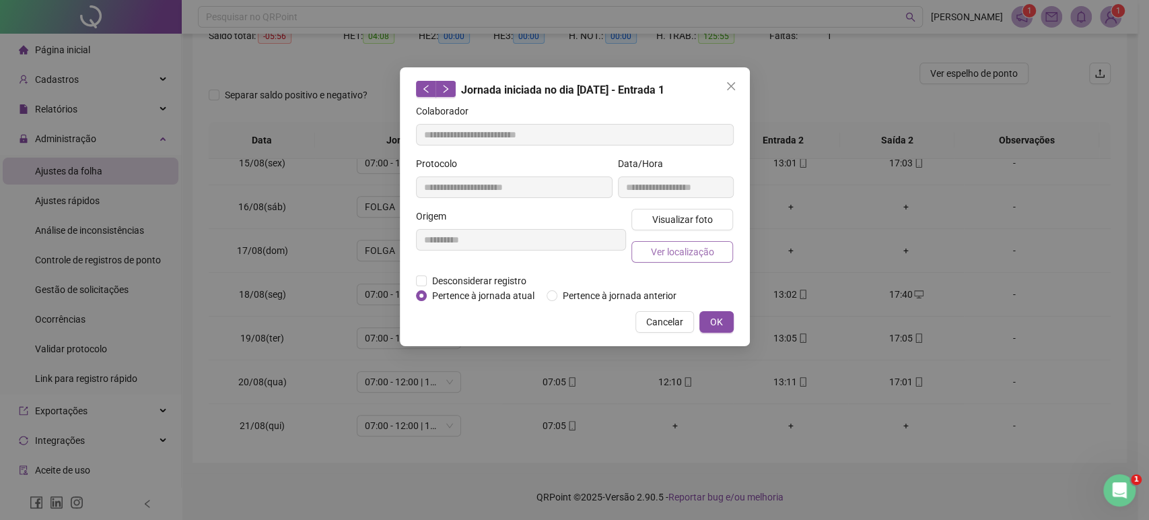
type input "**********"
click at [702, 245] on span "Ver localização" at bounding box center [681, 251] width 63 height 15
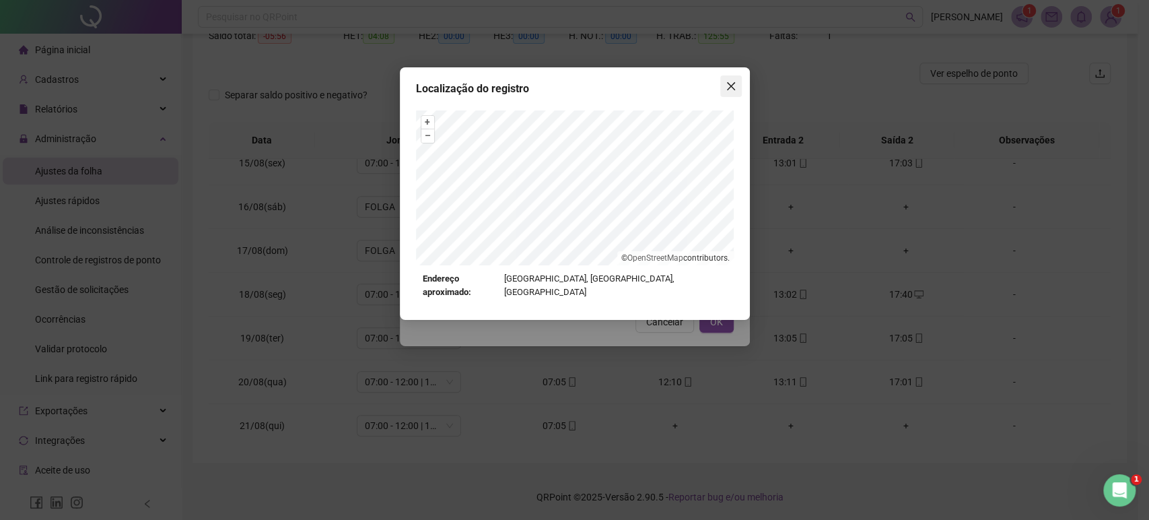
click at [734, 91] on icon "close" at bounding box center [731, 86] width 11 height 11
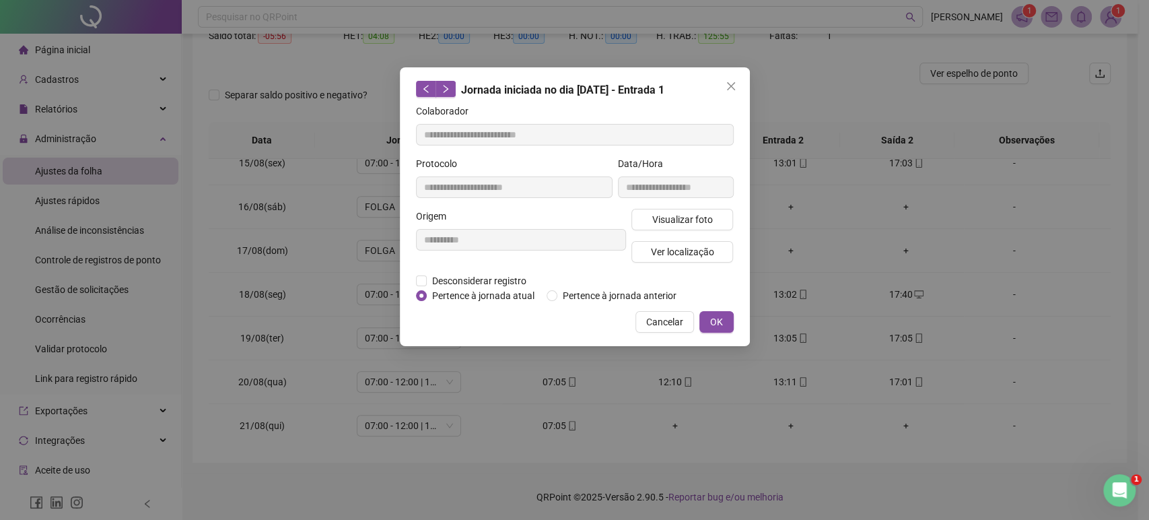
click at [734, 91] on icon "close" at bounding box center [731, 86] width 11 height 11
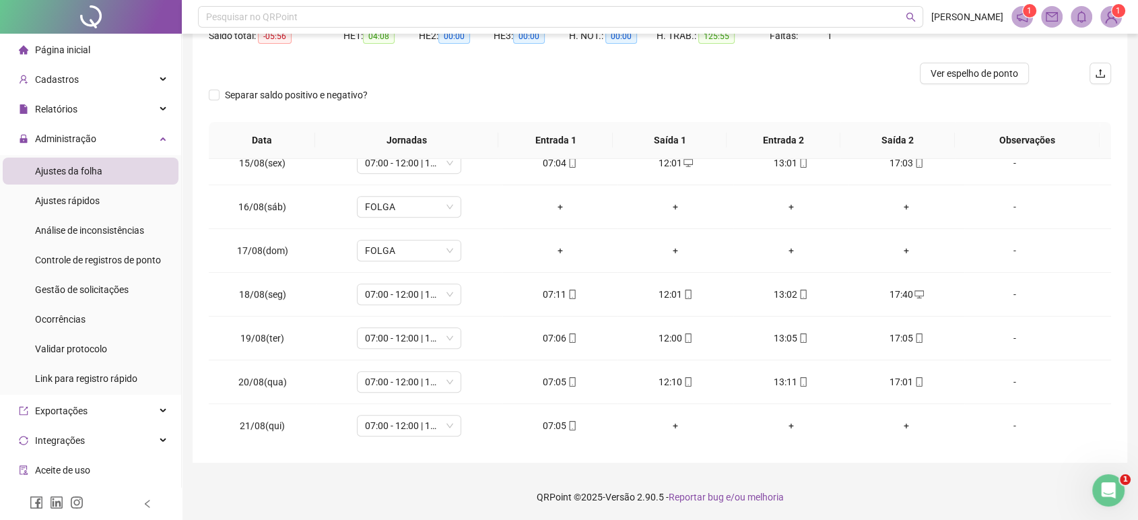
click at [734, 91] on div "Separar saldo positivo e negativo?" at bounding box center [660, 103] width 902 height 38
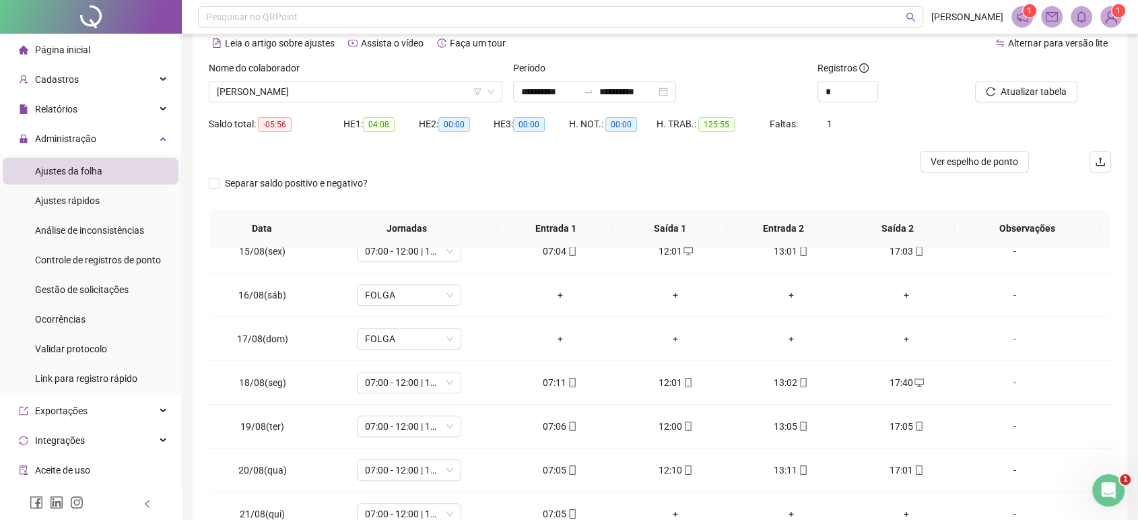
scroll to position [62, 0]
click at [404, 101] on span "[PERSON_NAME]" at bounding box center [355, 93] width 277 height 20
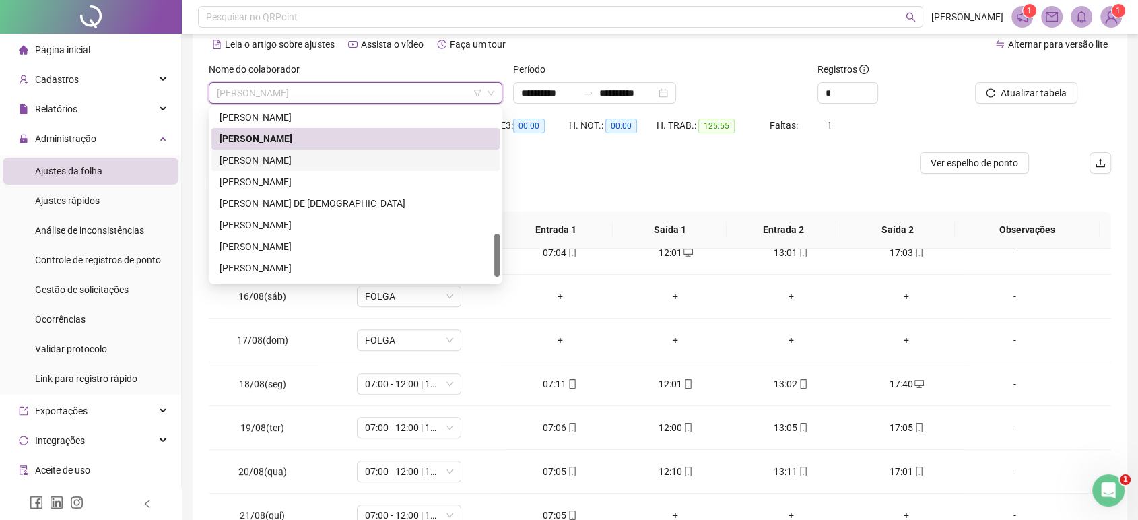
click at [319, 161] on div "[PERSON_NAME]" at bounding box center [355, 160] width 272 height 15
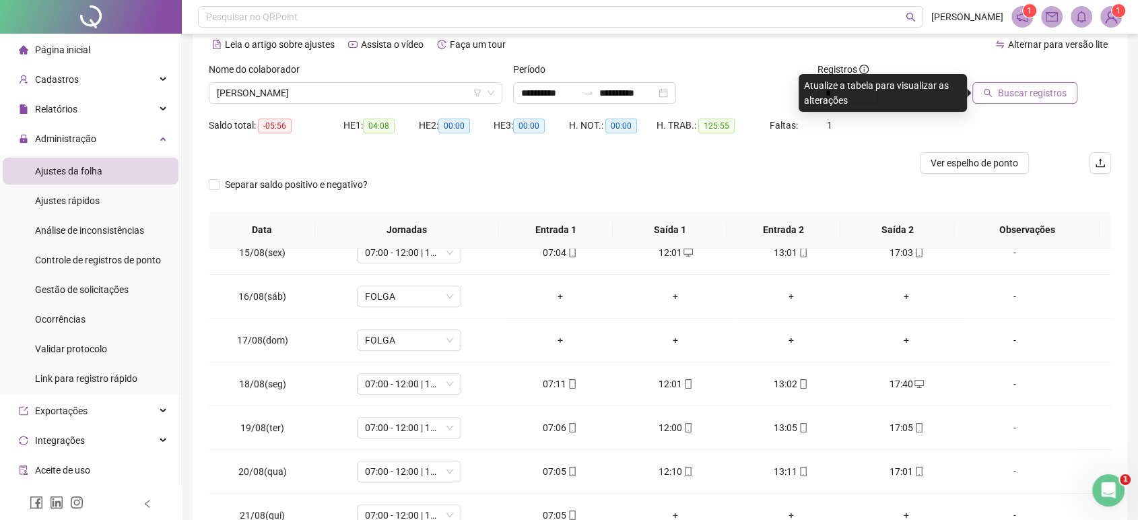
click at [991, 84] on button "Buscar registros" at bounding box center [1024, 93] width 105 height 22
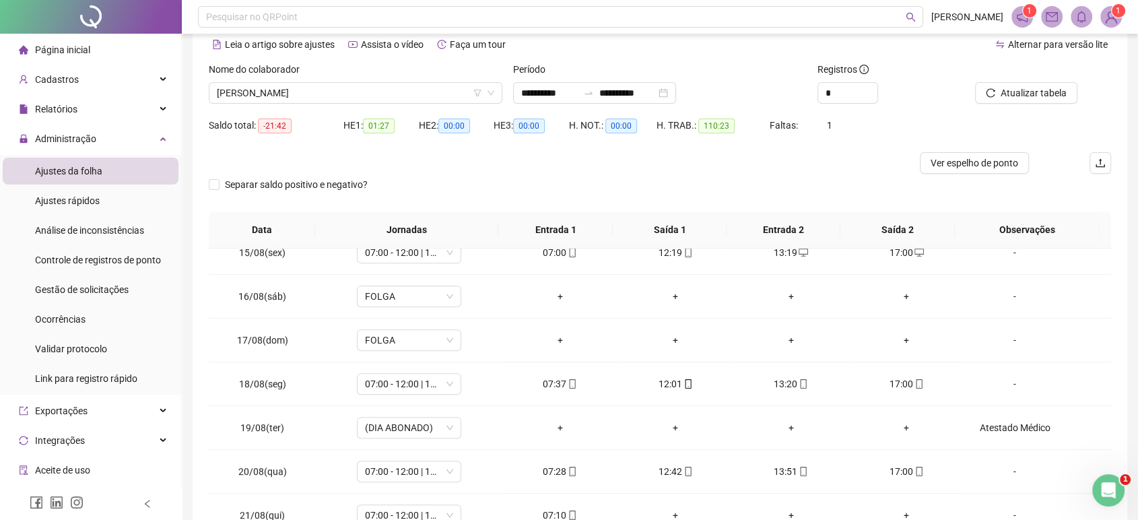
scroll to position [151, 0]
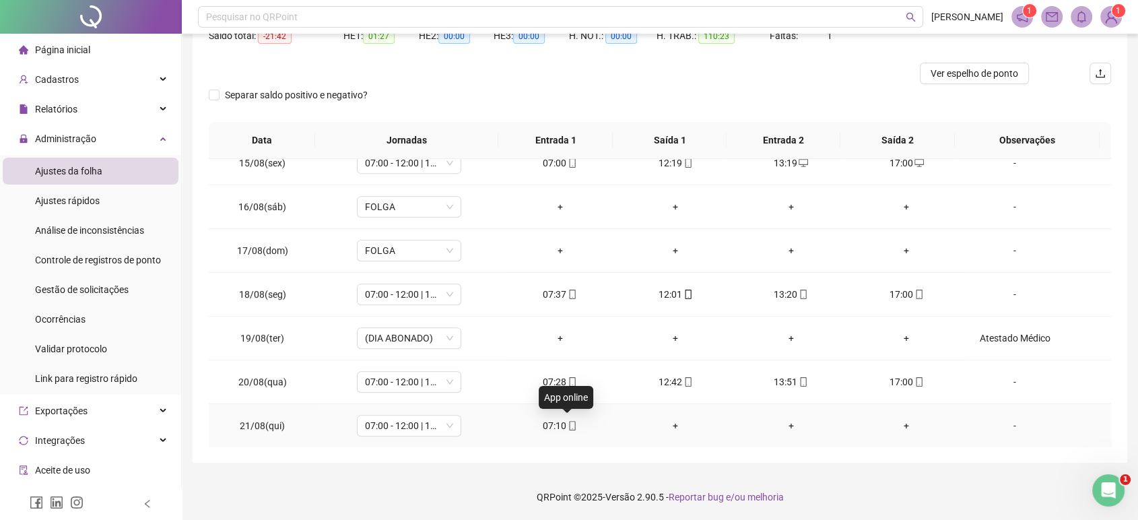
click at [568, 421] on icon "mobile" at bounding box center [572, 425] width 9 height 9
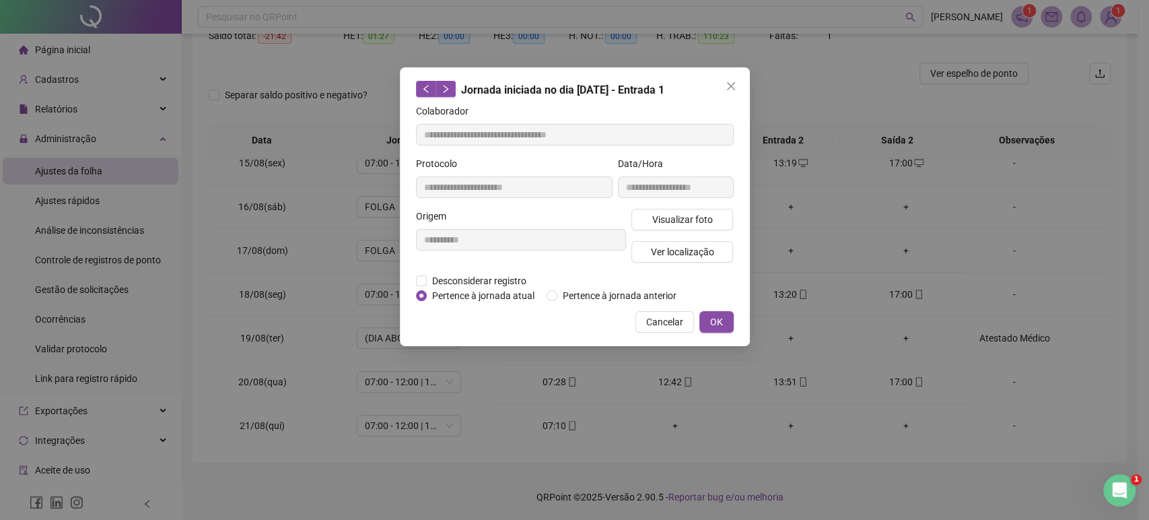
type input "**********"
click at [671, 242] on button "Ver localização" at bounding box center [682, 252] width 102 height 22
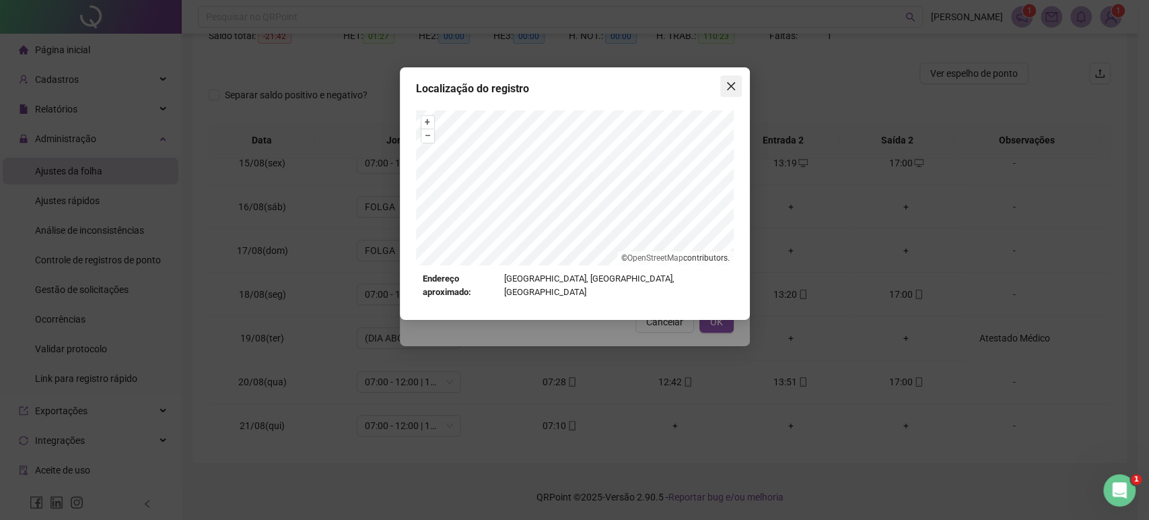
click at [728, 83] on icon "close" at bounding box center [731, 86] width 11 height 11
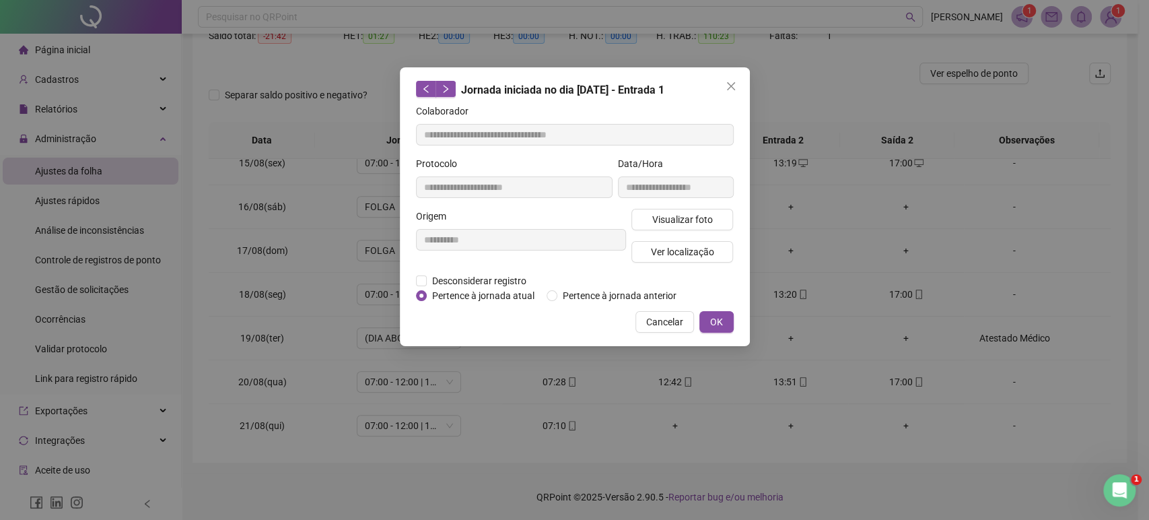
click at [728, 83] on icon "close" at bounding box center [731, 86] width 11 height 11
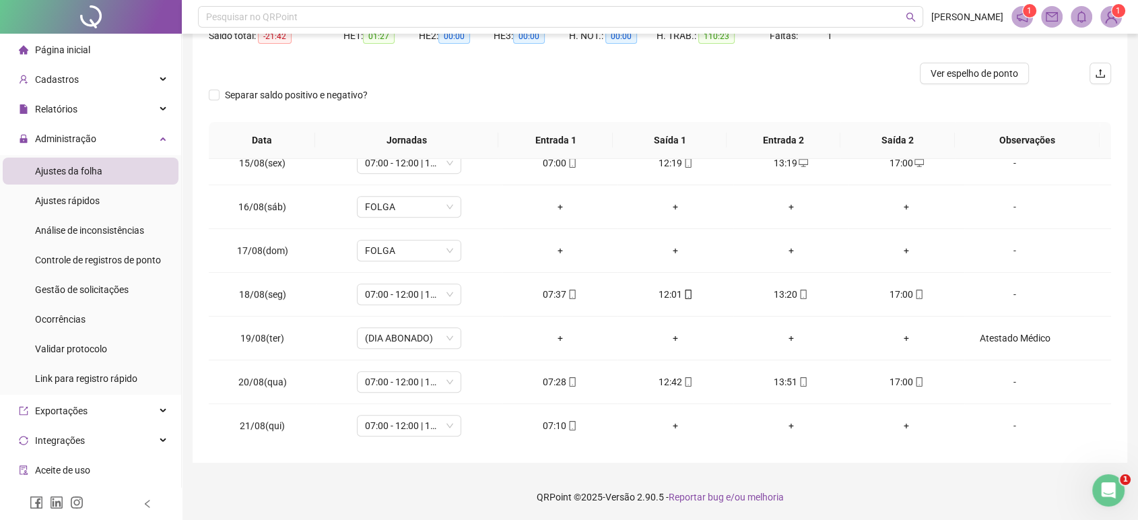
click at [728, 83] on div at bounding box center [547, 74] width 677 height 22
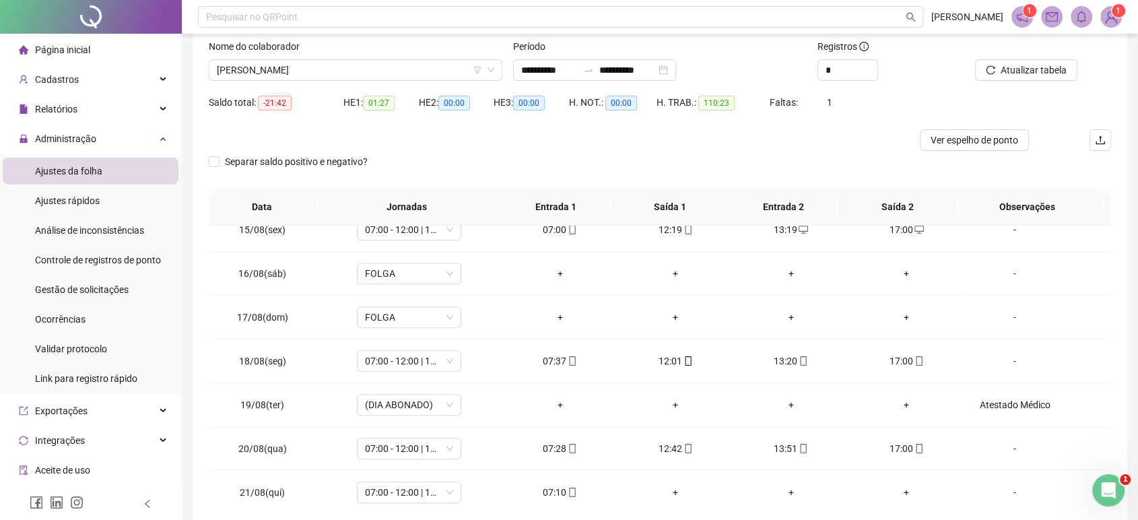
scroll to position [62, 0]
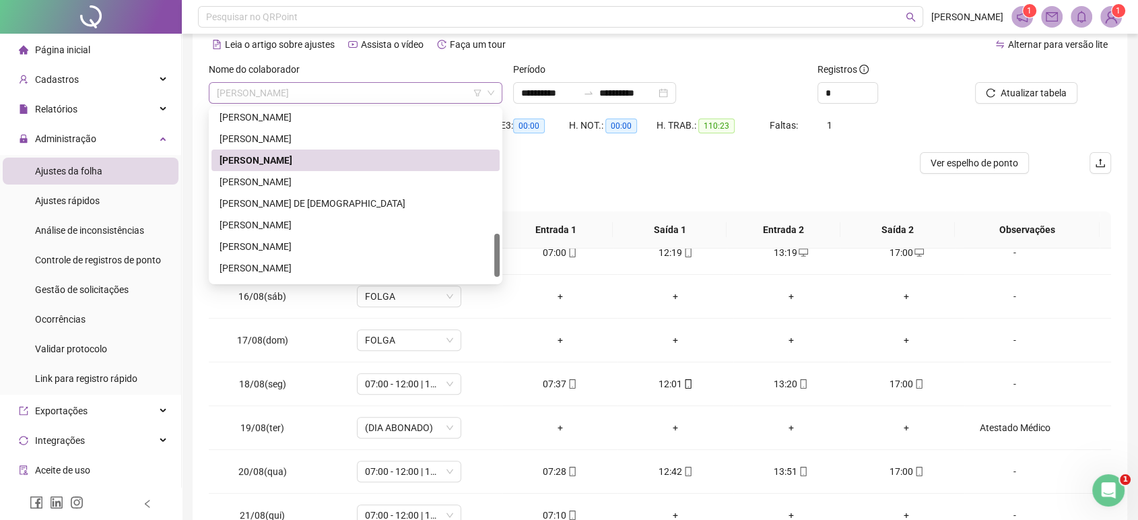
click at [425, 88] on span "[PERSON_NAME]" at bounding box center [355, 93] width 277 height 20
click at [331, 177] on div "[PERSON_NAME]" at bounding box center [355, 181] width 272 height 15
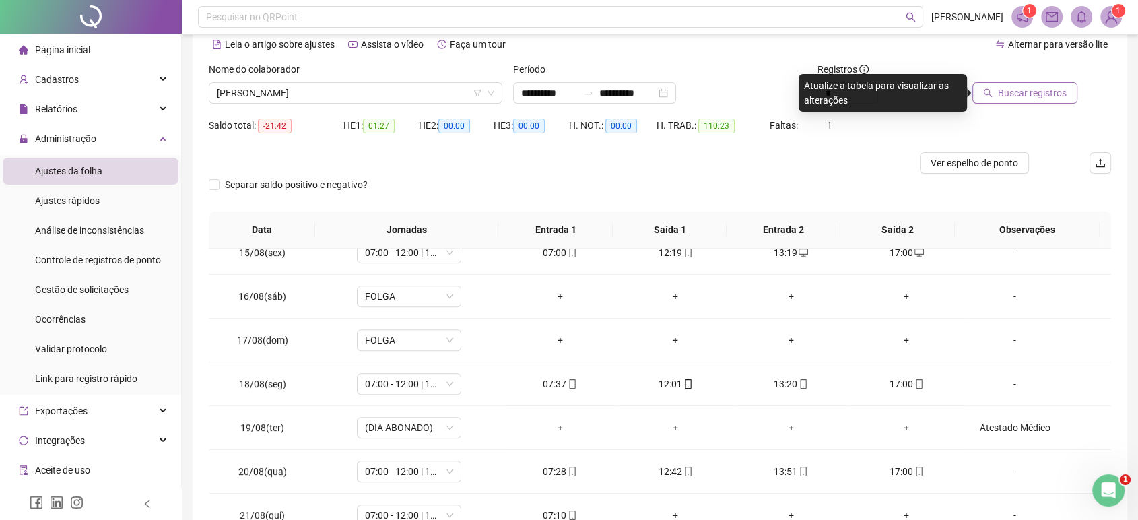
click at [1026, 83] on button "Buscar registros" at bounding box center [1024, 93] width 105 height 22
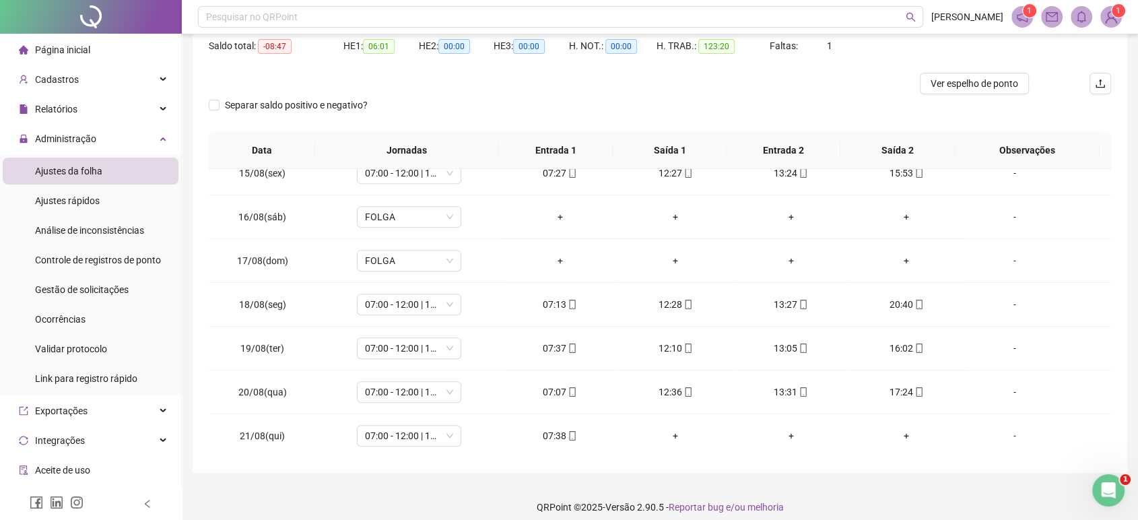
scroll to position [151, 0]
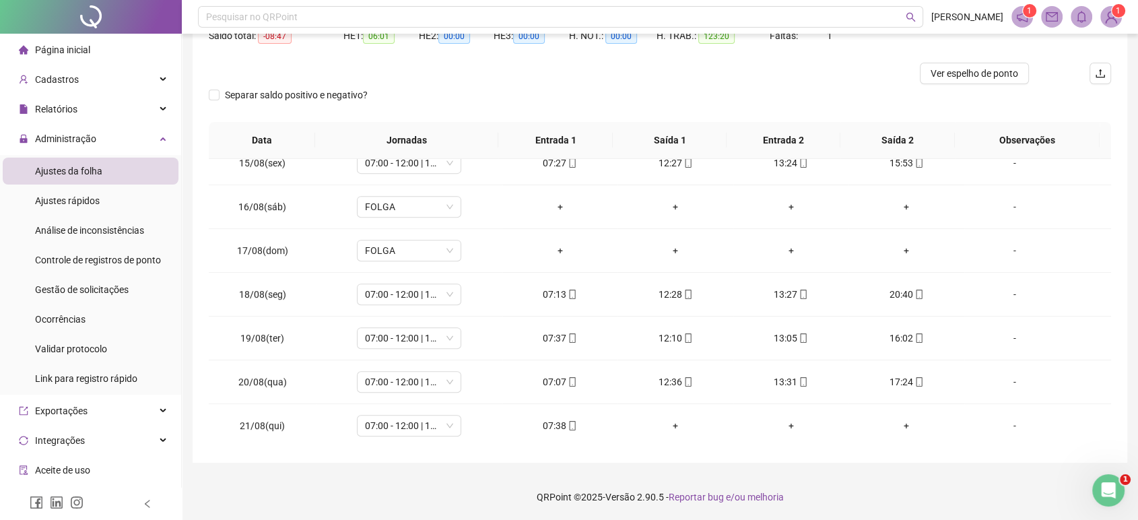
click at [522, 98] on div "Separar saldo positivo e negativo?" at bounding box center [660, 103] width 902 height 38
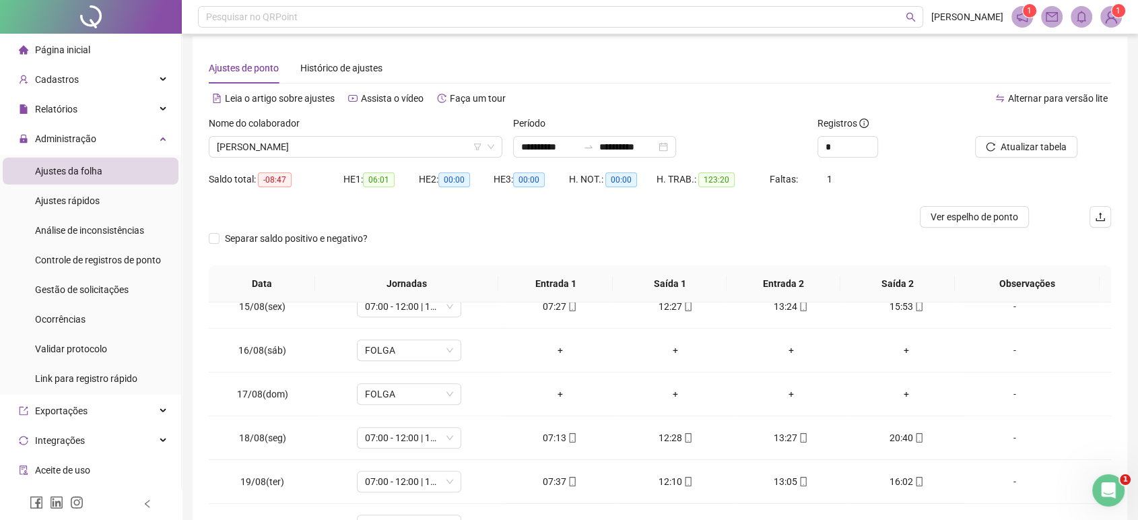
scroll to position [2, 0]
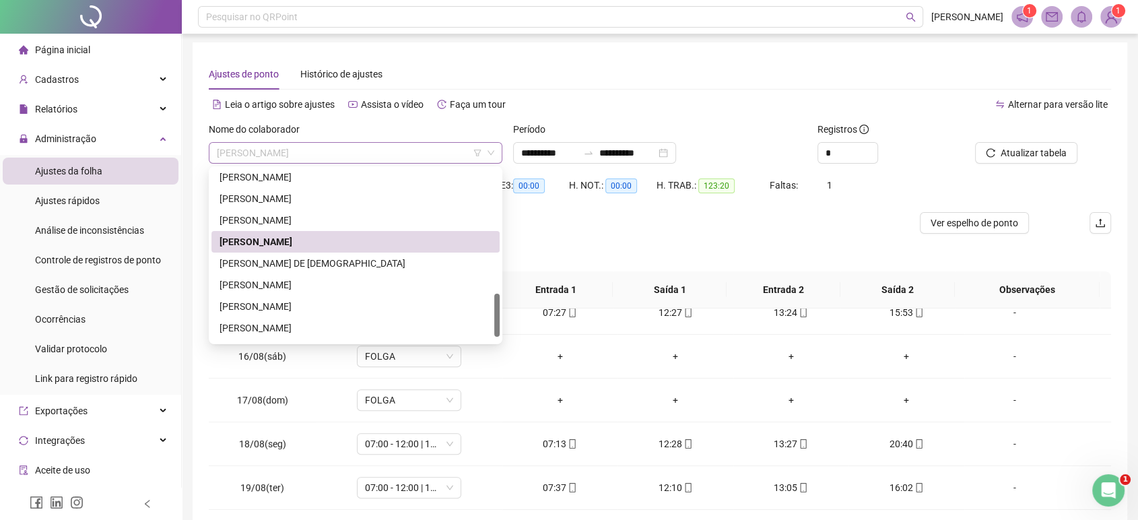
click at [376, 144] on span "[PERSON_NAME]" at bounding box center [355, 153] width 277 height 20
click at [456, 239] on div "[PERSON_NAME]" at bounding box center [355, 241] width 272 height 15
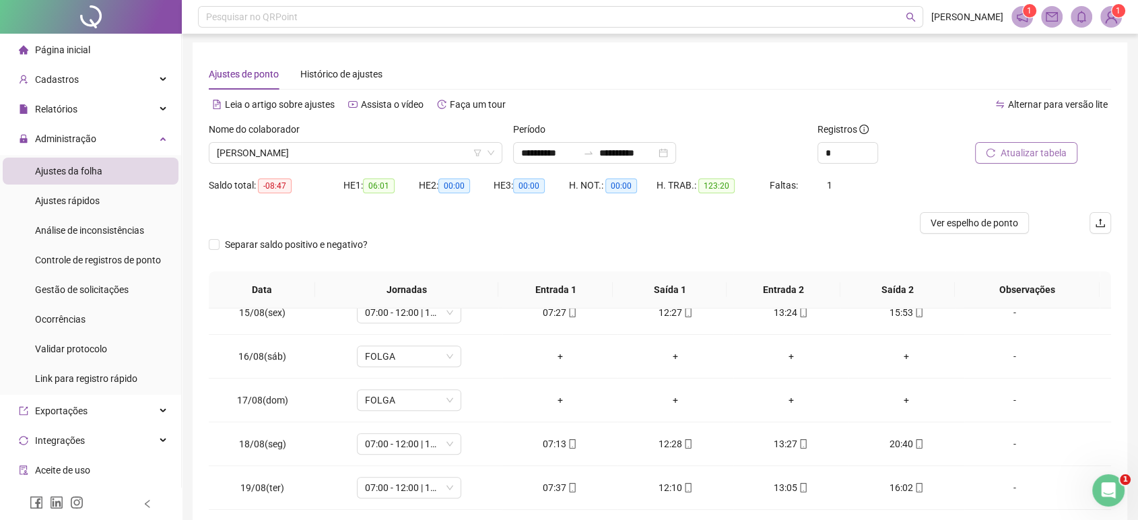
click at [1050, 149] on span "Atualizar tabela" at bounding box center [1033, 152] width 66 height 15
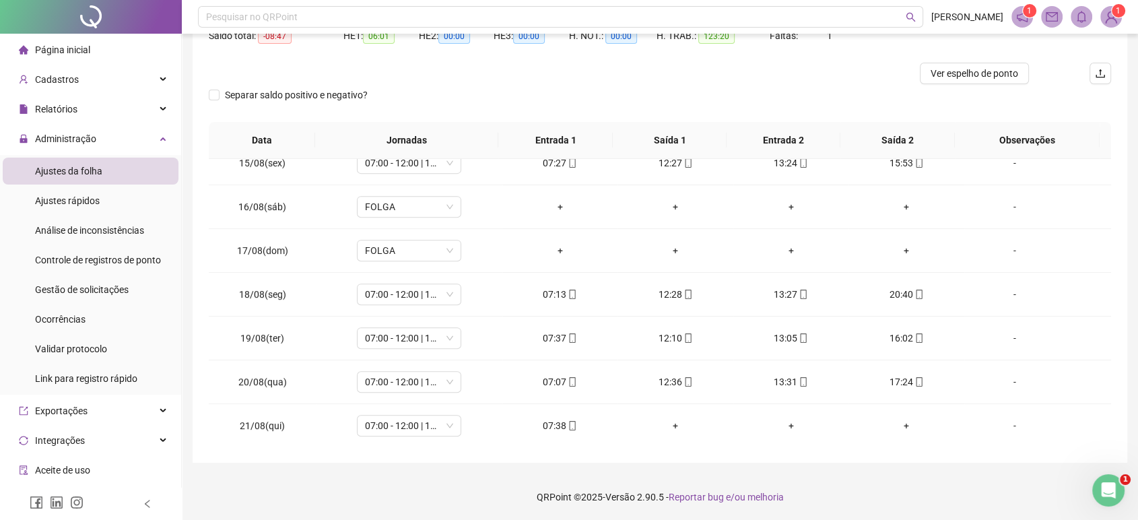
scroll to position [0, 0]
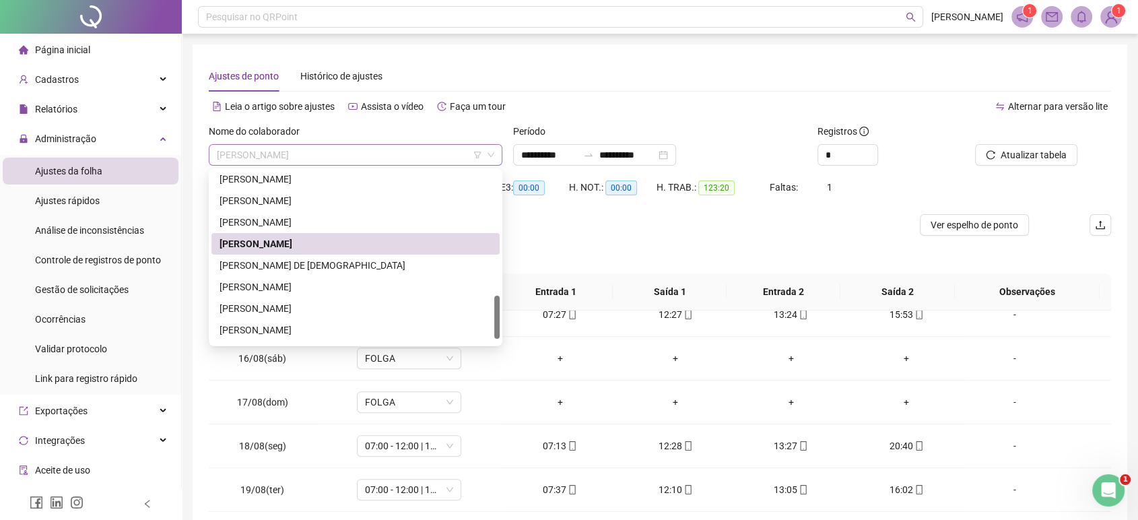
click at [438, 159] on span "[PERSON_NAME]" at bounding box center [355, 155] width 277 height 20
click at [390, 322] on div "[PERSON_NAME]" at bounding box center [355, 329] width 272 height 15
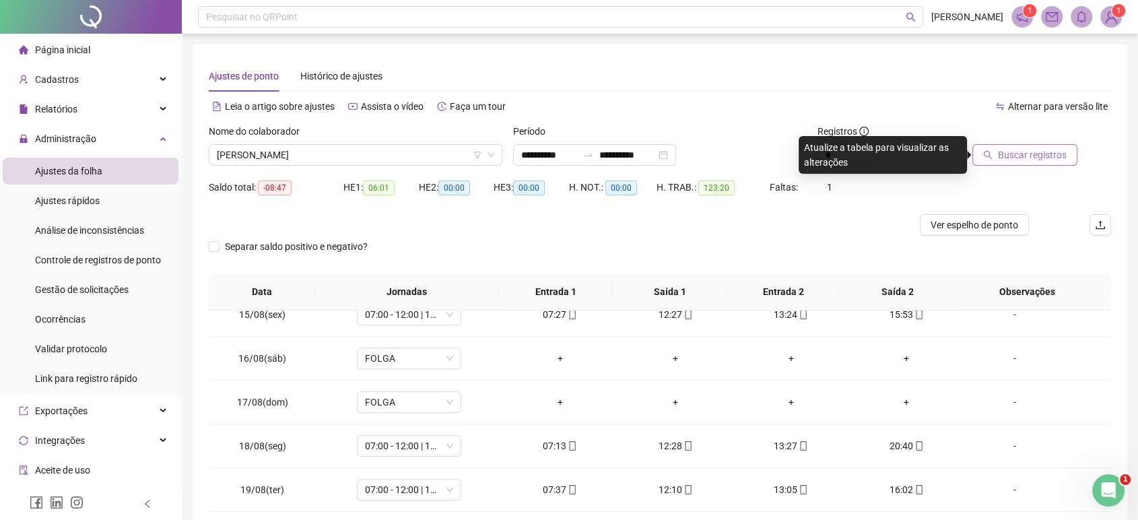
click at [986, 156] on icon "search" at bounding box center [987, 154] width 9 height 9
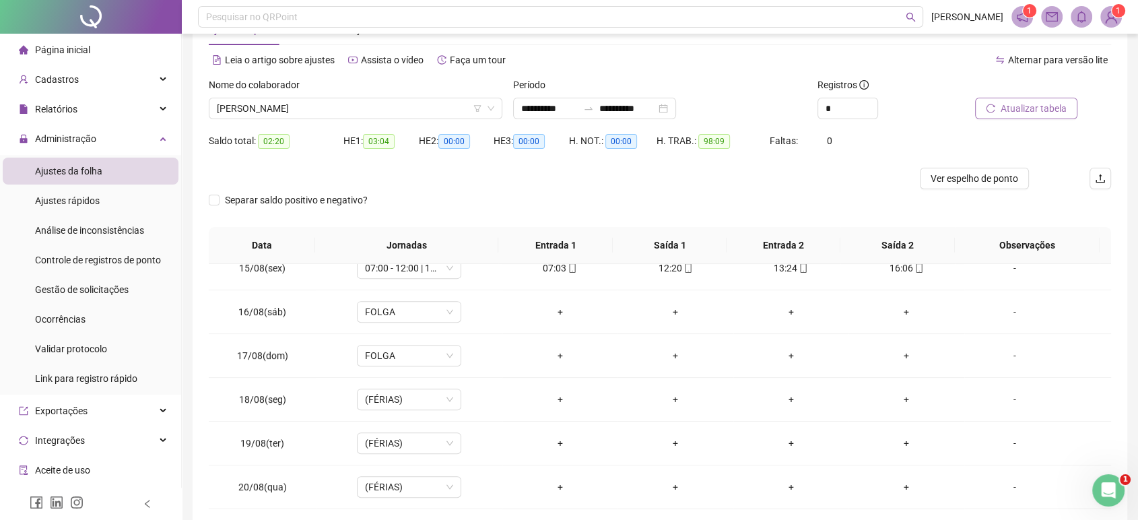
scroll to position [3, 0]
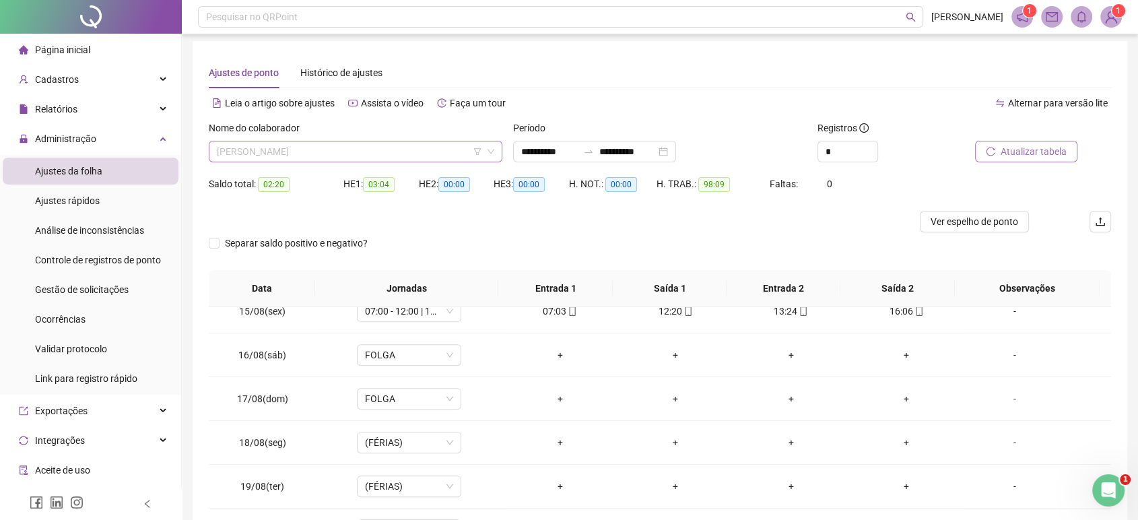
click at [457, 148] on span "[PERSON_NAME]" at bounding box center [355, 151] width 277 height 20
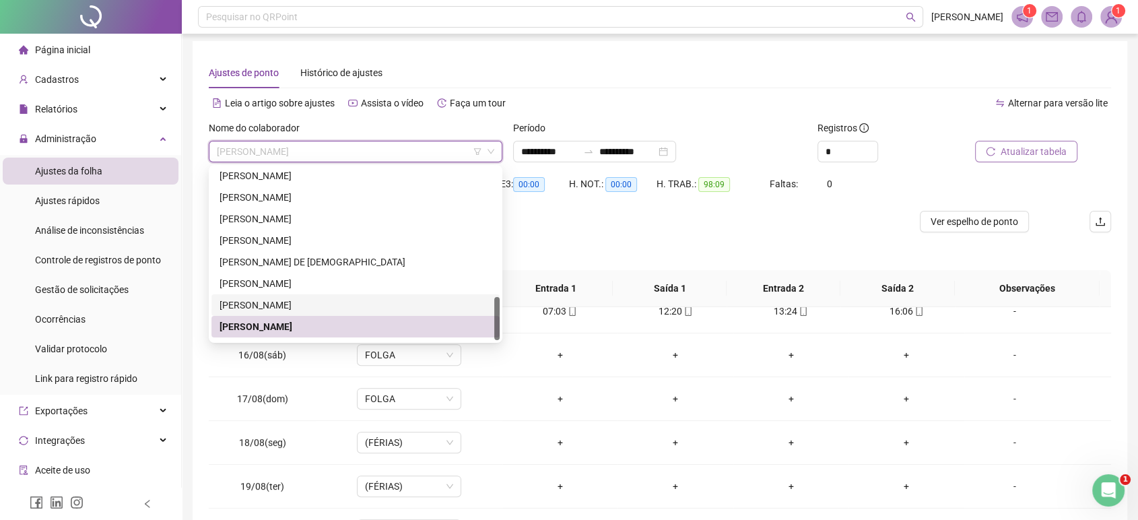
scroll to position [517, 0]
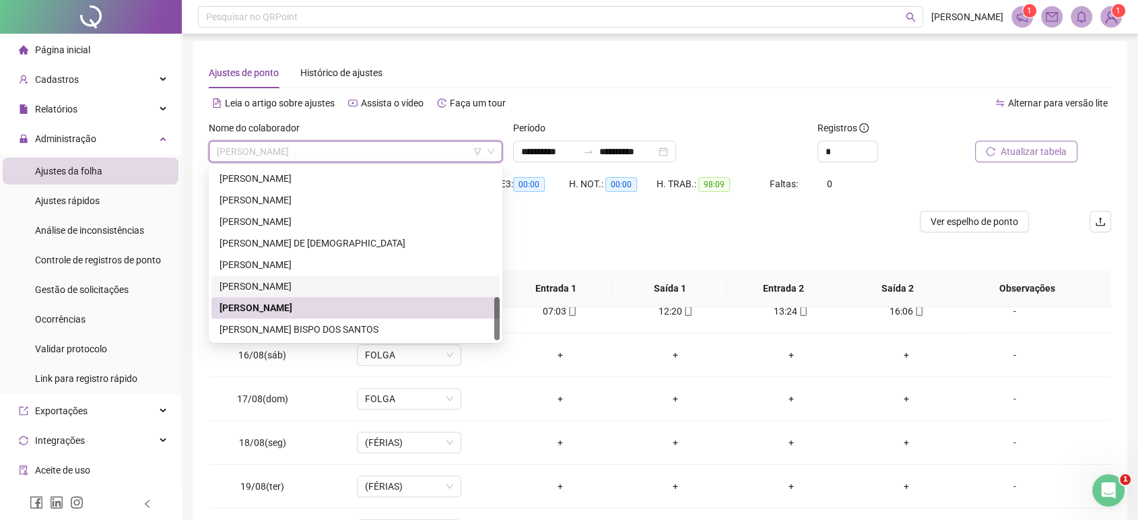
drag, startPoint x: 498, startPoint y: 307, endPoint x: 490, endPoint y: 341, distance: 35.1
click at [490, 341] on div "281651 248660 260371 [PERSON_NAME] DE [PERSON_NAME] BISPO DOS SANTOS" at bounding box center [356, 254] width 294 height 178
click at [436, 331] on div "[PERSON_NAME] BISPO DOS SANTOS" at bounding box center [355, 329] width 272 height 15
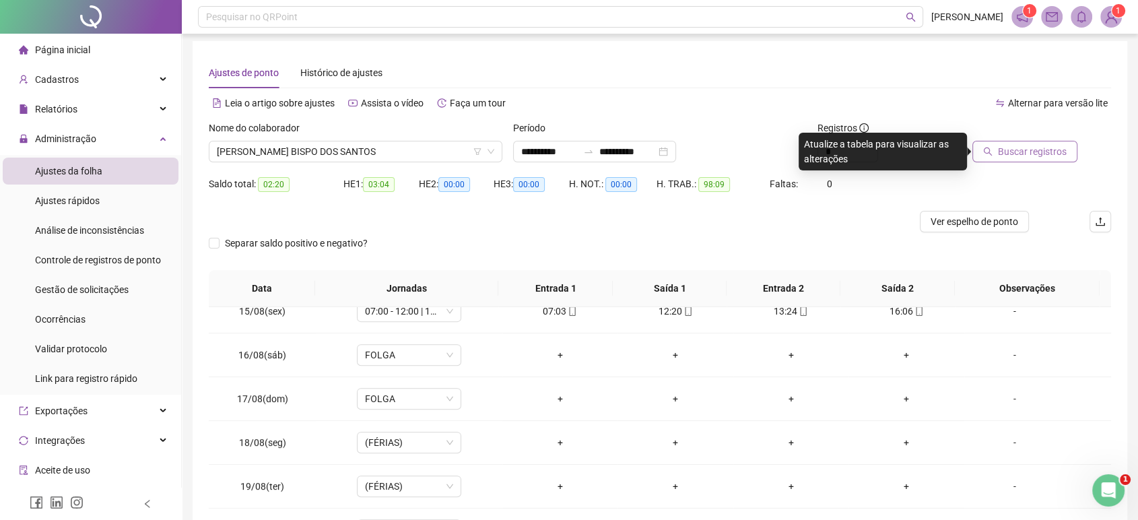
click at [1041, 144] on span "Buscar registros" at bounding box center [1032, 151] width 69 height 15
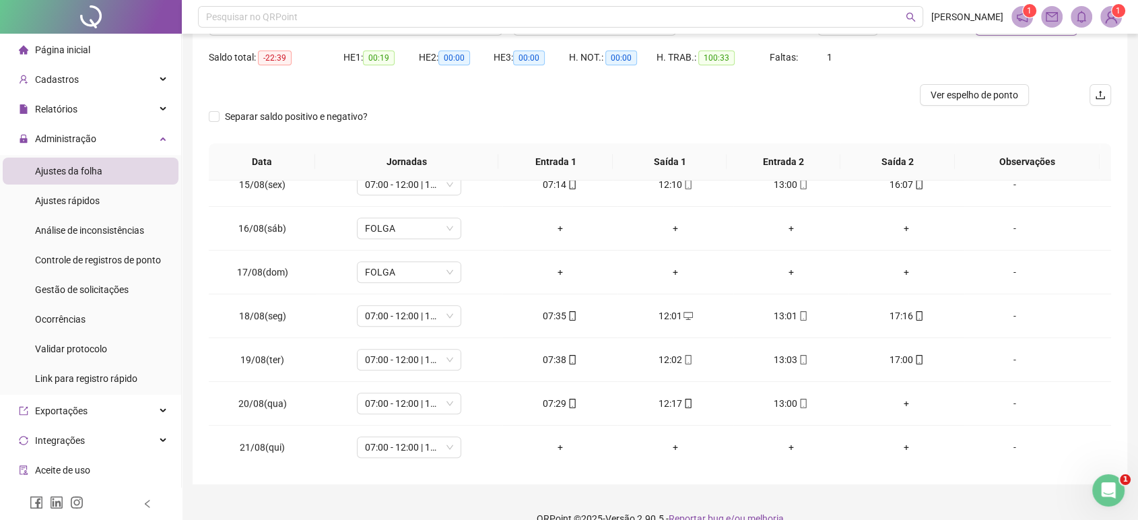
scroll to position [151, 0]
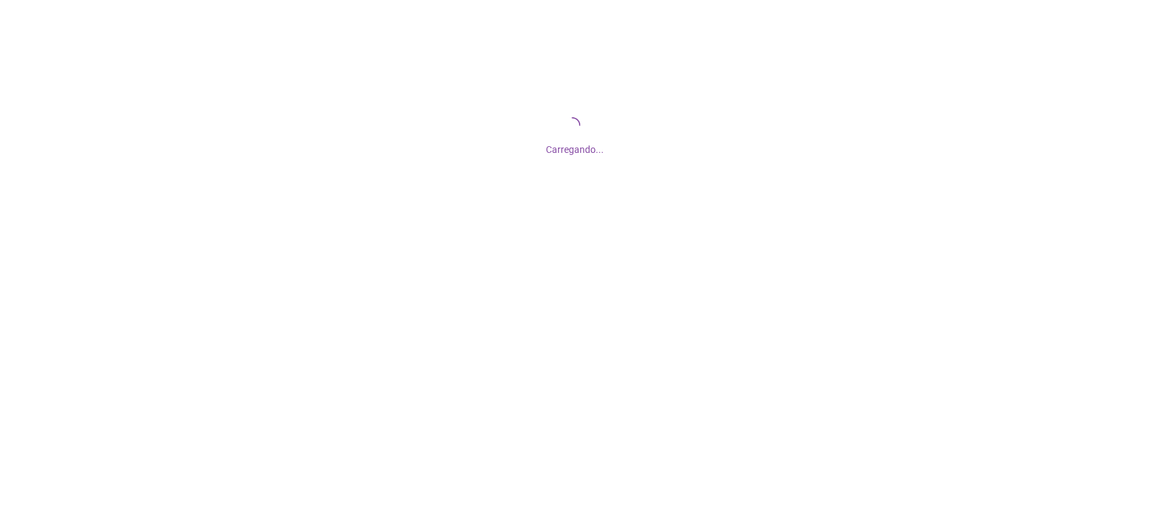
click at [458, 9] on div "Carregando..." at bounding box center [574, 134] width 1149 height 269
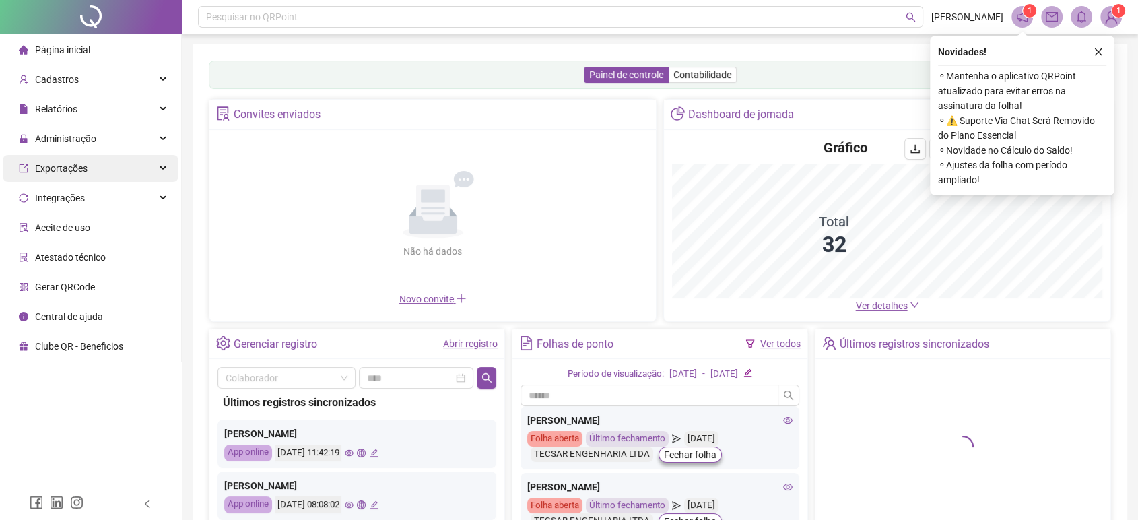
click at [123, 155] on div "Exportações" at bounding box center [91, 168] width 176 height 27
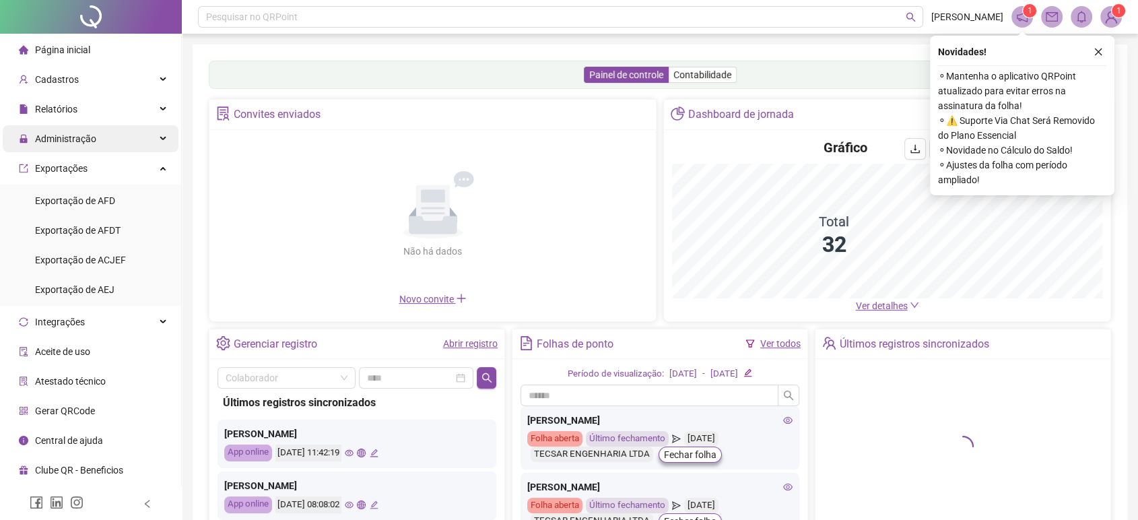
click at [114, 129] on div "Administração" at bounding box center [91, 138] width 176 height 27
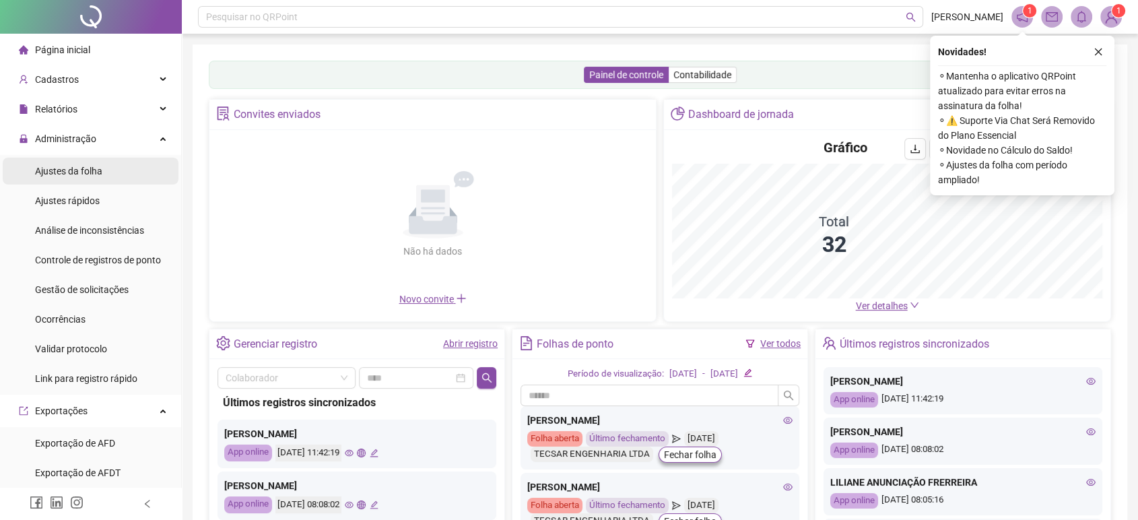
click at [123, 171] on li "Ajustes da folha" at bounding box center [91, 171] width 176 height 27
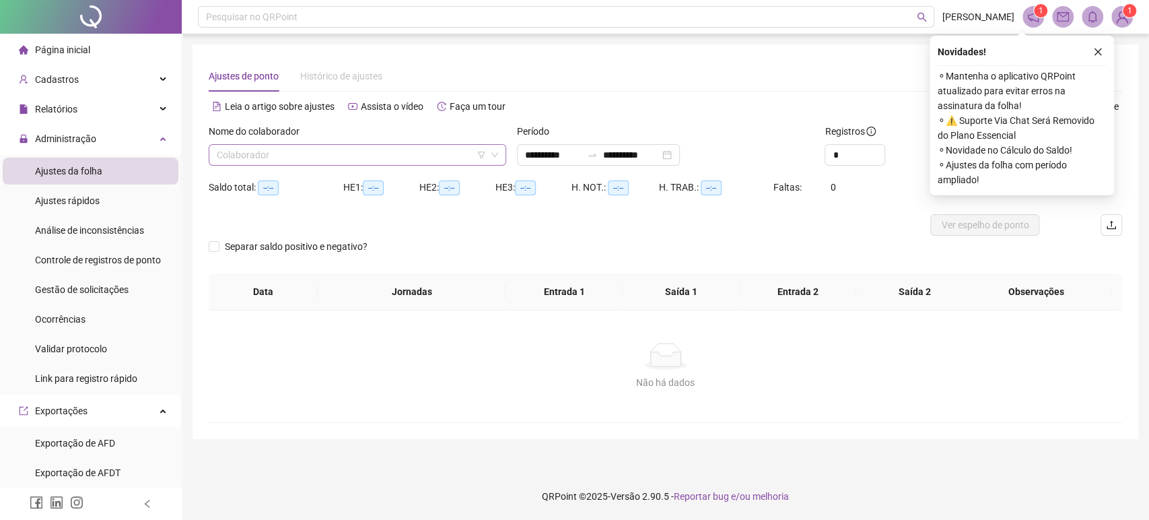
type input "**********"
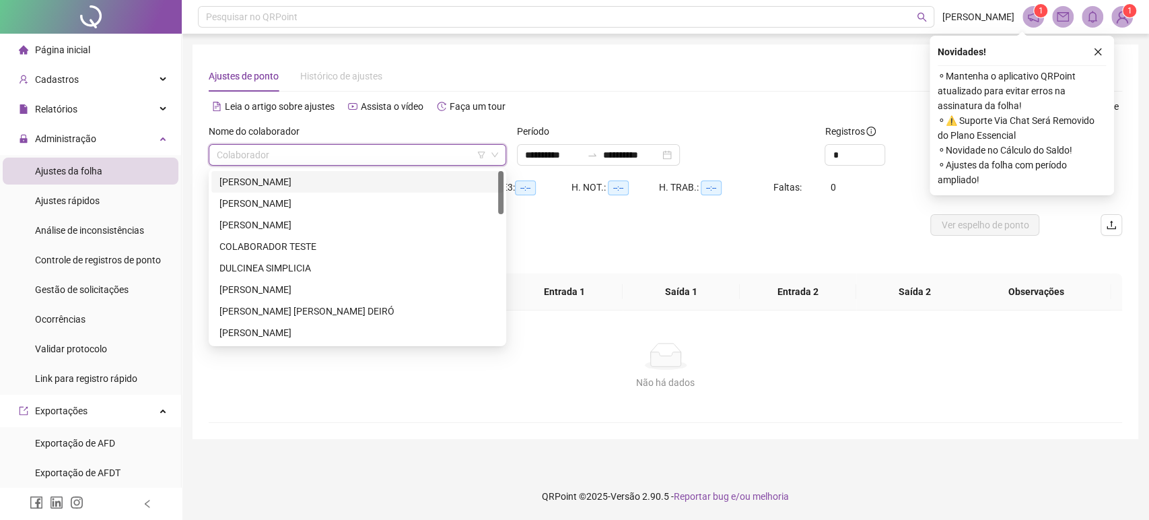
click at [360, 157] on input "search" at bounding box center [351, 155] width 269 height 20
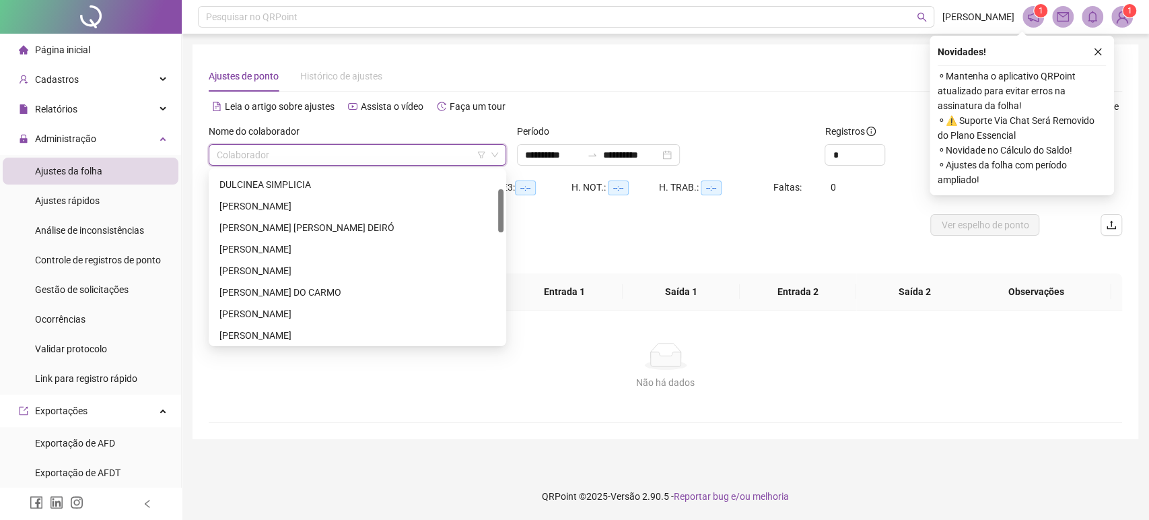
drag, startPoint x: 502, startPoint y: 204, endPoint x: 497, endPoint y: 228, distance: 24.2
click at [498, 228] on div at bounding box center [500, 210] width 5 height 43
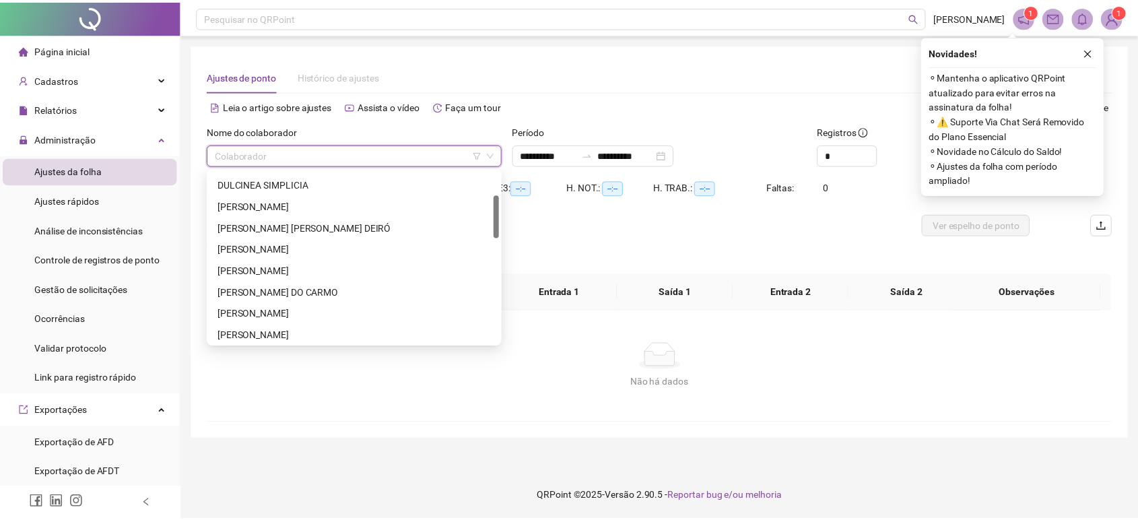
scroll to position [94, 0]
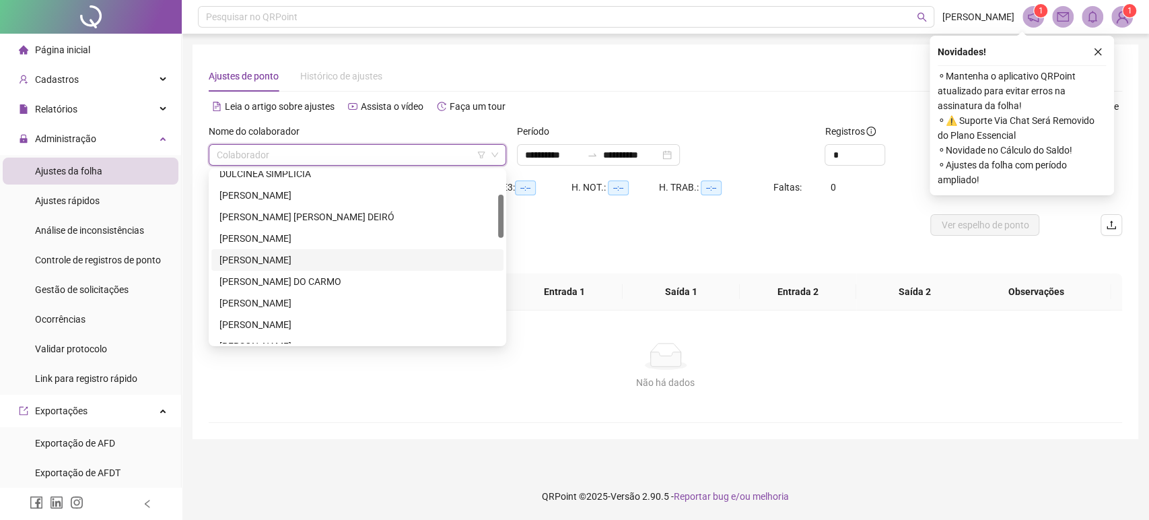
click at [393, 254] on div "[PERSON_NAME]" at bounding box center [357, 259] width 276 height 15
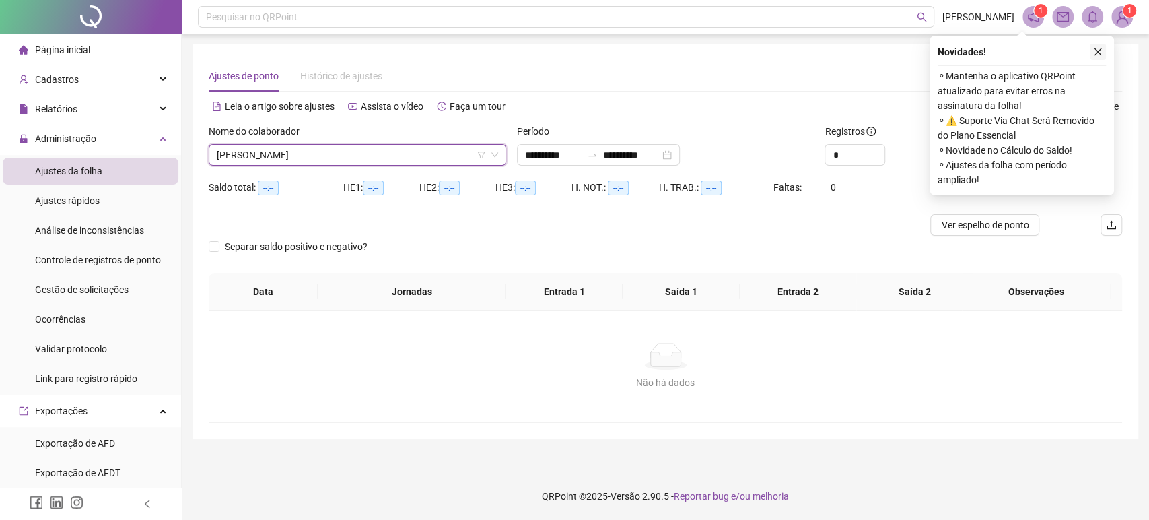
click at [1093, 46] on button "button" at bounding box center [1098, 52] width 16 height 16
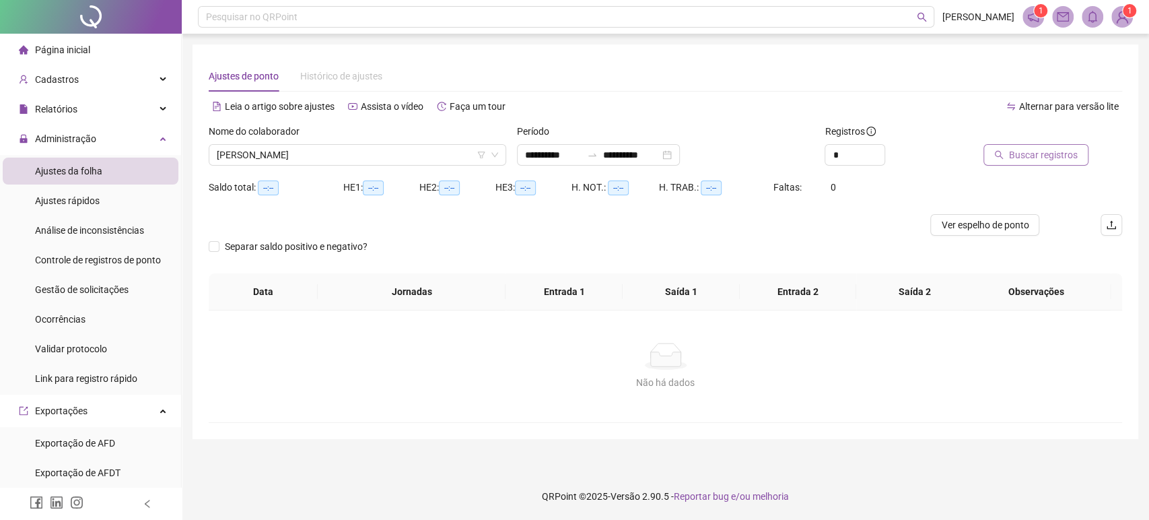
click at [1018, 161] on span "Buscar registros" at bounding box center [1043, 154] width 69 height 15
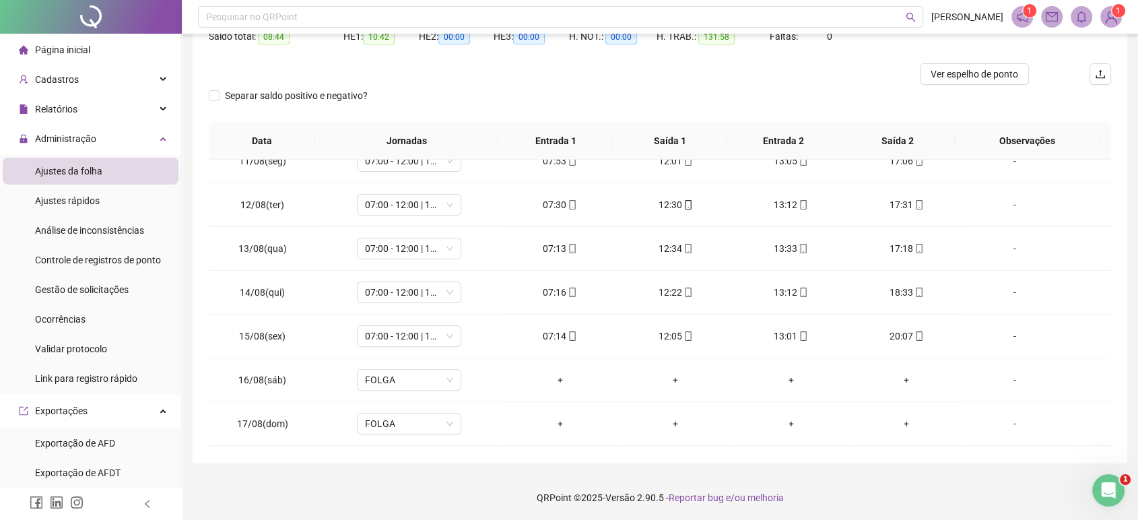
scroll to position [485, 0]
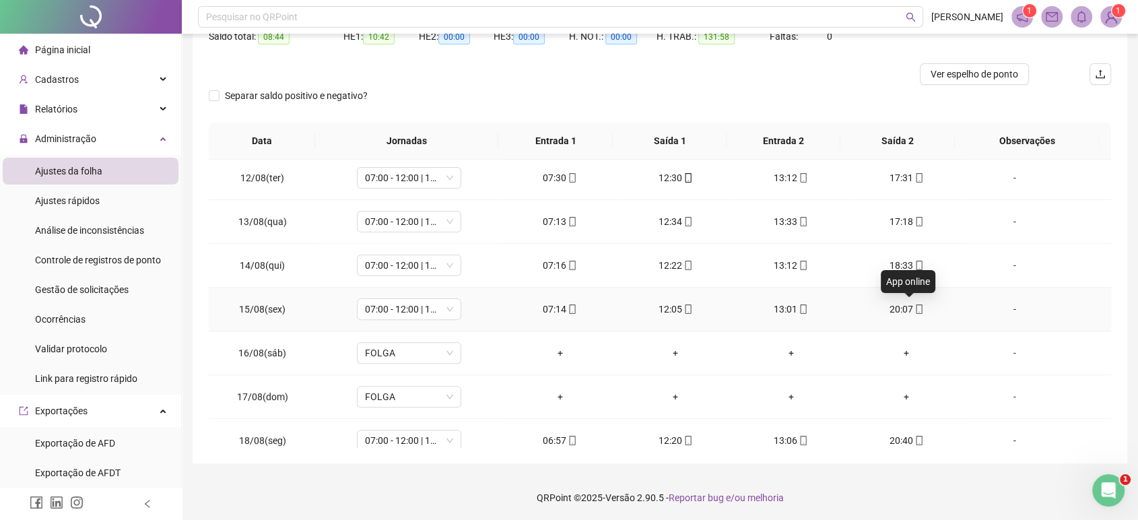
click at [914, 308] on icon "mobile" at bounding box center [918, 308] width 9 height 9
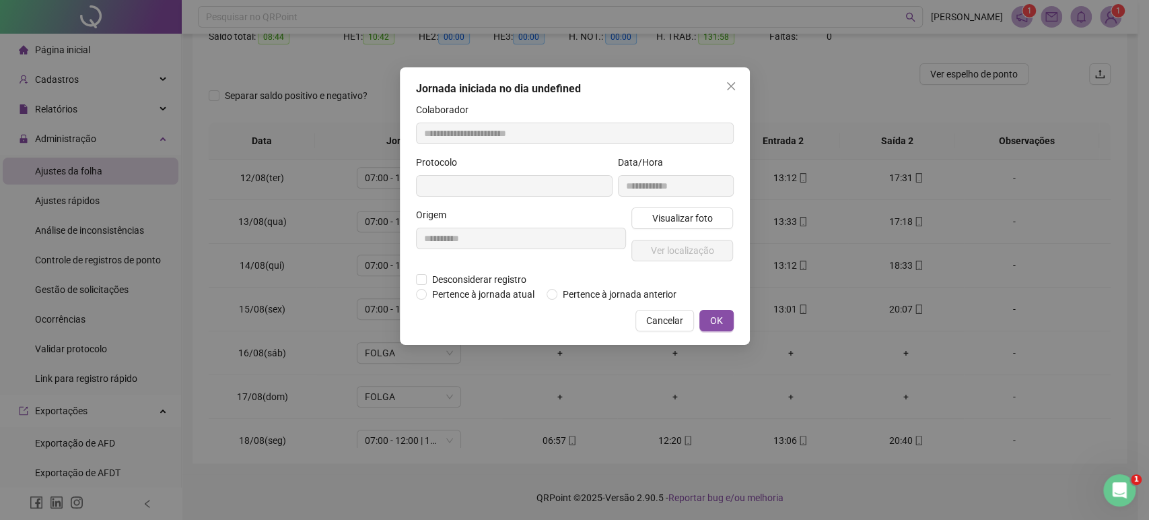
type input "**********"
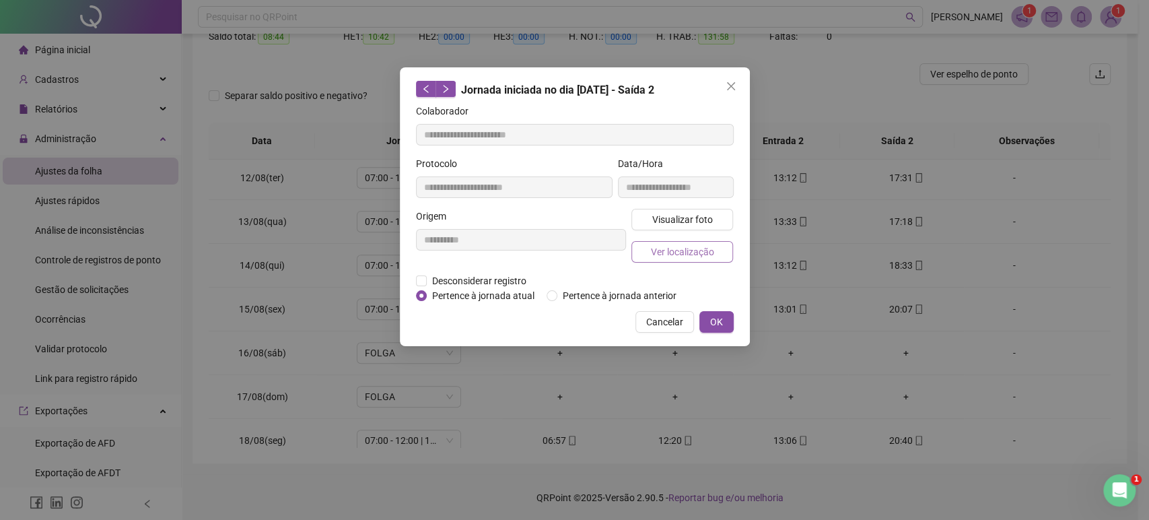
click at [697, 254] on span "Ver localização" at bounding box center [681, 251] width 63 height 15
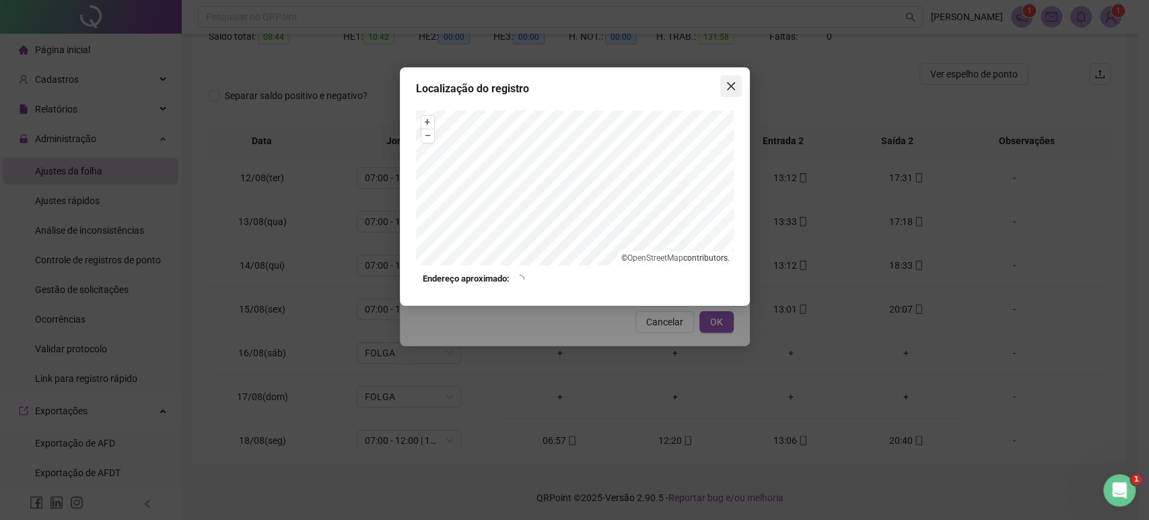
click at [727, 86] on icon "close" at bounding box center [731, 86] width 11 height 11
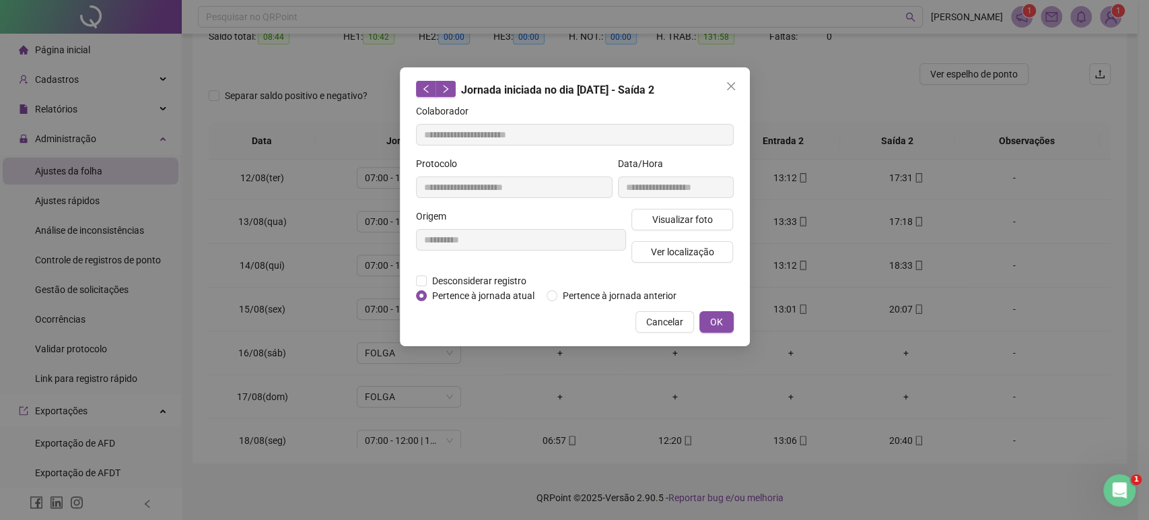
click at [727, 86] on icon "close" at bounding box center [731, 86] width 11 height 11
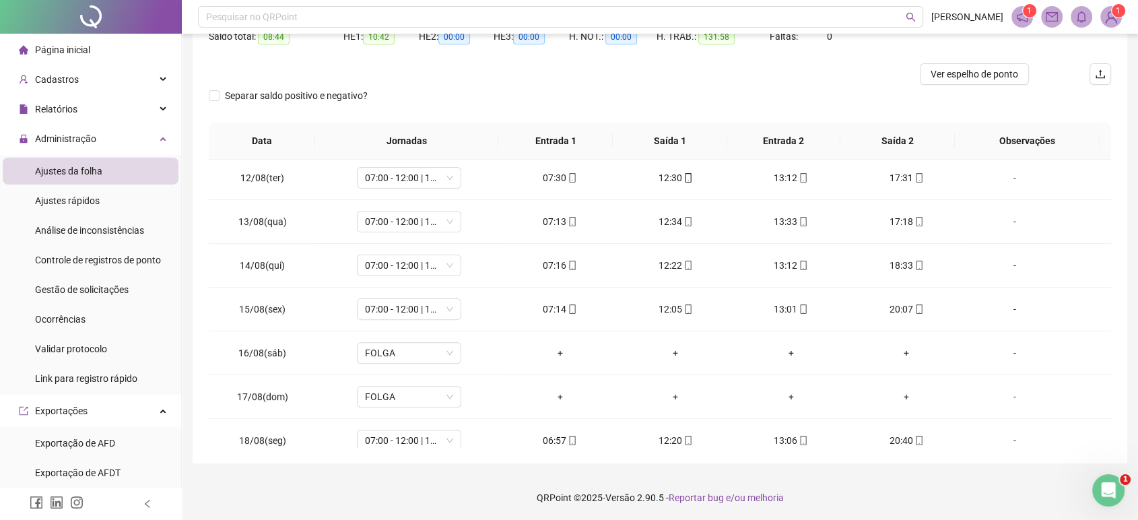
click at [467, 106] on div "Separar saldo positivo e negativo?" at bounding box center [660, 104] width 902 height 38
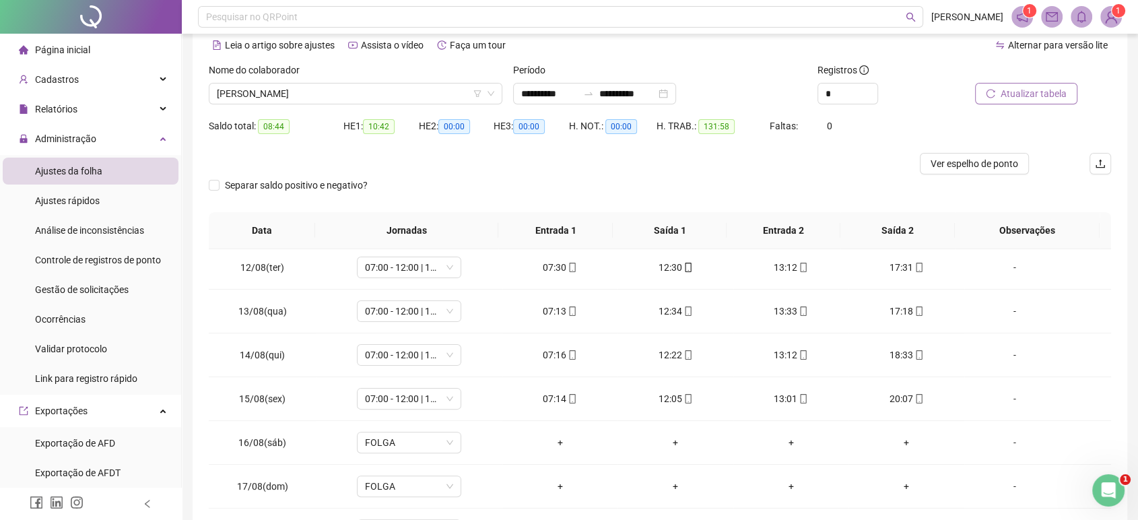
scroll to position [32, 0]
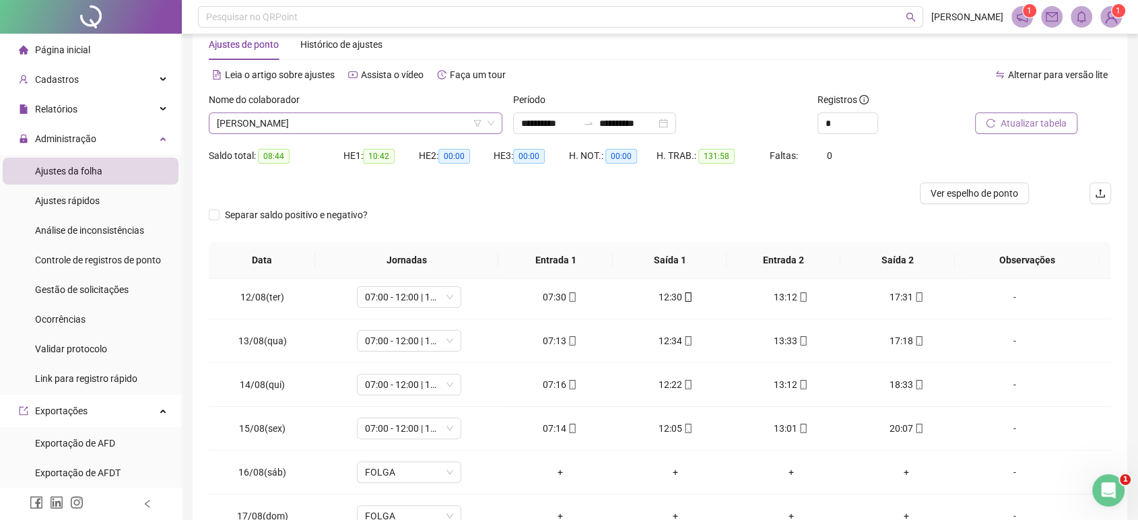
click at [451, 127] on span "[PERSON_NAME]" at bounding box center [355, 123] width 277 height 20
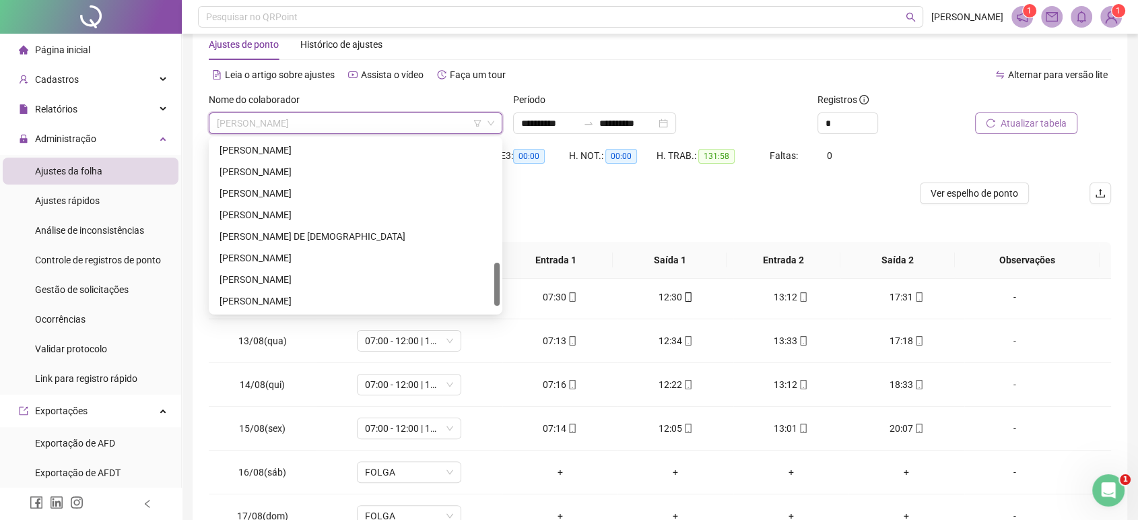
scroll to position [510, 0]
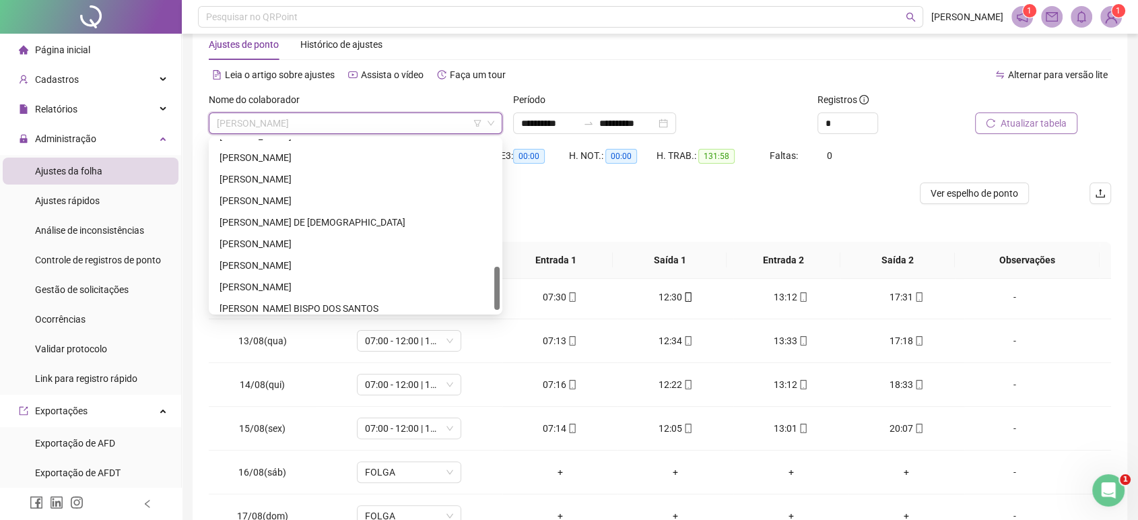
drag, startPoint x: 498, startPoint y: 195, endPoint x: 488, endPoint y: 298, distance: 104.2
click at [488, 298] on div "LUIZ ANDRÉ GOMES DE ALELUIA MATEUS DE OLIVEIRA TEIXEIRA MIKAEL VITÓRIO CONCEIÇÃ…" at bounding box center [355, 225] width 288 height 172
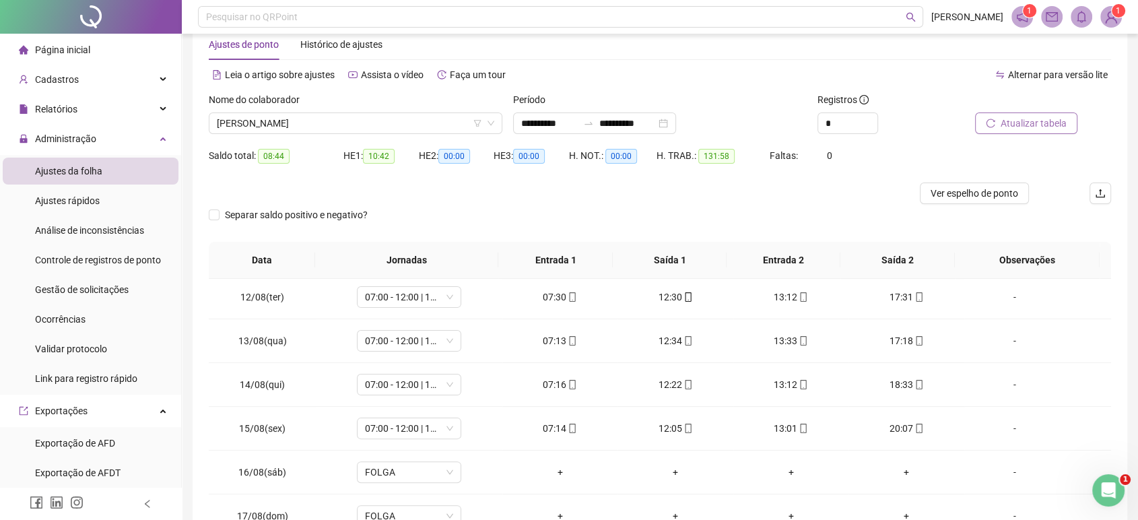
click at [586, 55] on div "Ajustes de ponto Histórico de ajustes" at bounding box center [660, 44] width 902 height 31
